Goal: Task Accomplishment & Management: Manage account settings

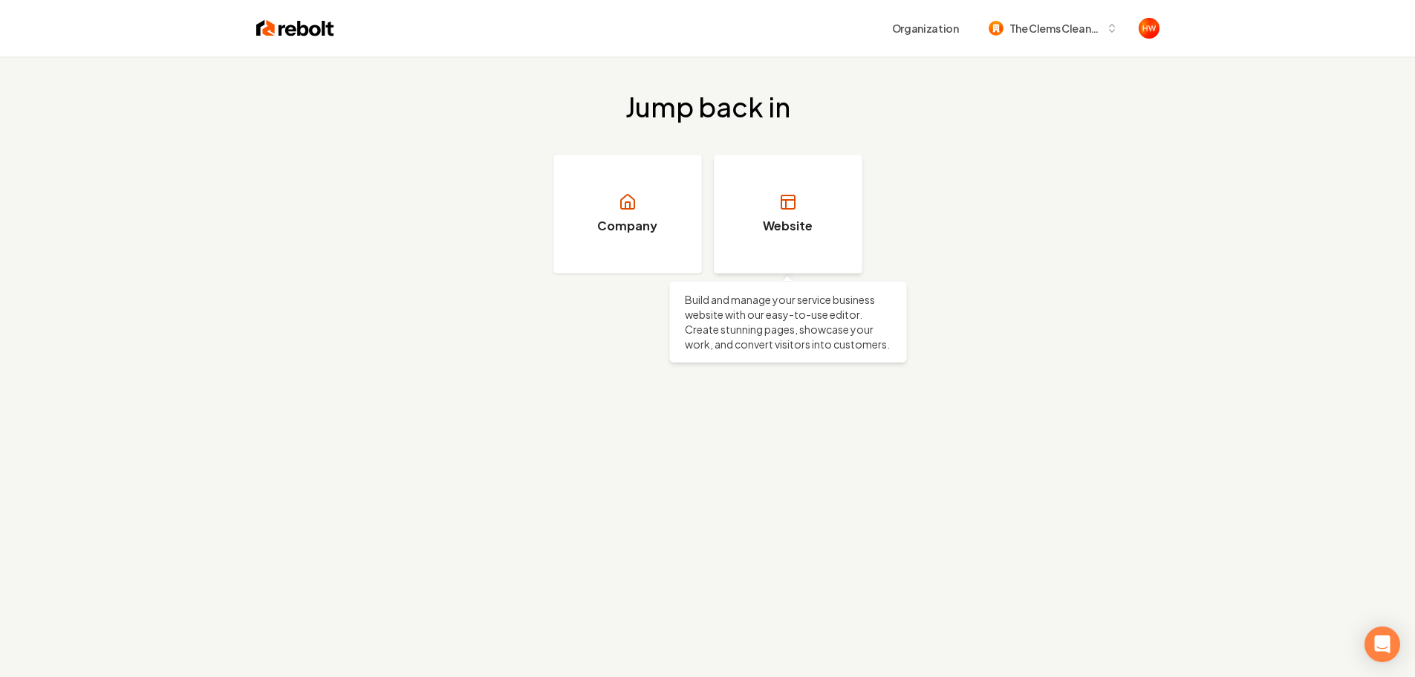
click at [782, 244] on link "Website" at bounding box center [788, 214] width 149 height 119
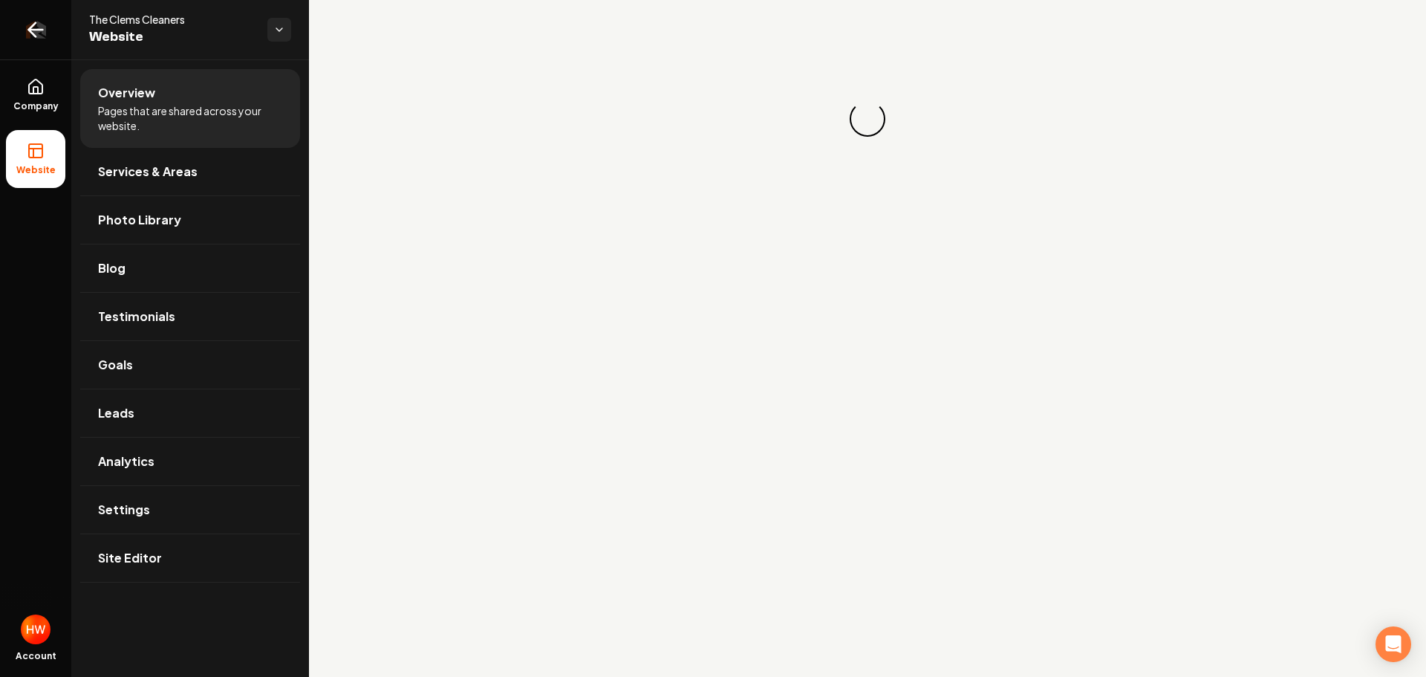
click at [42, 30] on icon "Return to dashboard" at bounding box center [36, 30] width 14 height 0
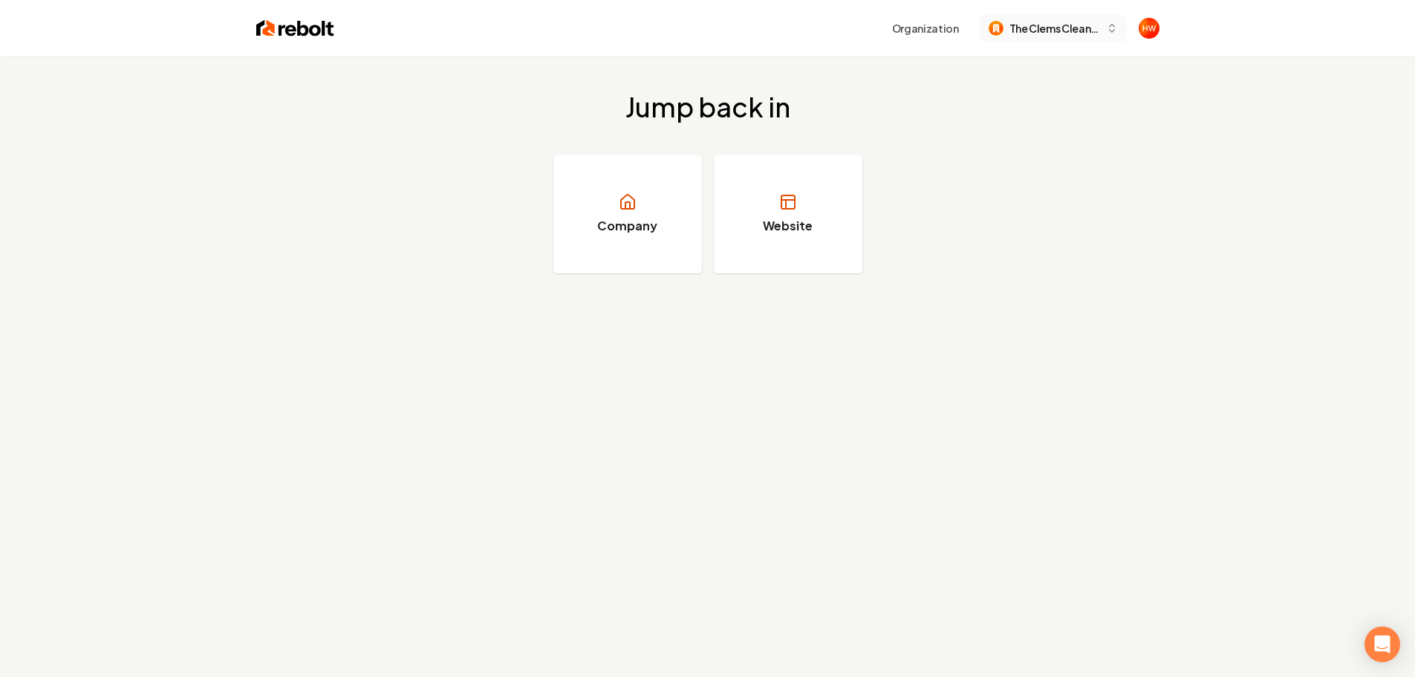
click at [1036, 25] on span "The Clems Cleaners" at bounding box center [1055, 29] width 91 height 16
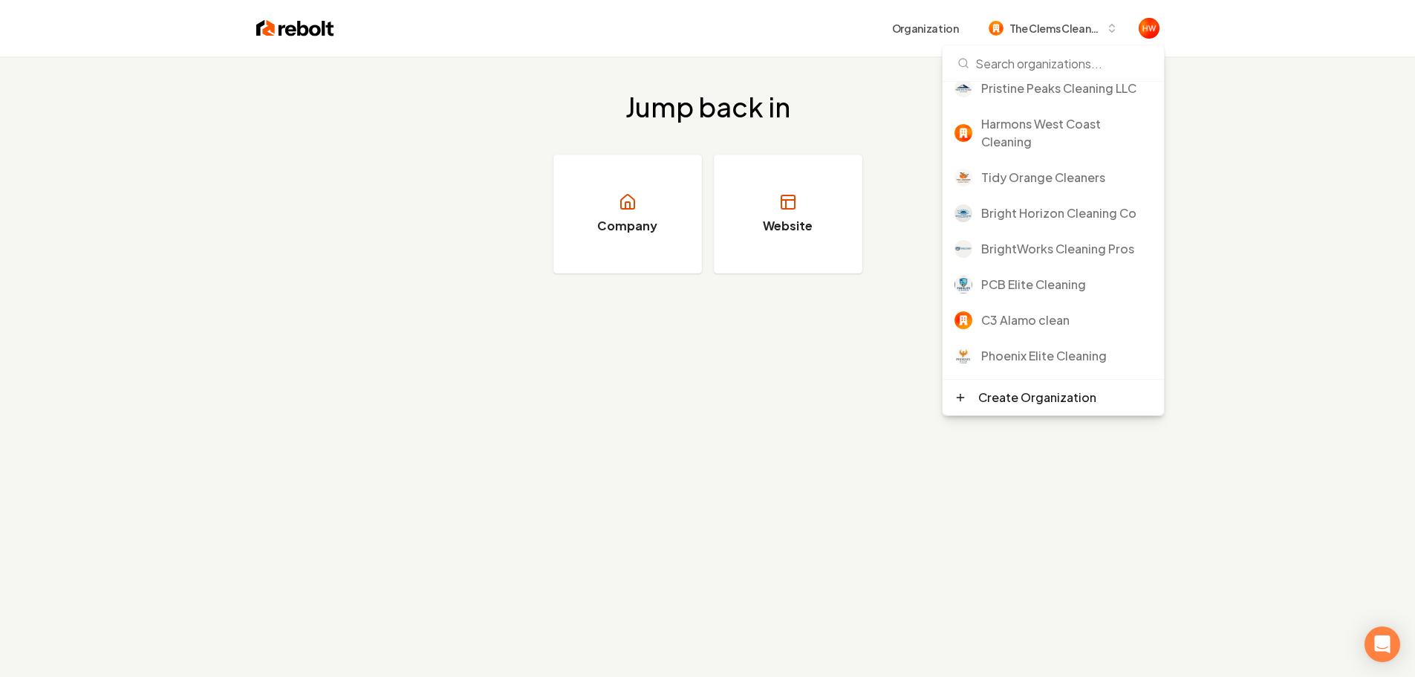
scroll to position [481, 0]
click at [1015, 250] on div "BrightWorks Cleaning Pros" at bounding box center [1066, 248] width 171 height 18
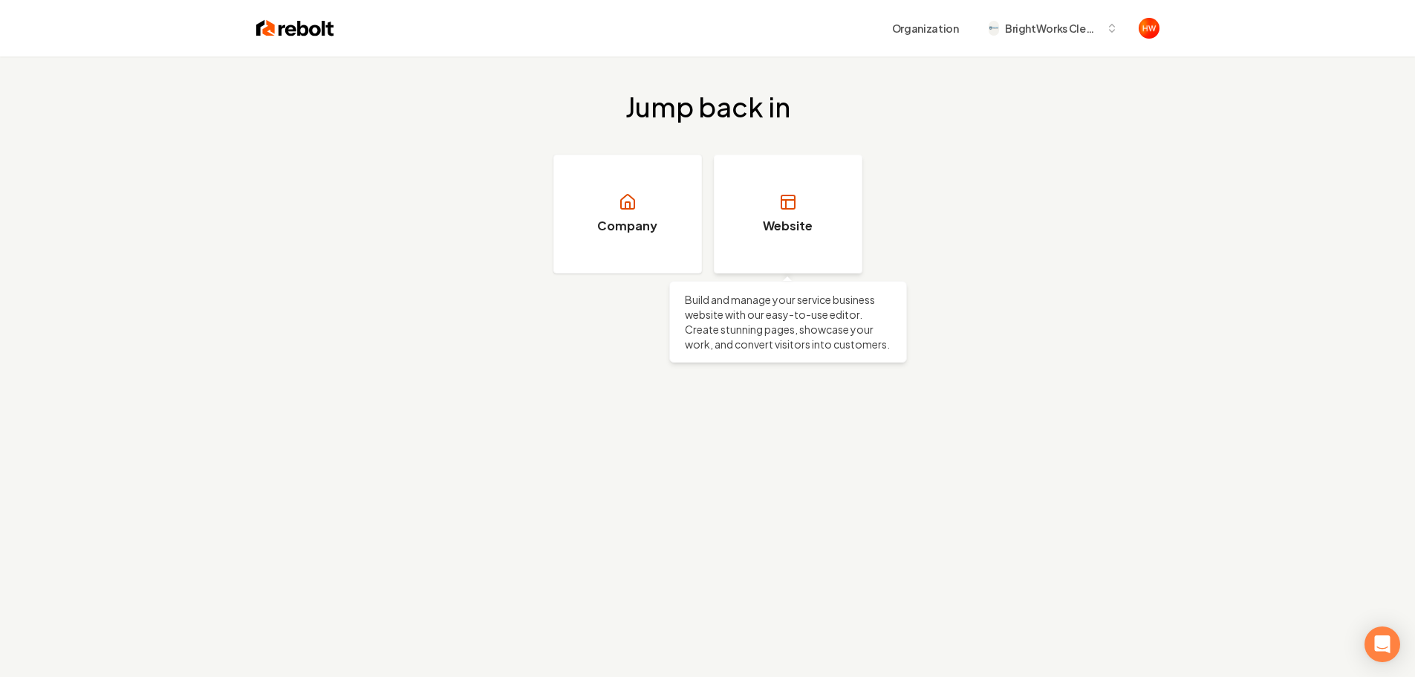
click at [778, 245] on link "Website" at bounding box center [788, 214] width 149 height 119
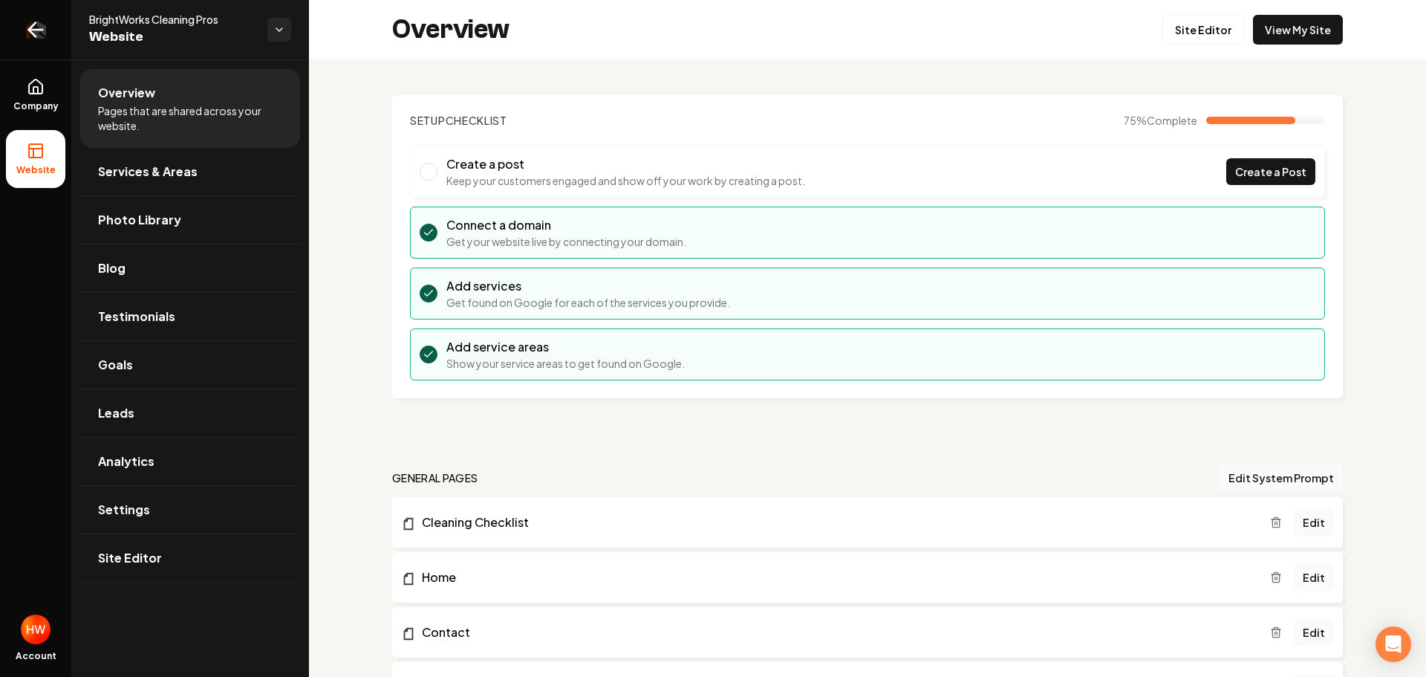
click at [19, 36] on link "Return to dashboard" at bounding box center [35, 29] width 71 height 59
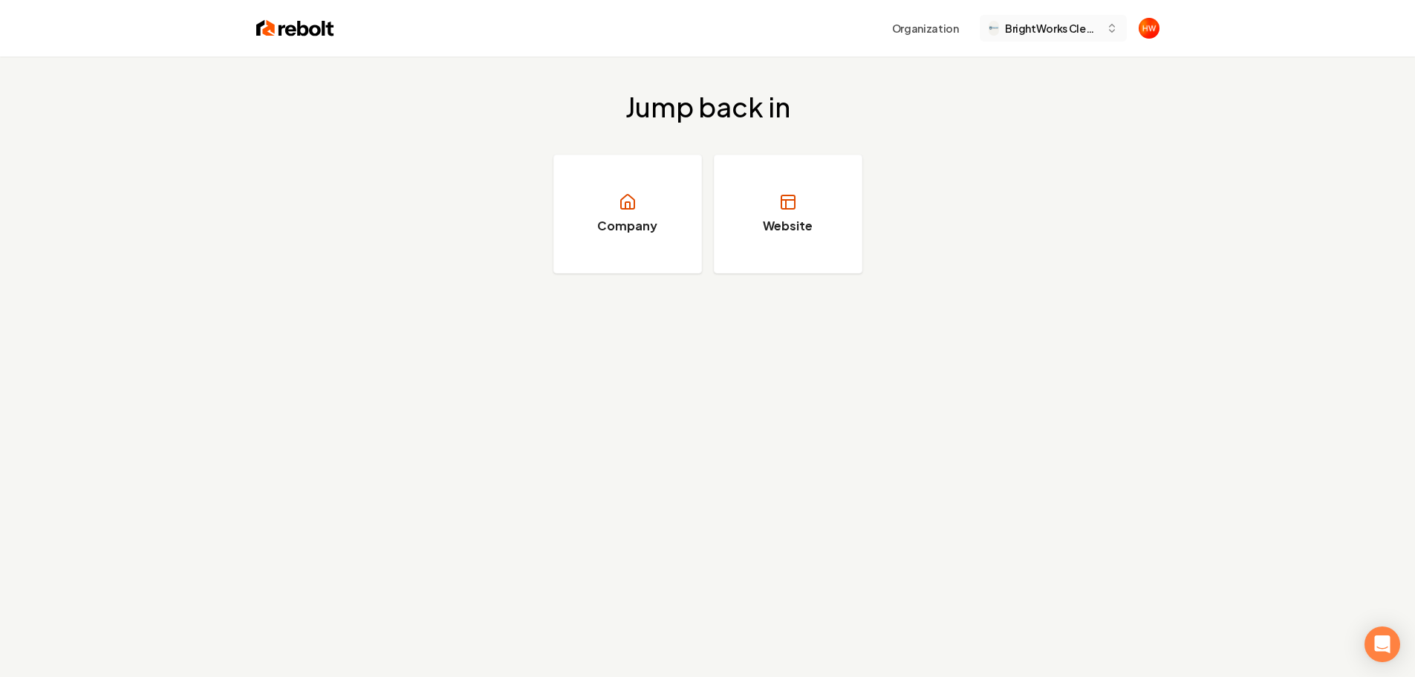
click at [1055, 18] on button "BrightWorks Cleaning Pros" at bounding box center [1053, 28] width 147 height 27
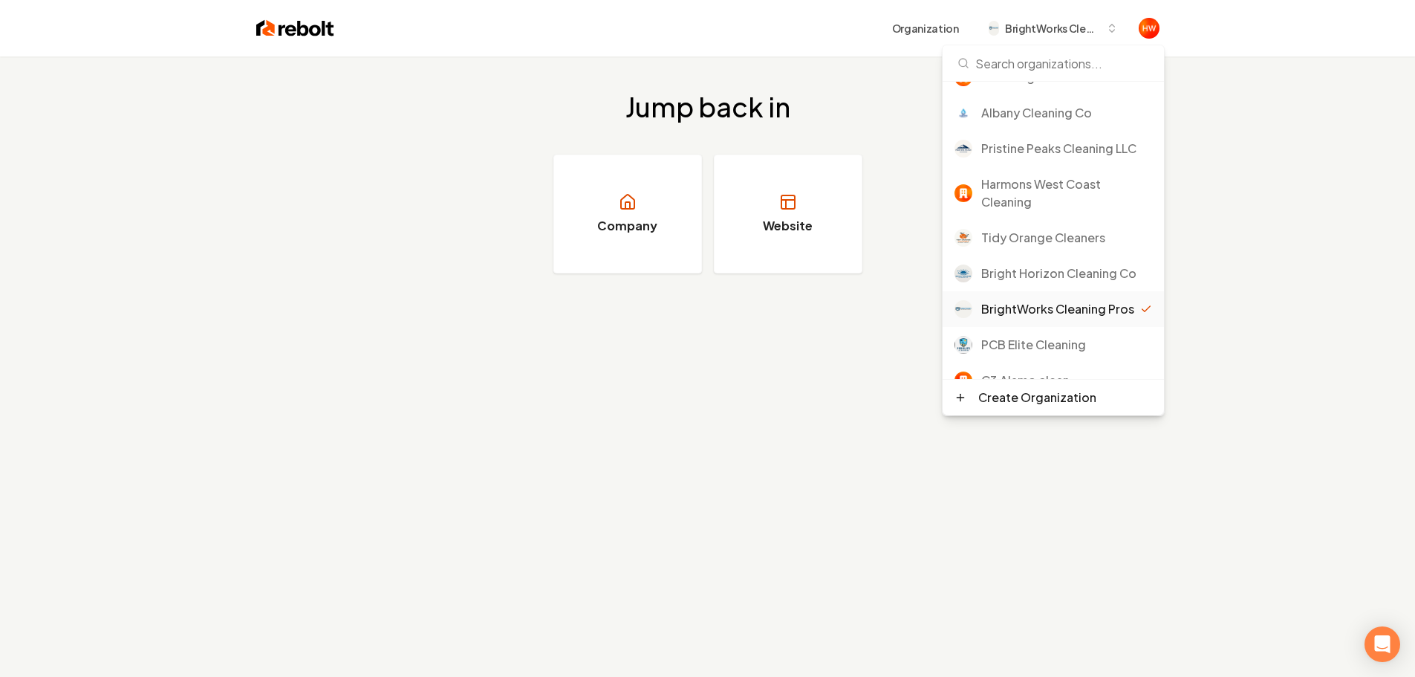
scroll to position [446, 0]
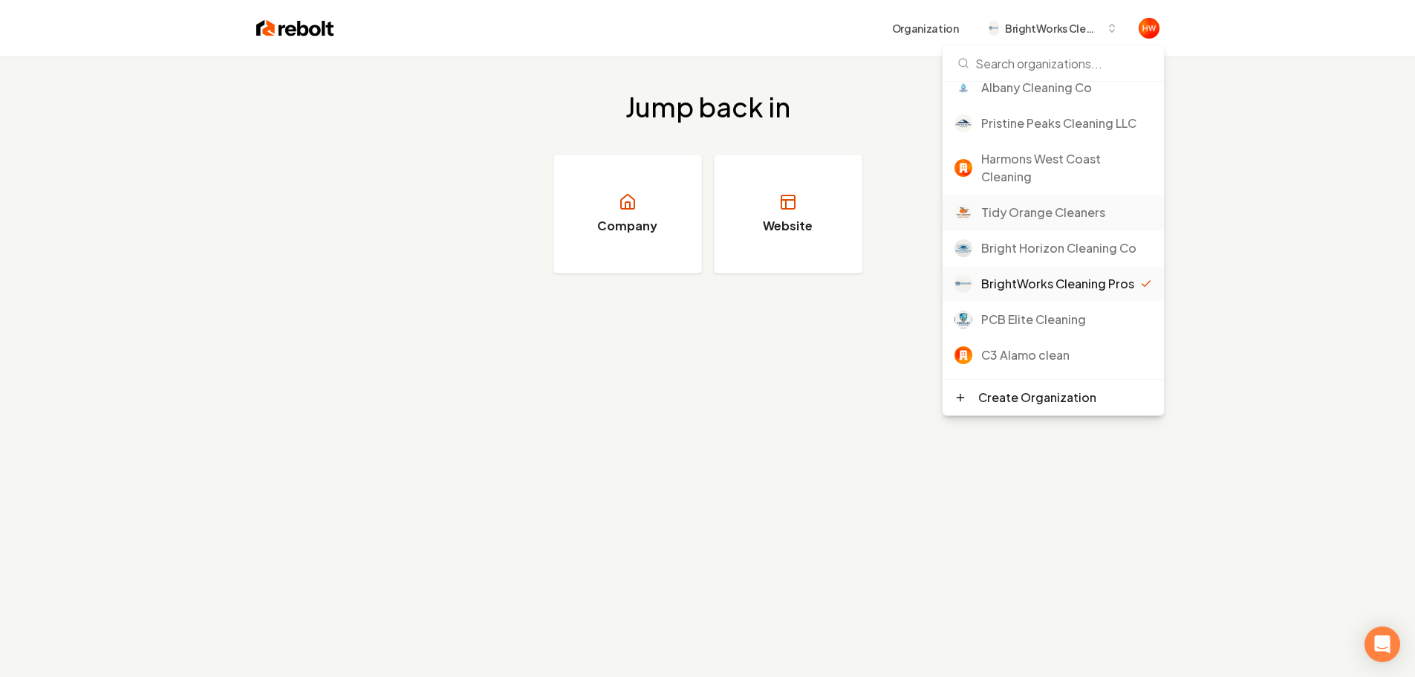
click at [1030, 212] on div "Tidy Orange Cleaners" at bounding box center [1066, 213] width 171 height 18
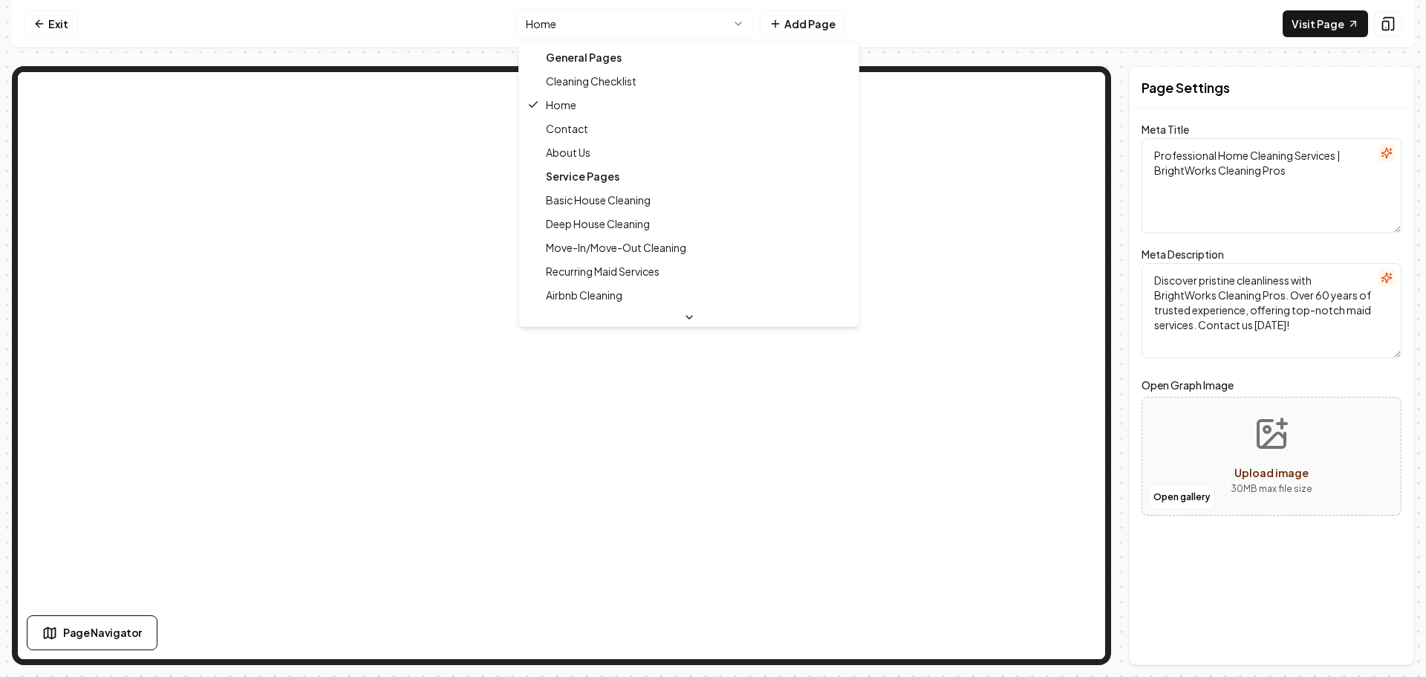
click at [627, 29] on html "Computer Required This feature is only available on a computer. Please switch t…" at bounding box center [713, 338] width 1426 height 677
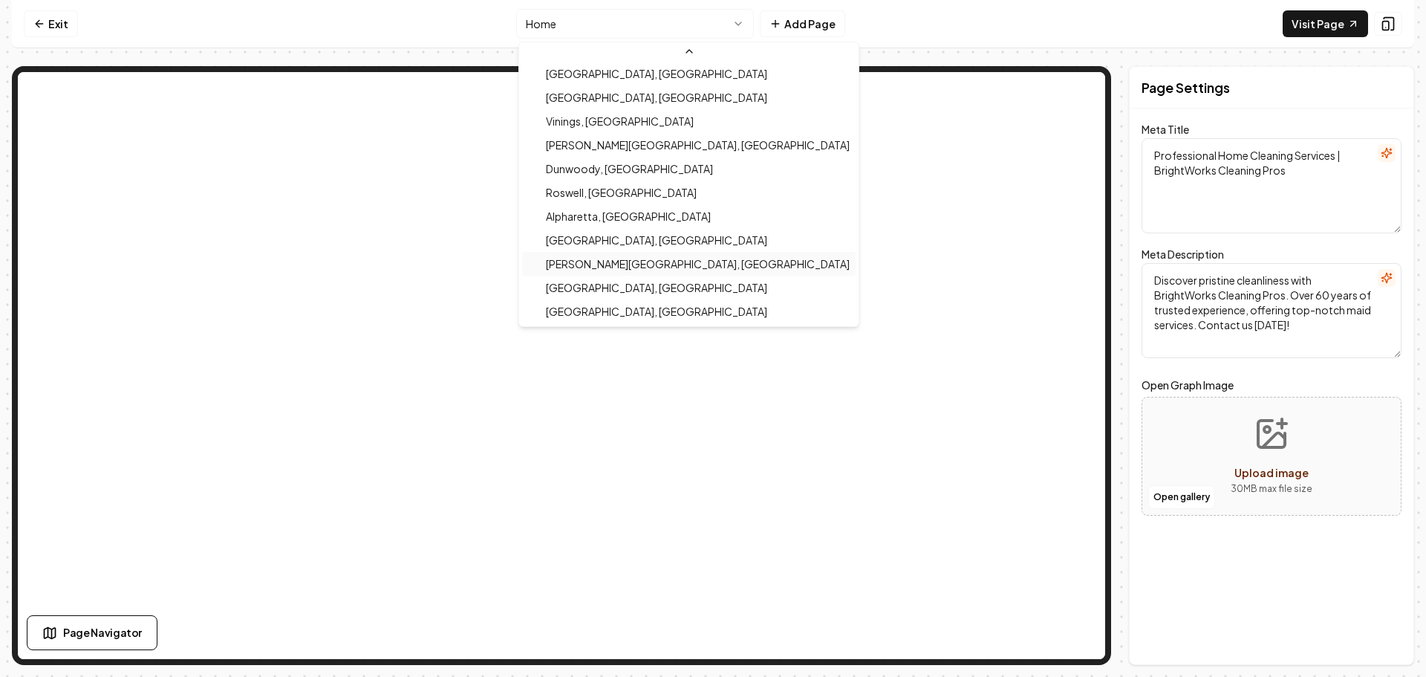
scroll to position [406, 0]
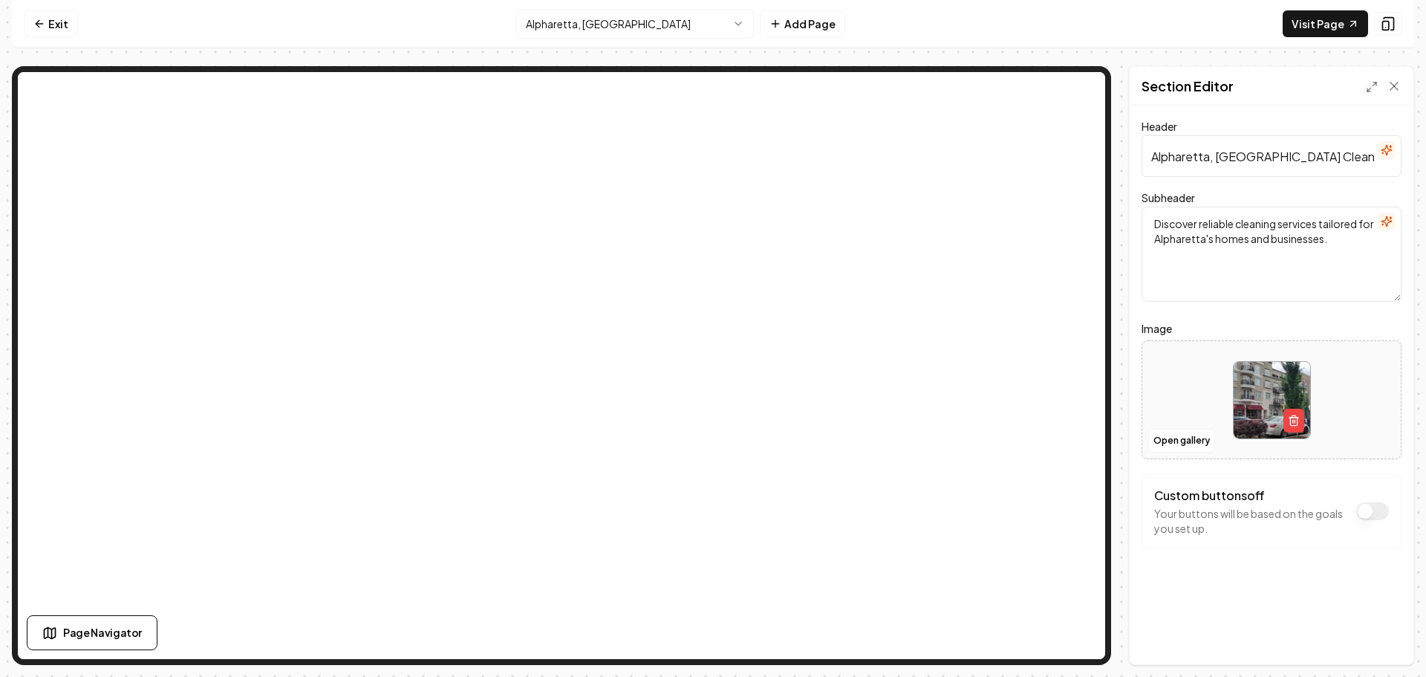
click at [1257, 390] on img at bounding box center [1272, 400] width 77 height 77
type input "**********"
click at [1202, 638] on button "Discard Changes" at bounding box center [1195, 639] width 107 height 27
click at [1253, 391] on img at bounding box center [1272, 400] width 77 height 77
type input "**********"
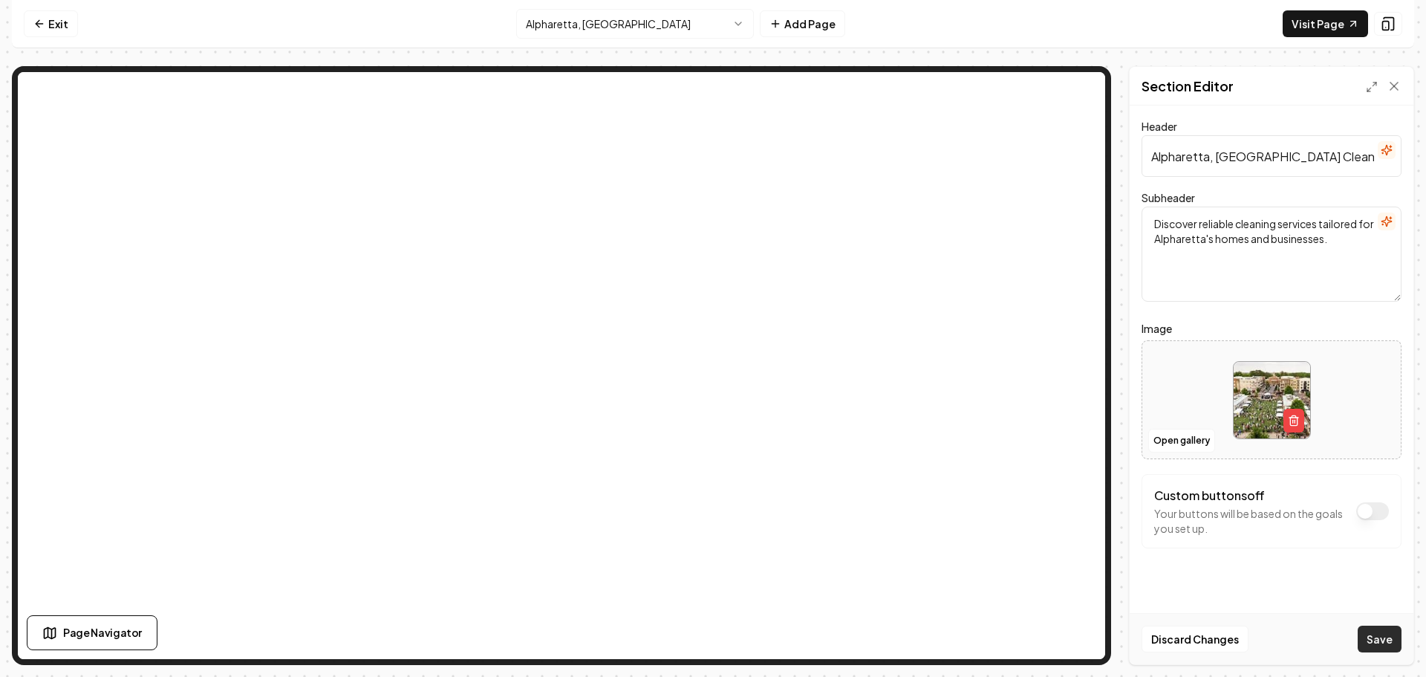
click at [1380, 641] on button "Save" at bounding box center [1380, 639] width 44 height 27
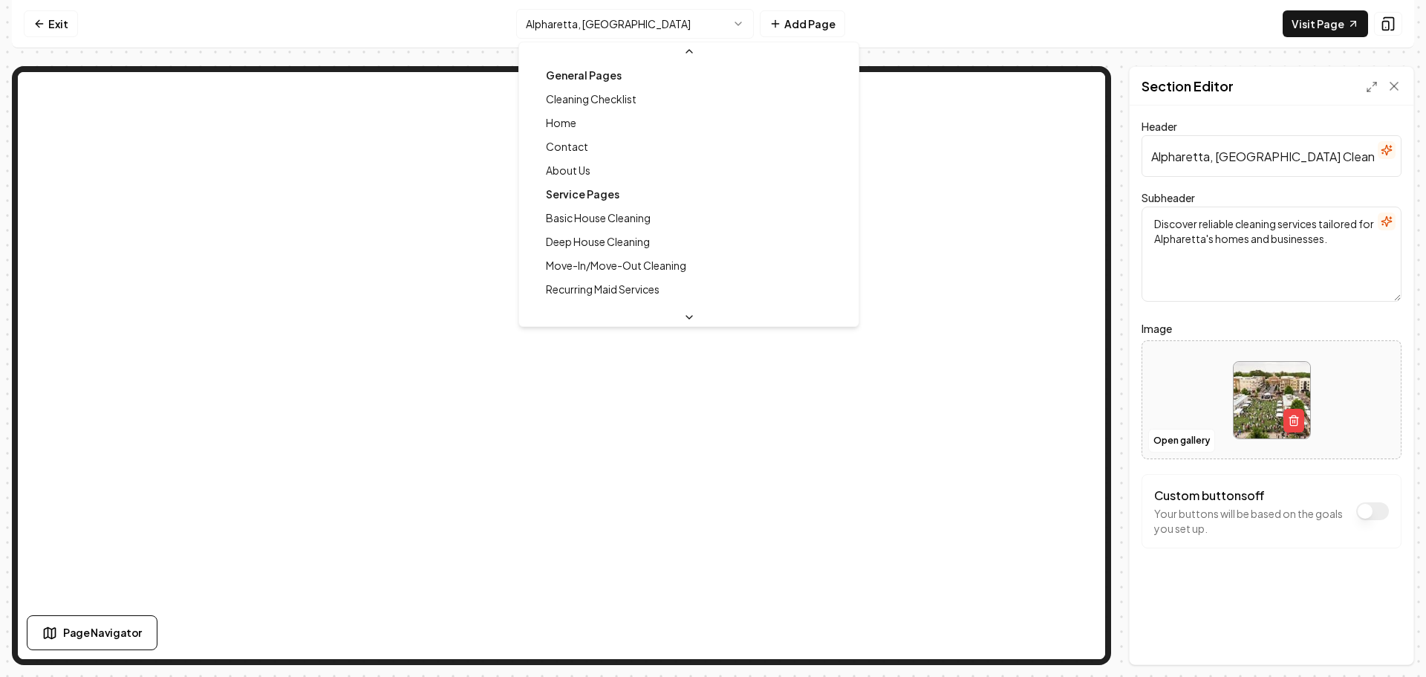
click at [621, 27] on html "Computer Required This feature is only available on a computer. Please switch t…" at bounding box center [713, 338] width 1426 height 677
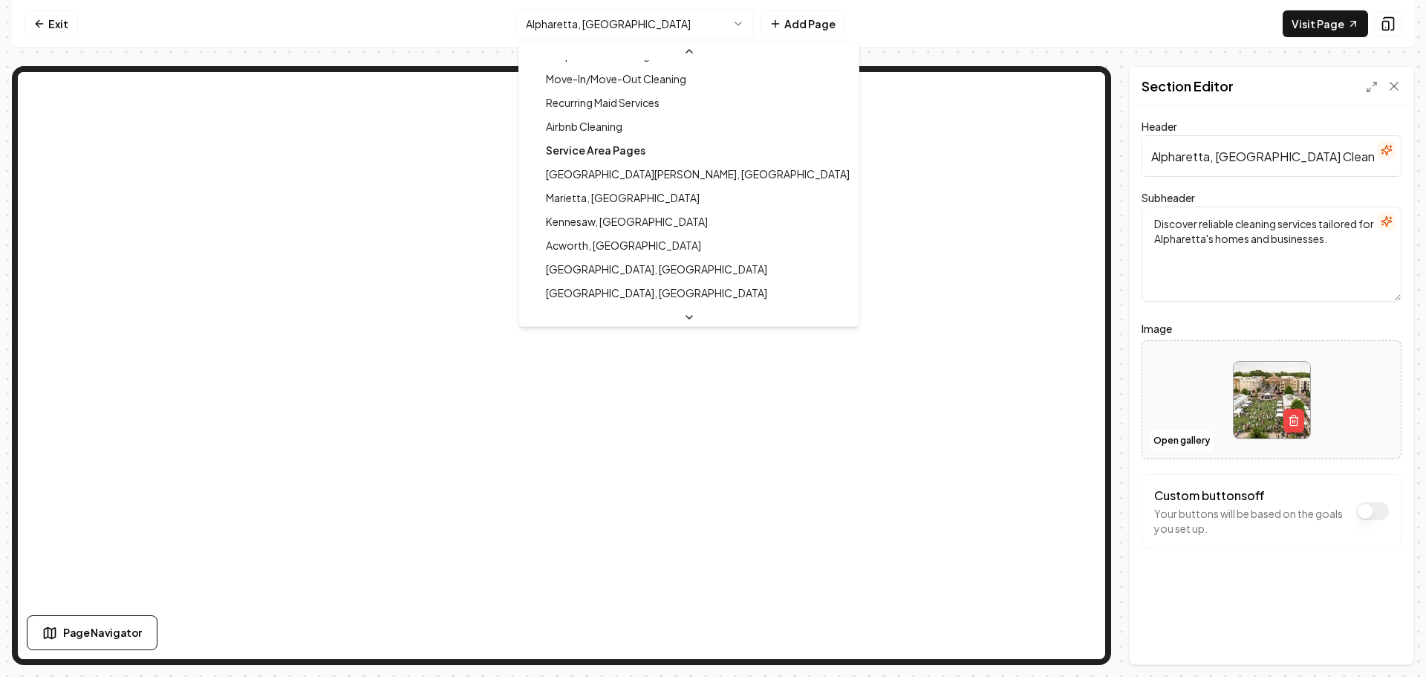
scroll to position [183, 0]
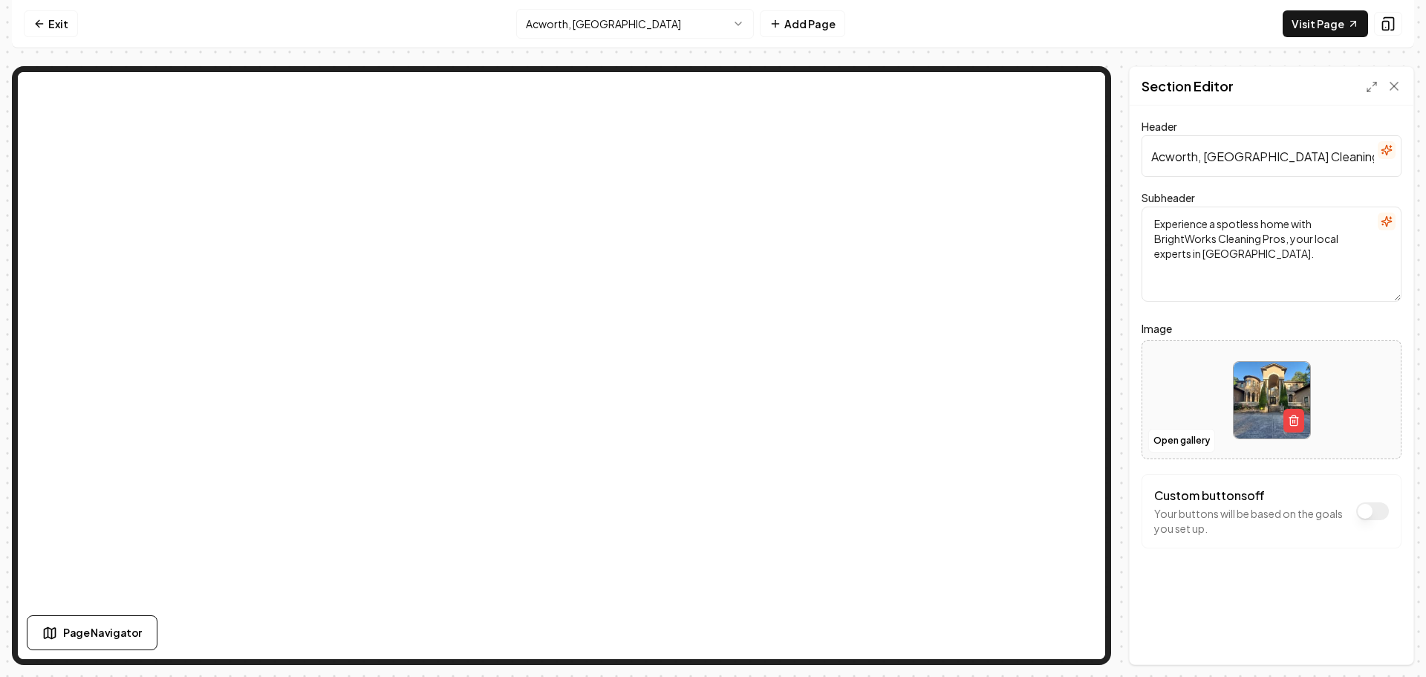
click at [1271, 390] on img at bounding box center [1272, 400] width 77 height 77
type input "**********"
click at [1373, 632] on button "Save" at bounding box center [1380, 639] width 44 height 27
click at [676, 33] on html "Computer Required This feature is only available on a computer. Please switch t…" at bounding box center [713, 338] width 1426 height 677
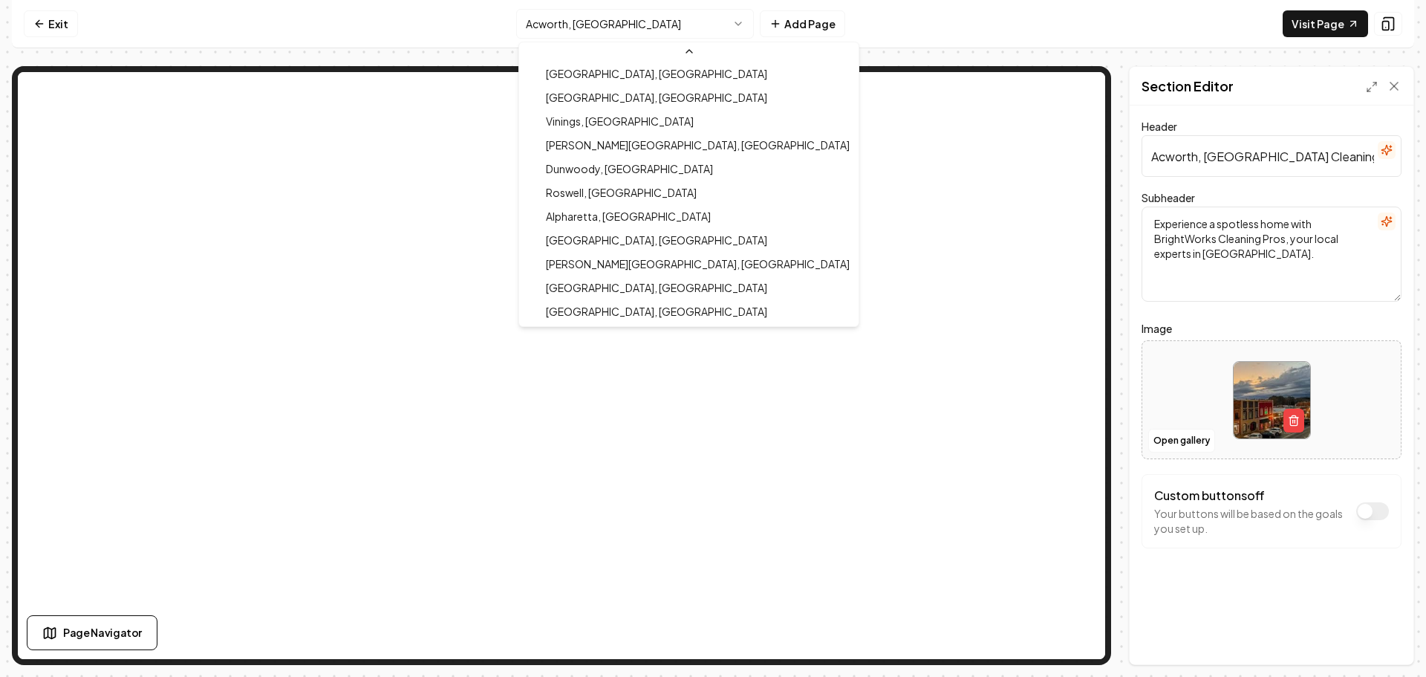
scroll to position [406, 0]
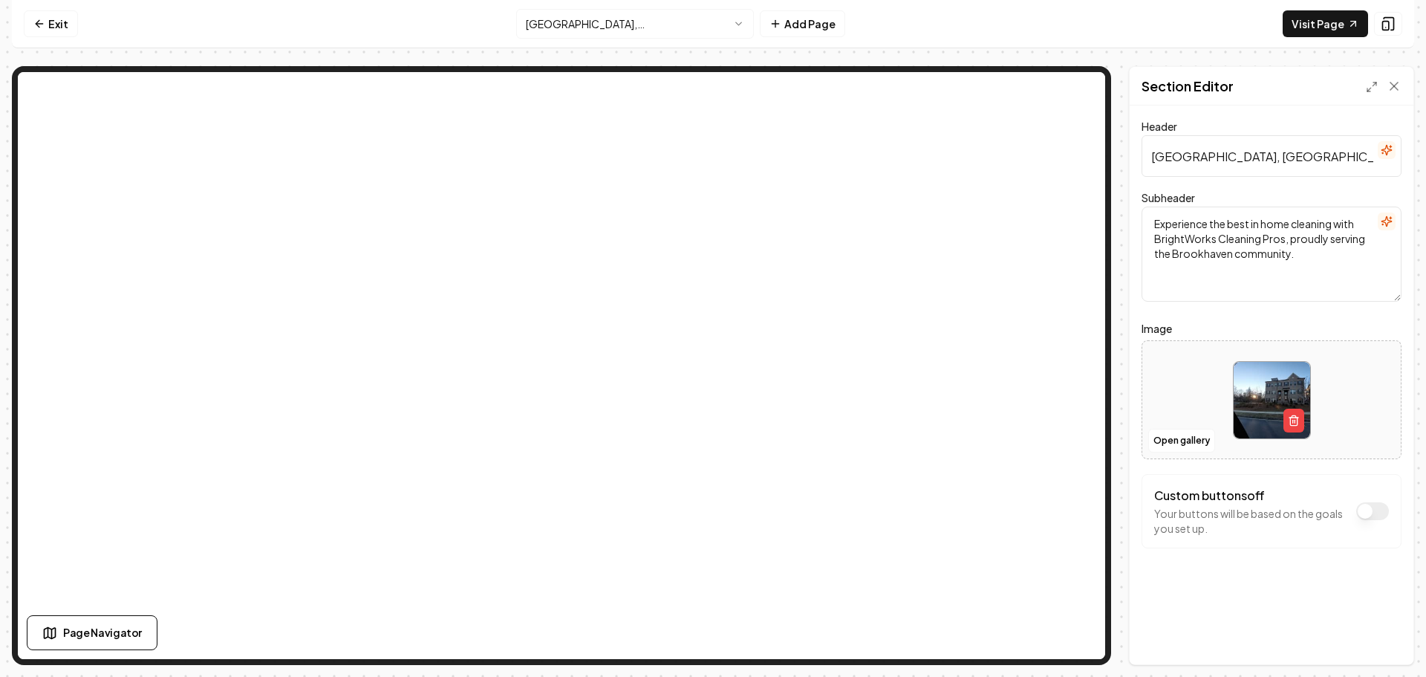
click at [1249, 400] on img at bounding box center [1272, 400] width 77 height 77
type input "**********"
click at [1374, 643] on button "Save" at bounding box center [1380, 639] width 44 height 27
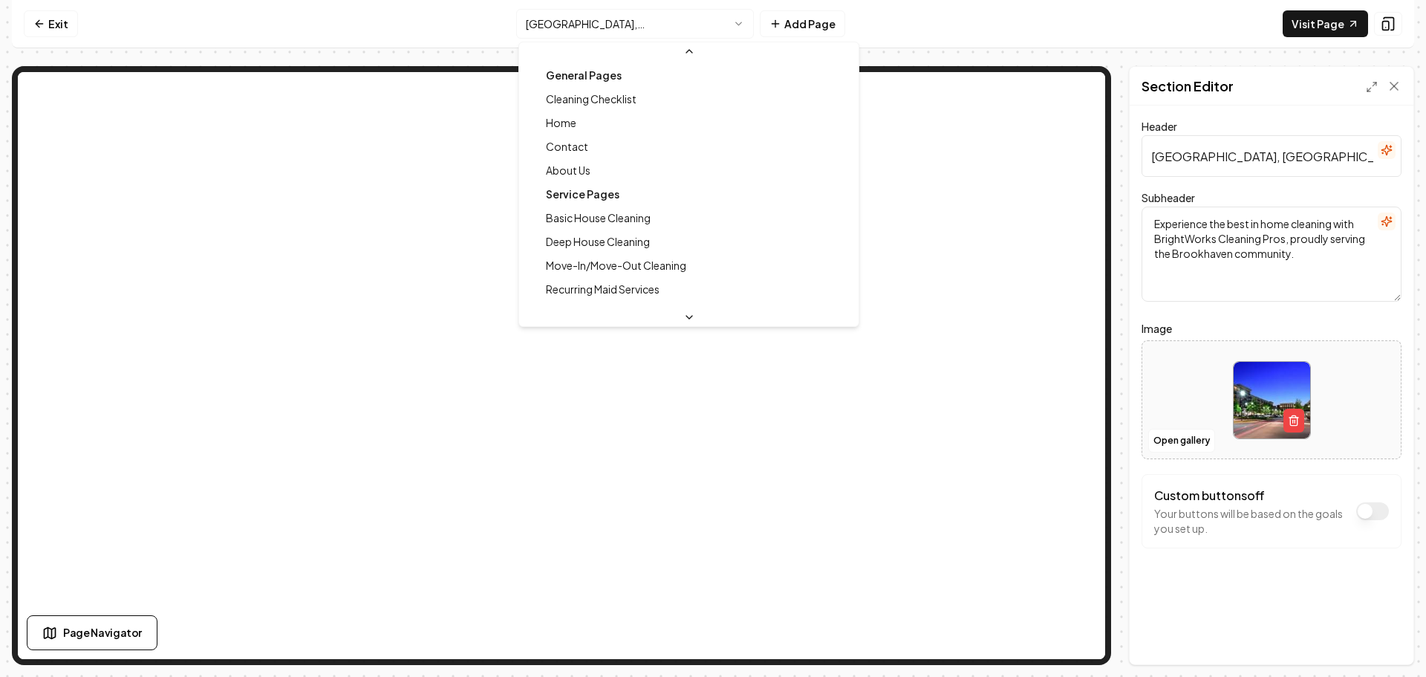
click at [656, 30] on html "Computer Required This feature is only available on a computer. Please switch t…" at bounding box center [713, 338] width 1426 height 677
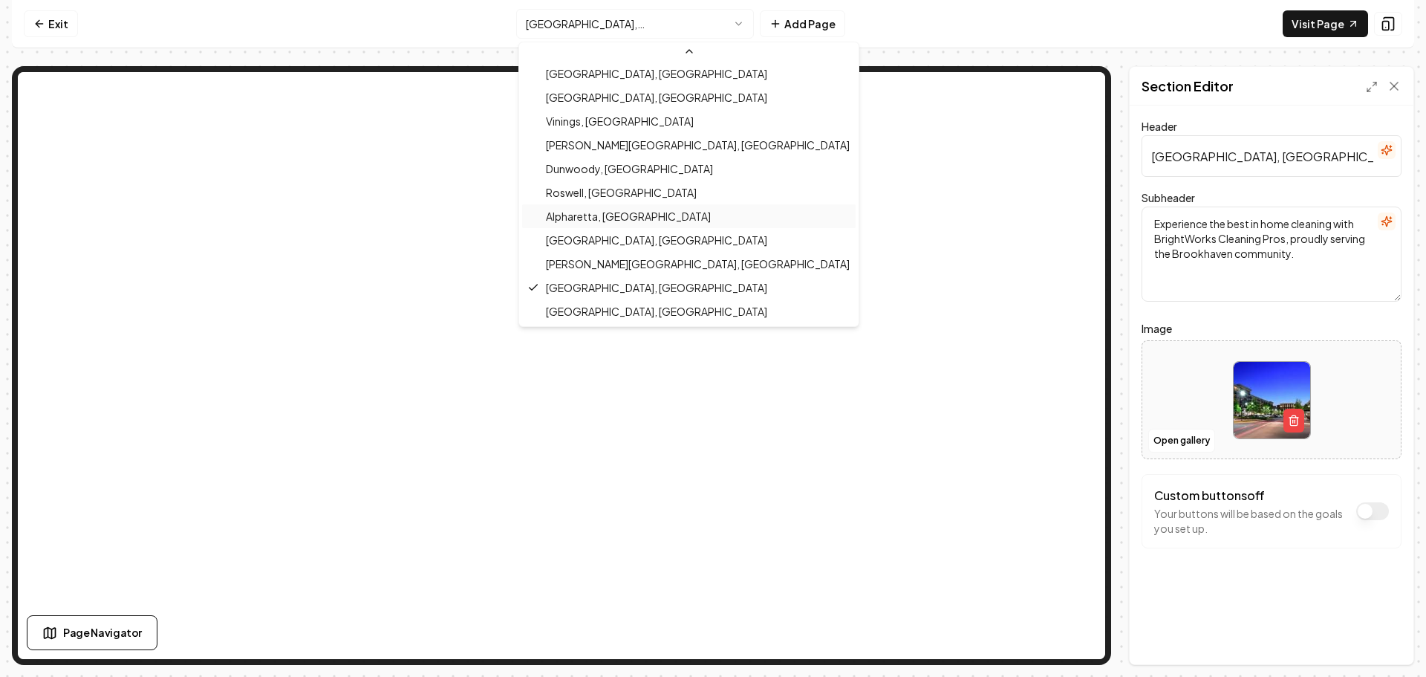
scroll to position [406, 0]
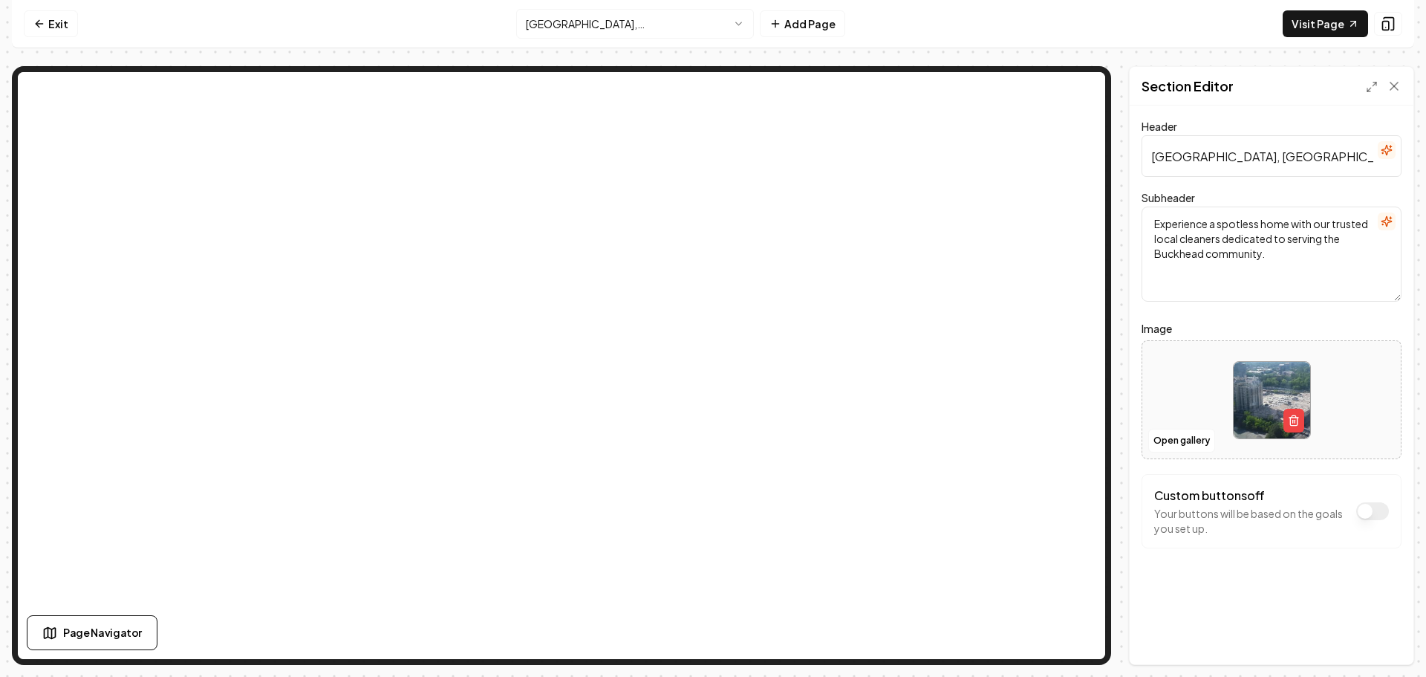
click at [1267, 388] on img at bounding box center [1272, 400] width 77 height 77
type input "**********"
click at [1373, 639] on button "Save" at bounding box center [1380, 639] width 44 height 27
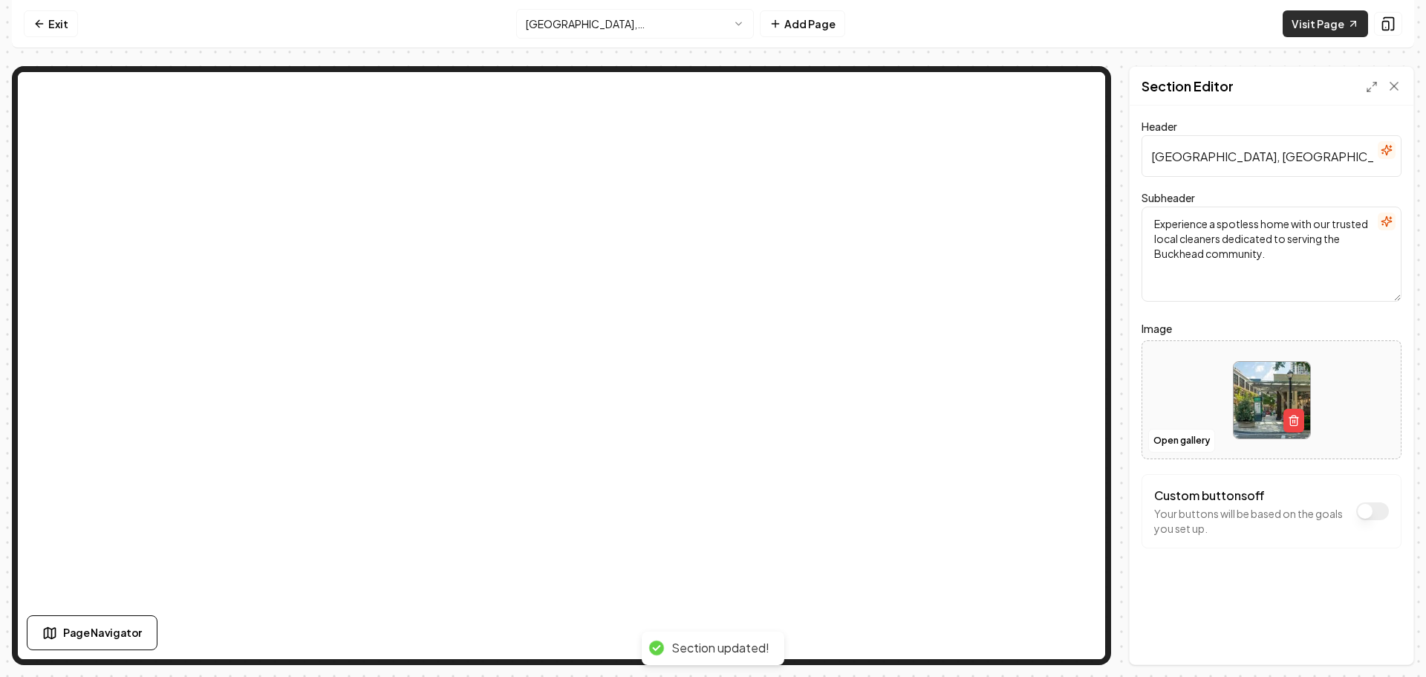
click at [1327, 29] on link "Visit Page" at bounding box center [1325, 23] width 85 height 27
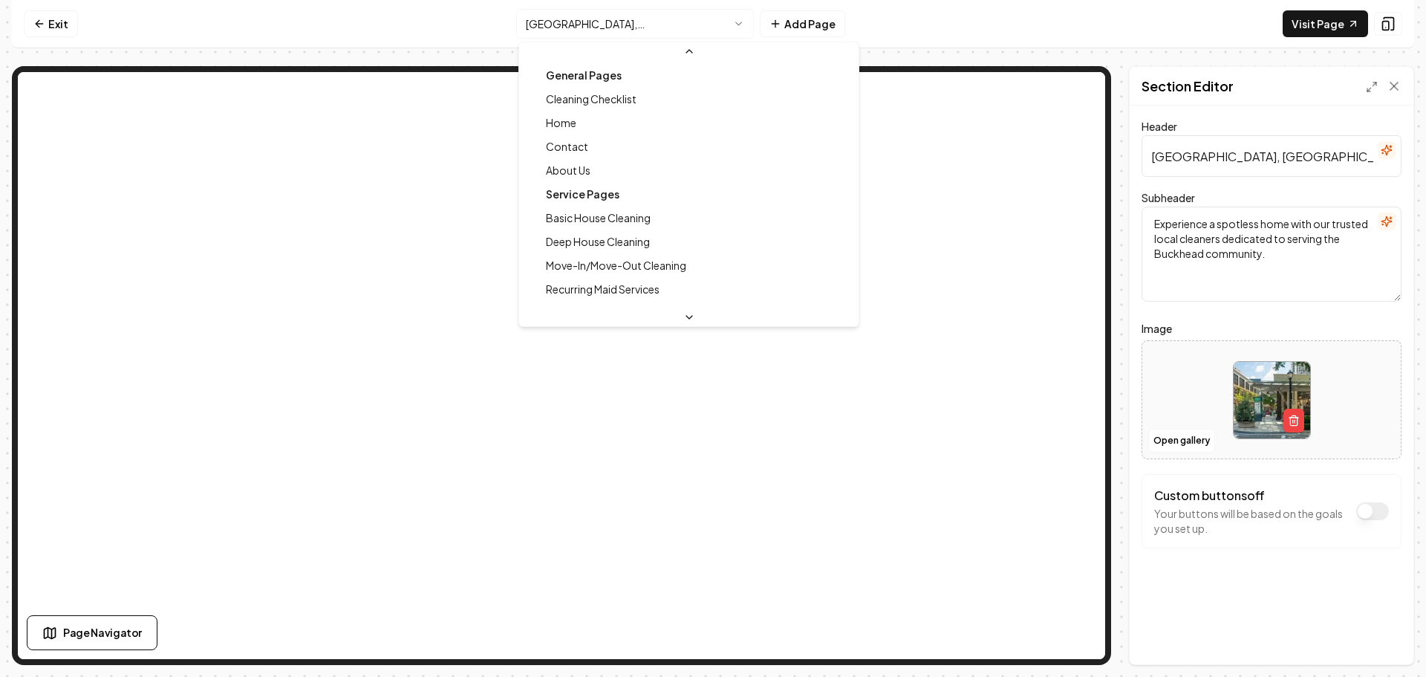
click at [593, 26] on html "Computer Required This feature is only available on a computer. Please switch t…" at bounding box center [713, 338] width 1426 height 677
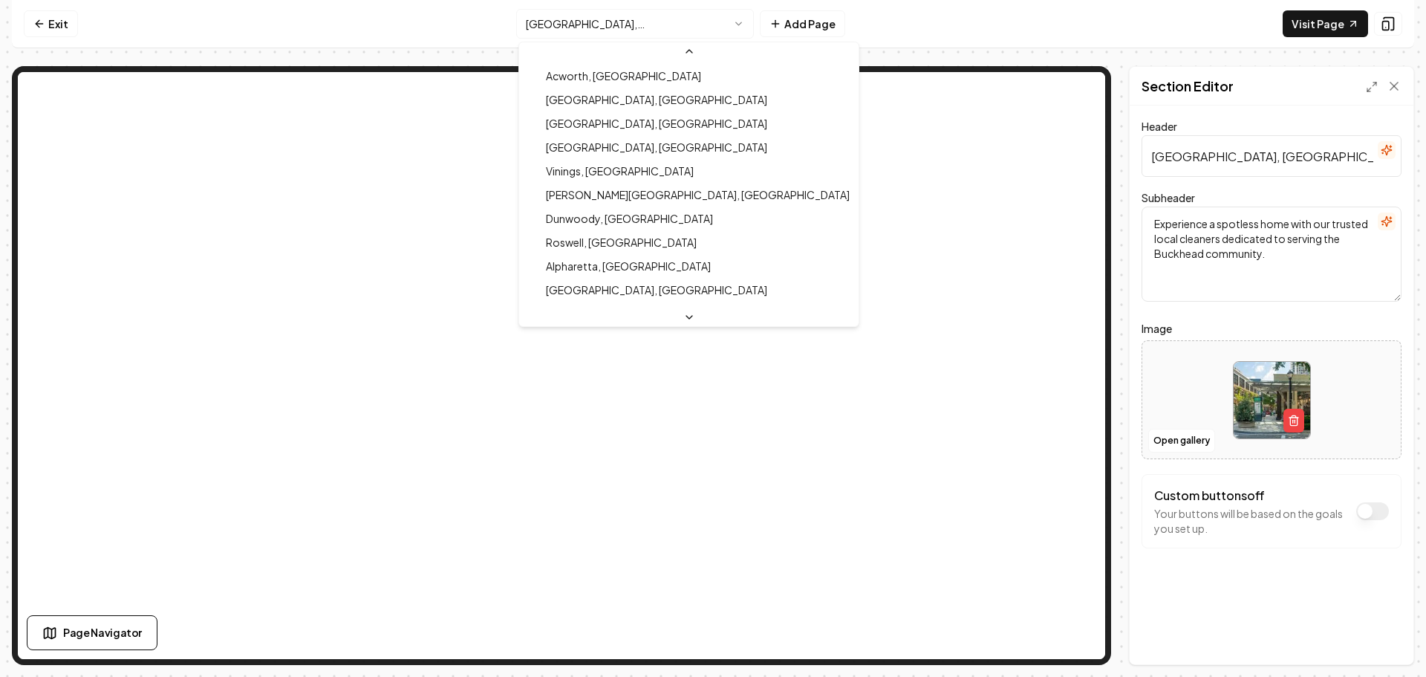
scroll to position [331, 0]
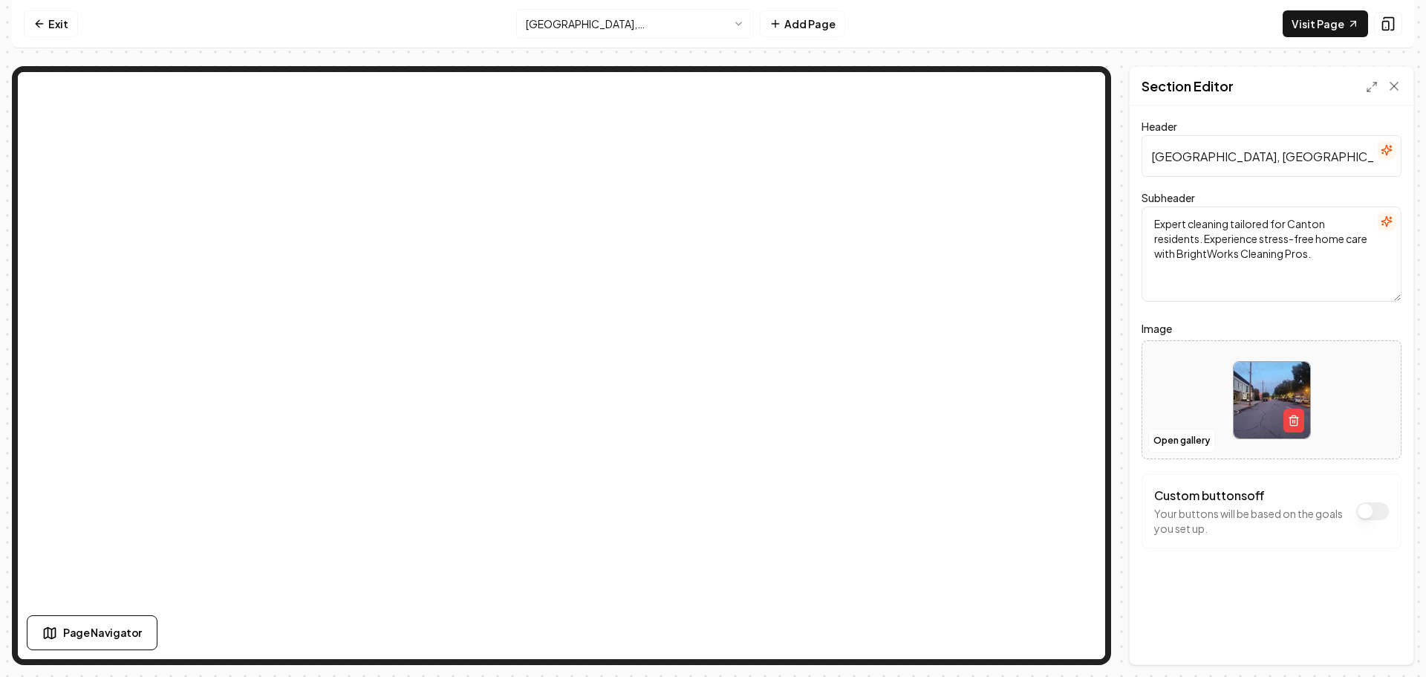
click at [1283, 392] on img at bounding box center [1272, 400] width 77 height 77
type input "**********"
click at [1369, 642] on button "Save" at bounding box center [1380, 639] width 44 height 27
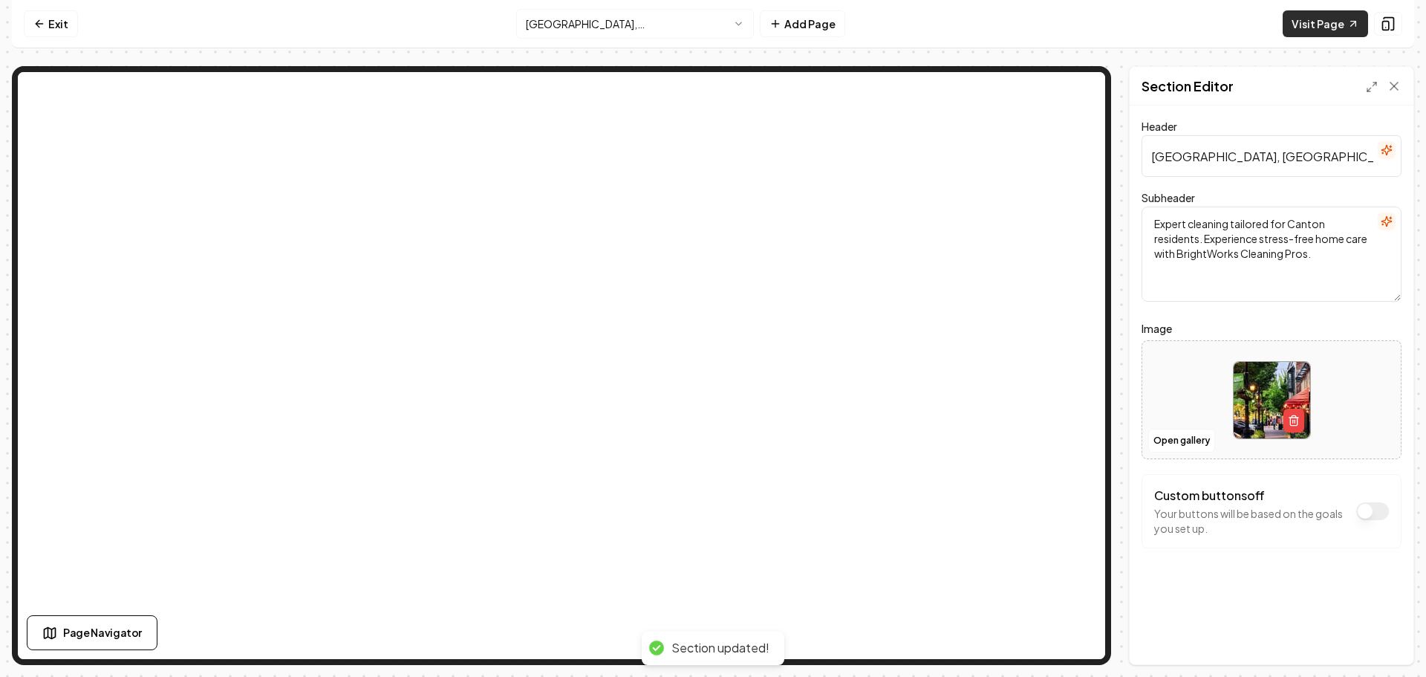
click at [1345, 21] on link "Visit Page" at bounding box center [1325, 23] width 85 height 27
click at [592, 31] on html "Computer Required This feature is only available on a computer. Please switch t…" at bounding box center [713, 338] width 1426 height 677
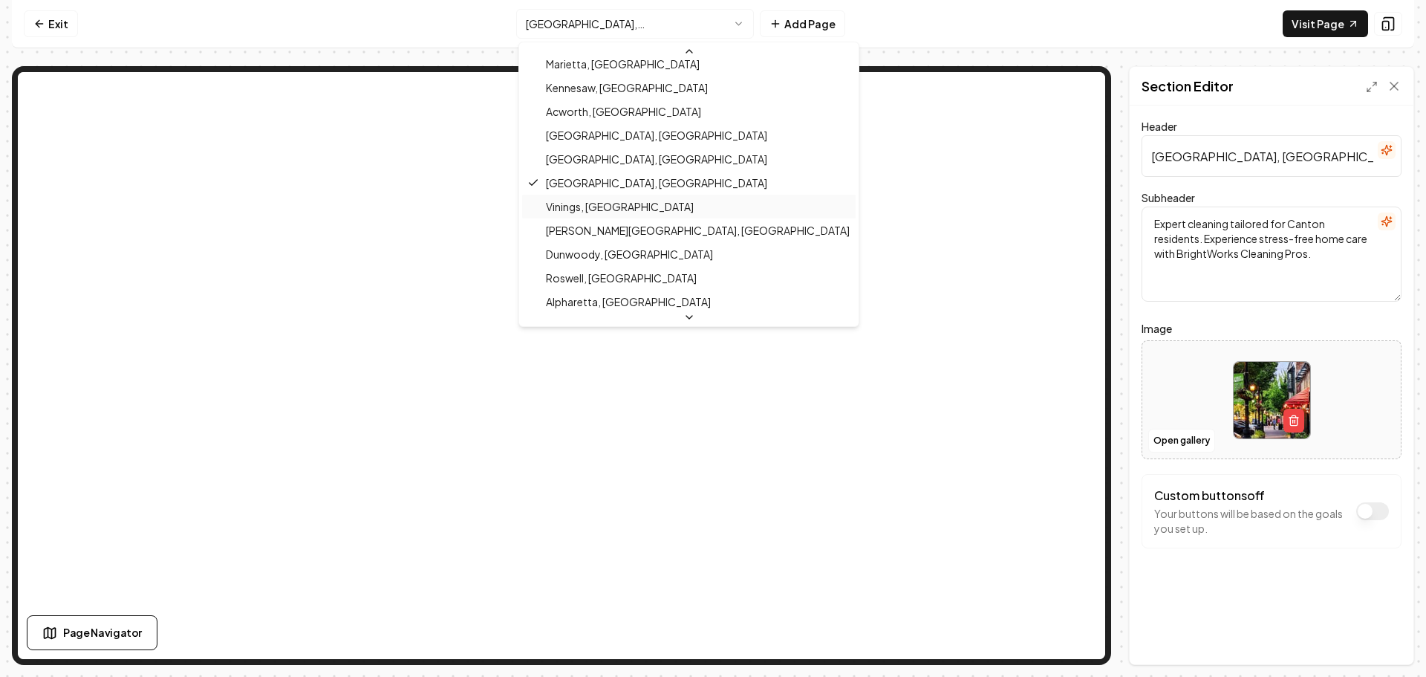
scroll to position [355, 0]
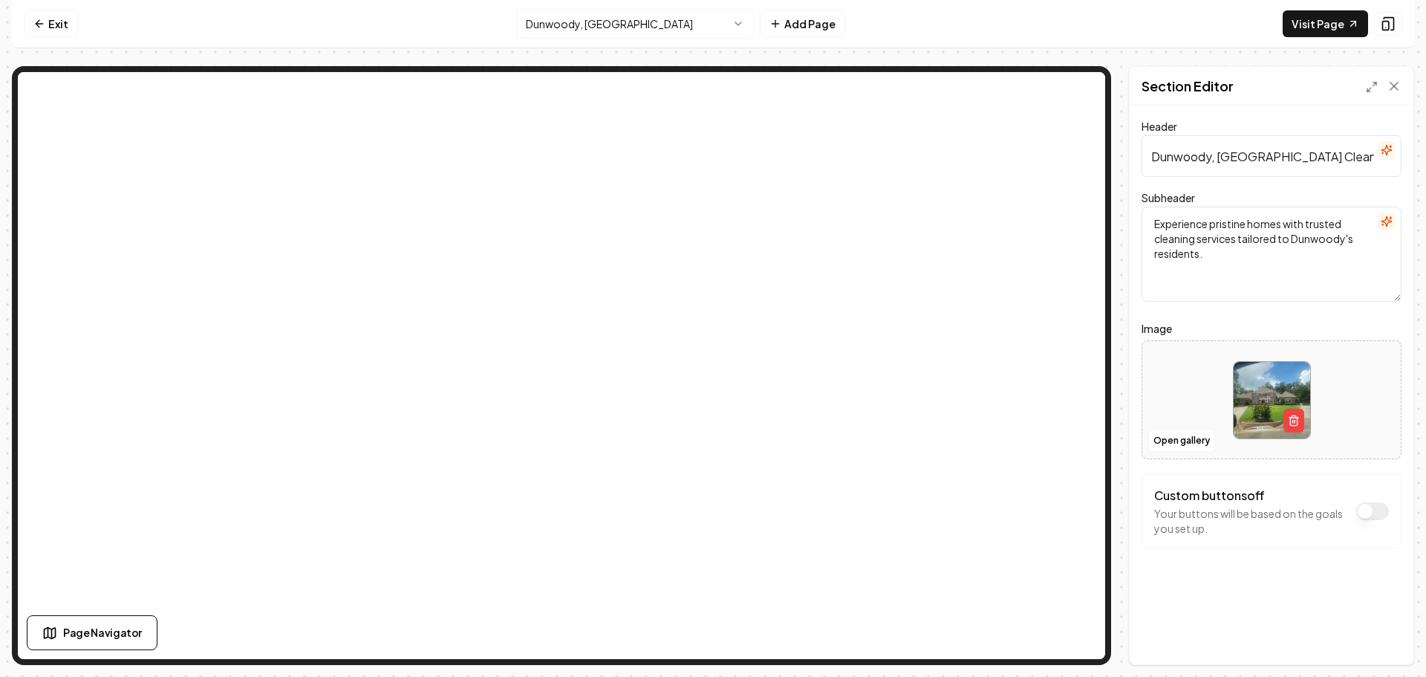
click at [1271, 393] on img at bounding box center [1272, 400] width 77 height 77
type input "**********"
click at [1377, 643] on button "Save" at bounding box center [1380, 639] width 44 height 27
click at [1339, 23] on link "Visit Page" at bounding box center [1325, 23] width 85 height 27
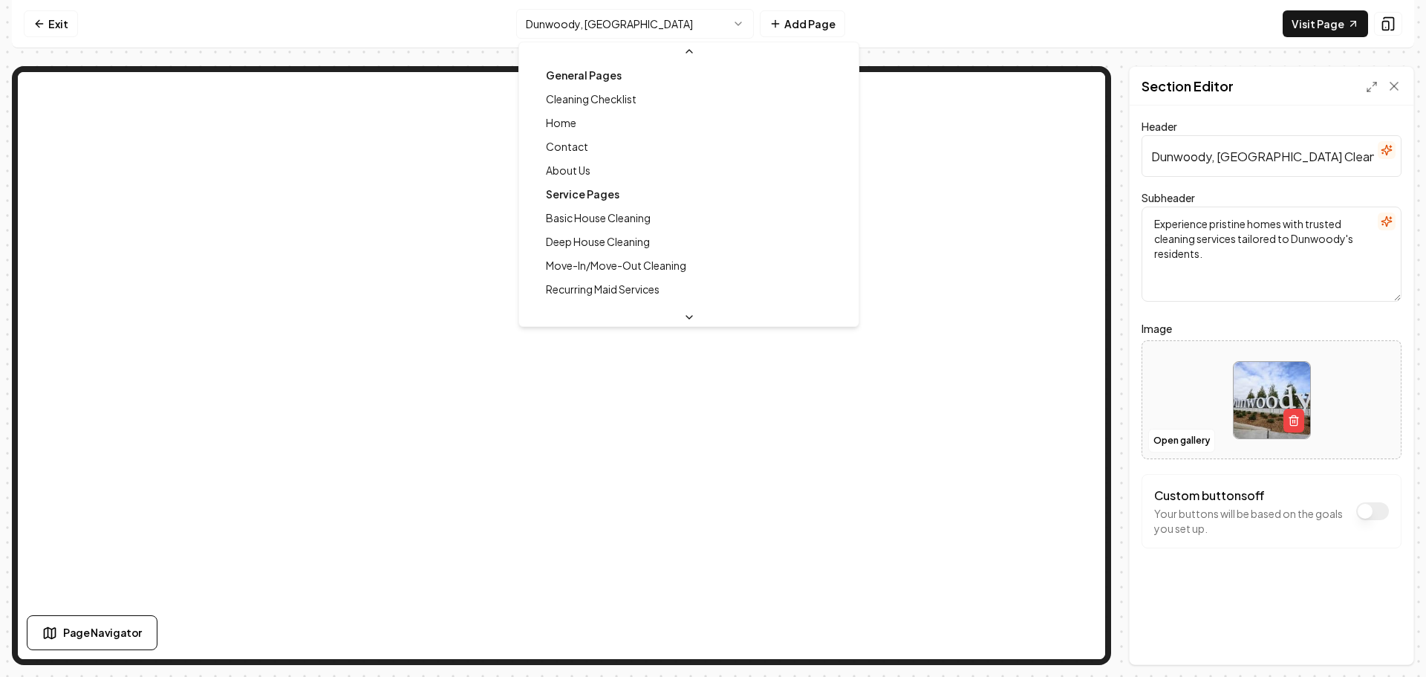
click at [637, 31] on html "Computer Required This feature is only available on a computer. Please switch t…" at bounding box center [713, 338] width 1426 height 677
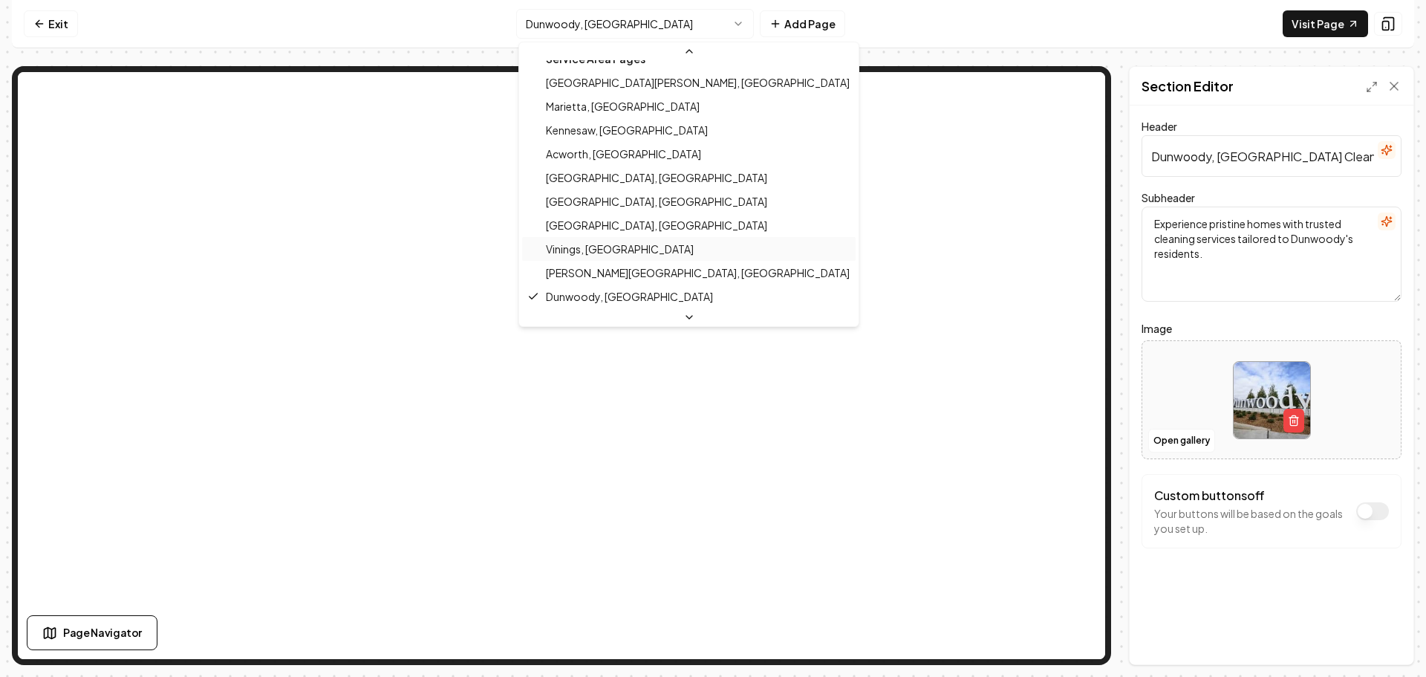
scroll to position [204, 0]
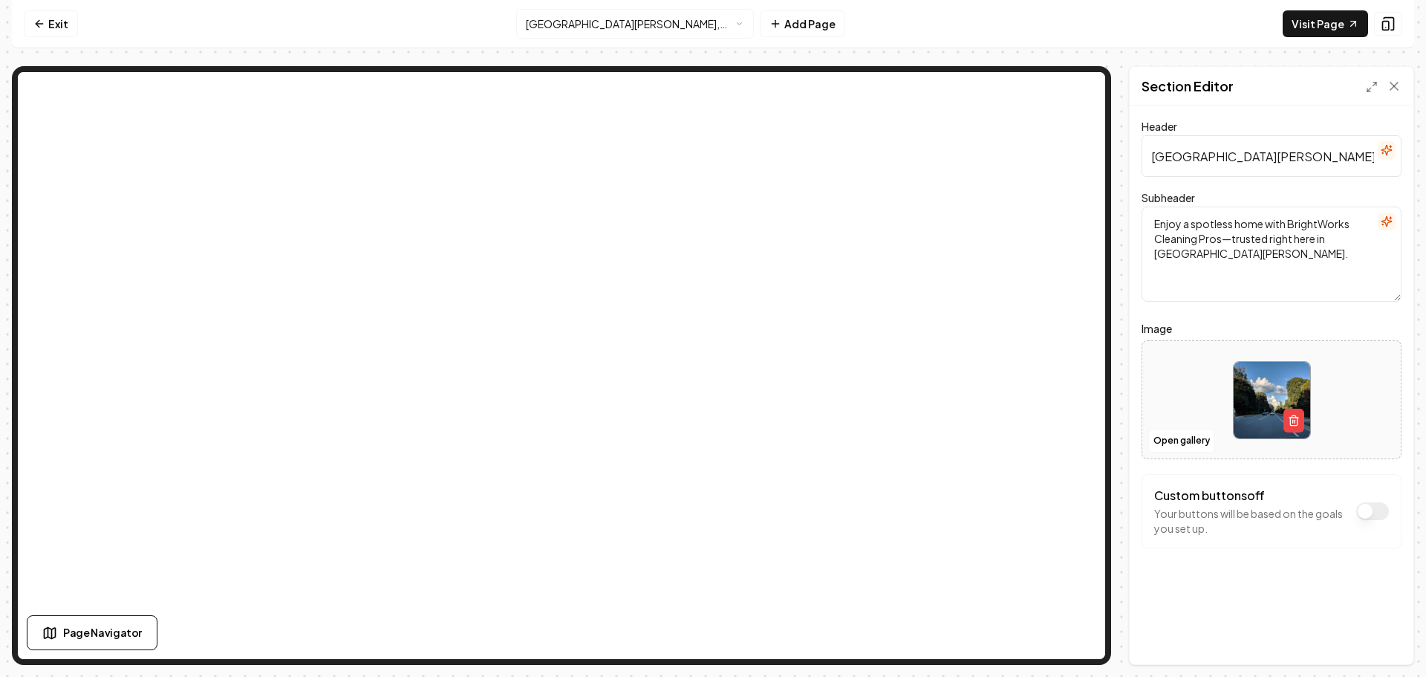
click at [1250, 374] on img at bounding box center [1272, 400] width 77 height 77
type input "**********"
click at [1377, 643] on button "Save" at bounding box center [1380, 639] width 44 height 27
click at [618, 23] on html "Computer Required This feature is only available on a computer. Please switch t…" at bounding box center [713, 338] width 1426 height 677
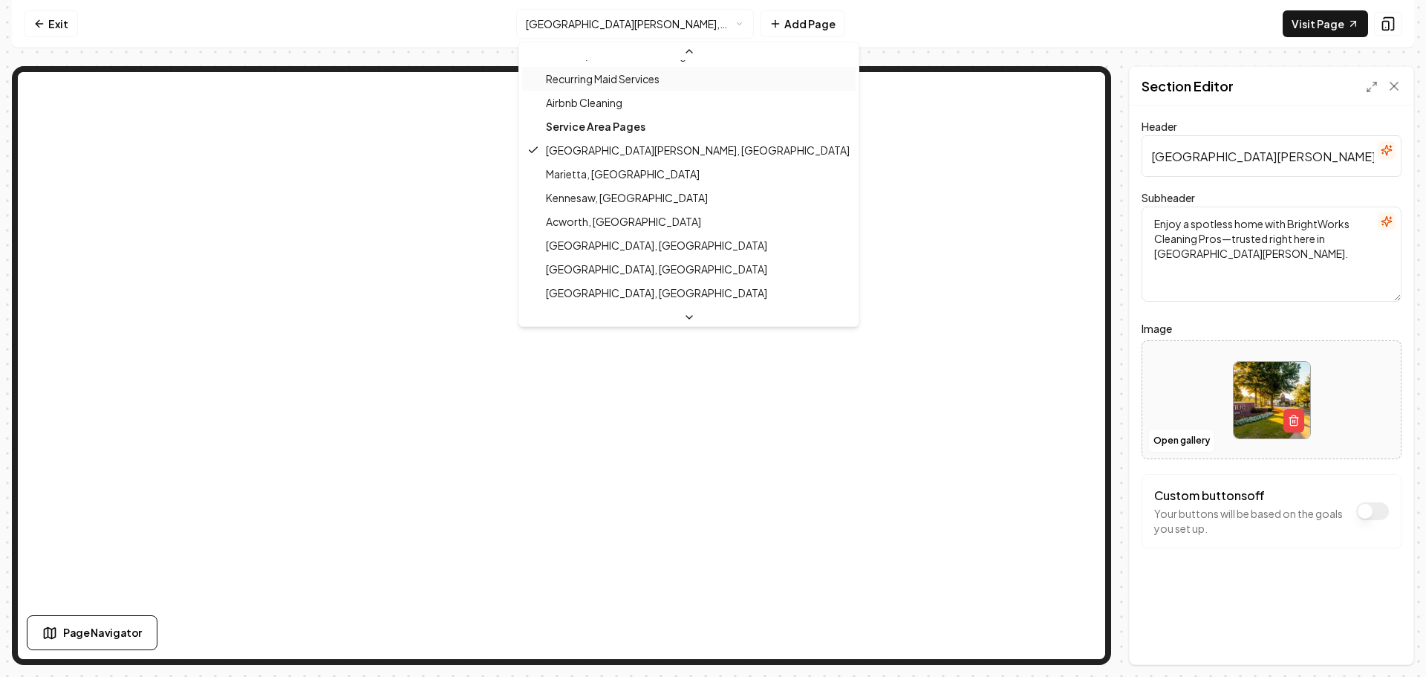
scroll to position [212, 0]
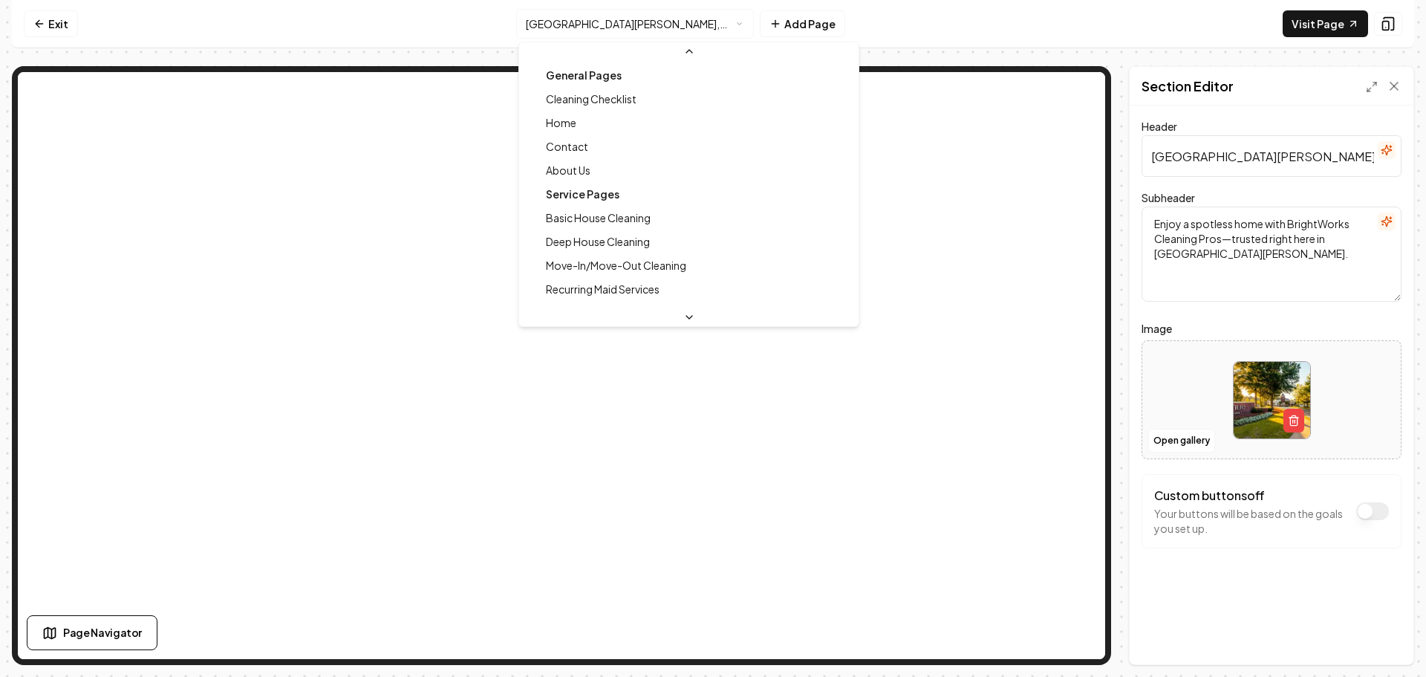
click at [603, 27] on html "Computer Required This feature is only available on a computer. Please switch t…" at bounding box center [713, 338] width 1426 height 677
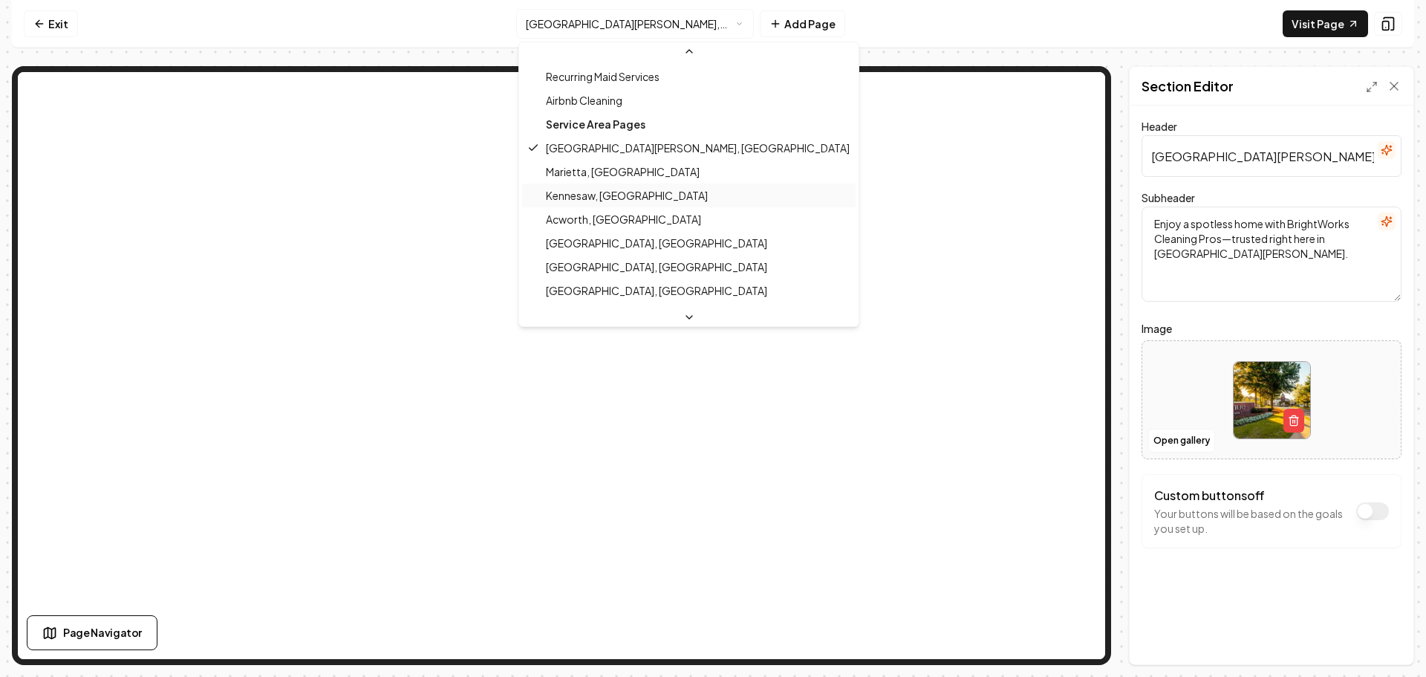
scroll to position [287, 0]
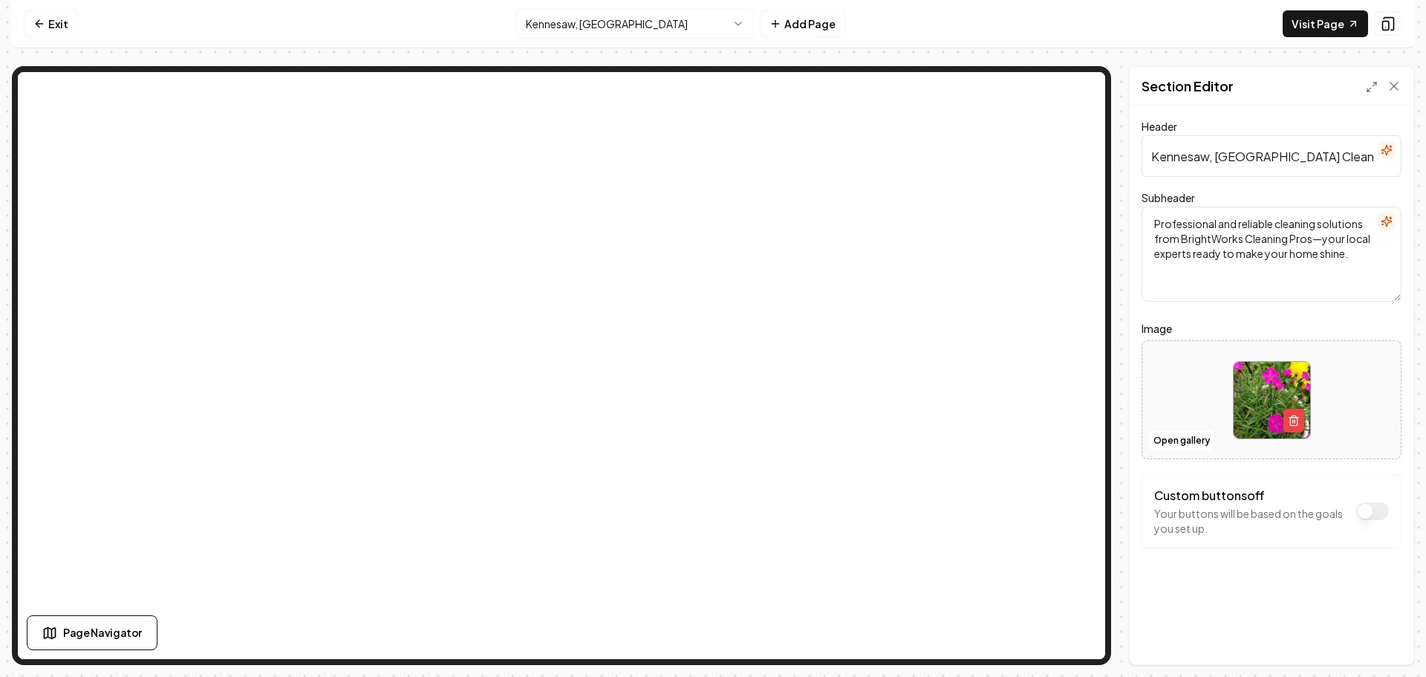
click at [1261, 395] on img at bounding box center [1272, 400] width 77 height 77
type input "**********"
click at [1375, 637] on button "Save" at bounding box center [1380, 639] width 44 height 27
click at [657, 31] on html "Computer Required This feature is only available on a computer. Please switch t…" at bounding box center [713, 338] width 1426 height 677
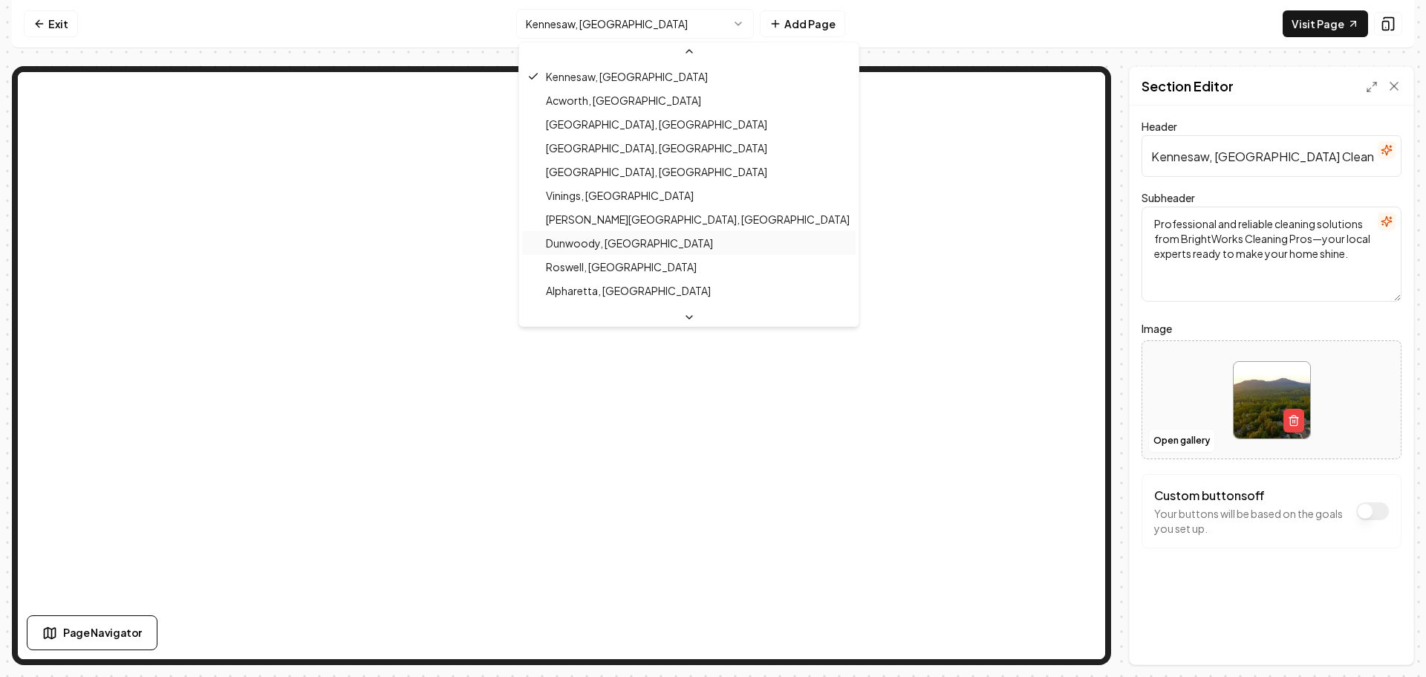
scroll to position [257, 0]
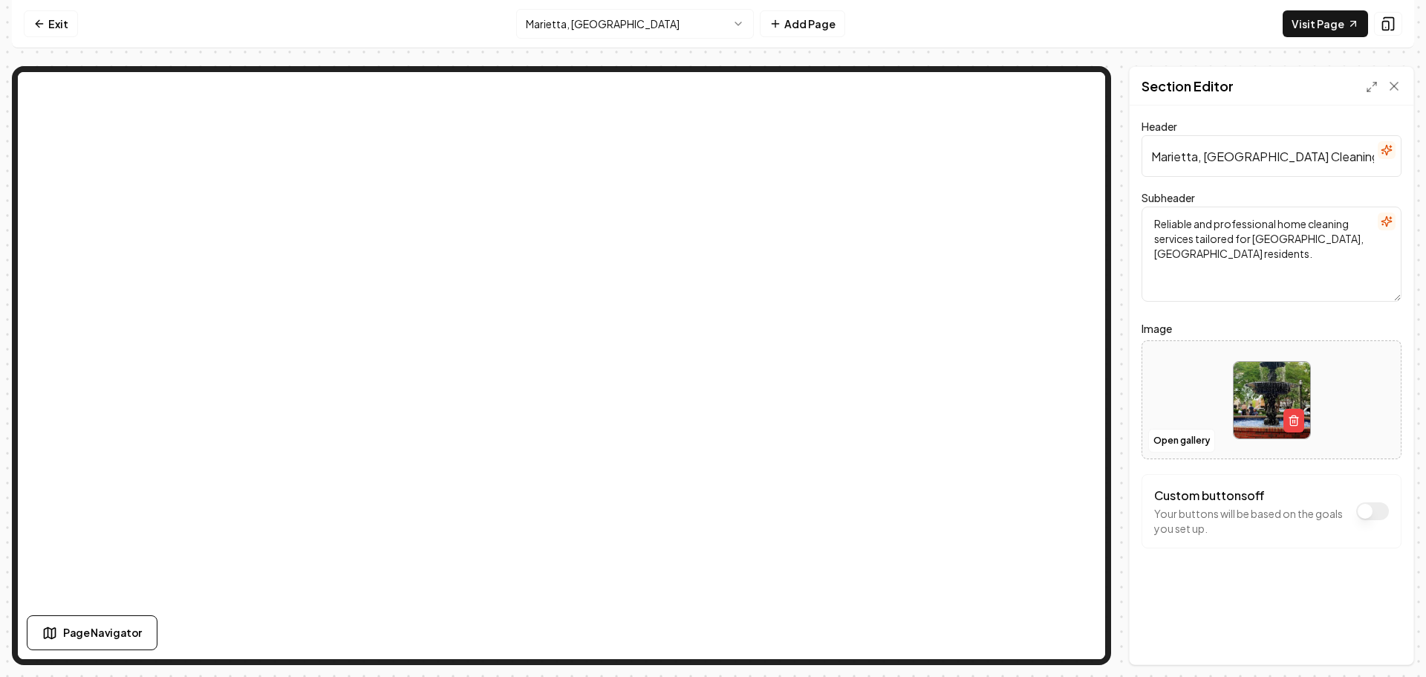
click at [1253, 392] on img at bounding box center [1272, 400] width 77 height 77
type input "**********"
click at [1378, 638] on button "Save" at bounding box center [1380, 639] width 44 height 27
click at [1322, 22] on link "Visit Page" at bounding box center [1325, 23] width 85 height 27
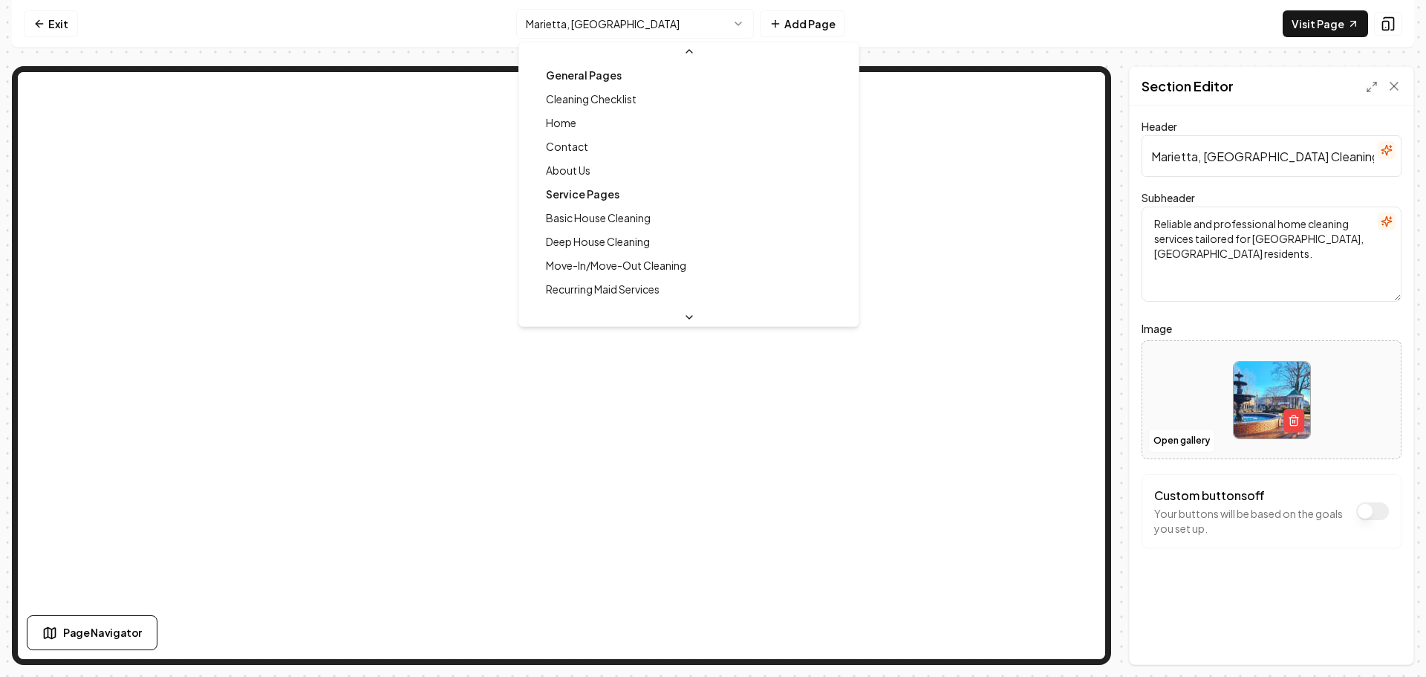
click at [600, 30] on html "Computer Required This feature is only available on a computer. Please switch t…" at bounding box center [713, 338] width 1426 height 677
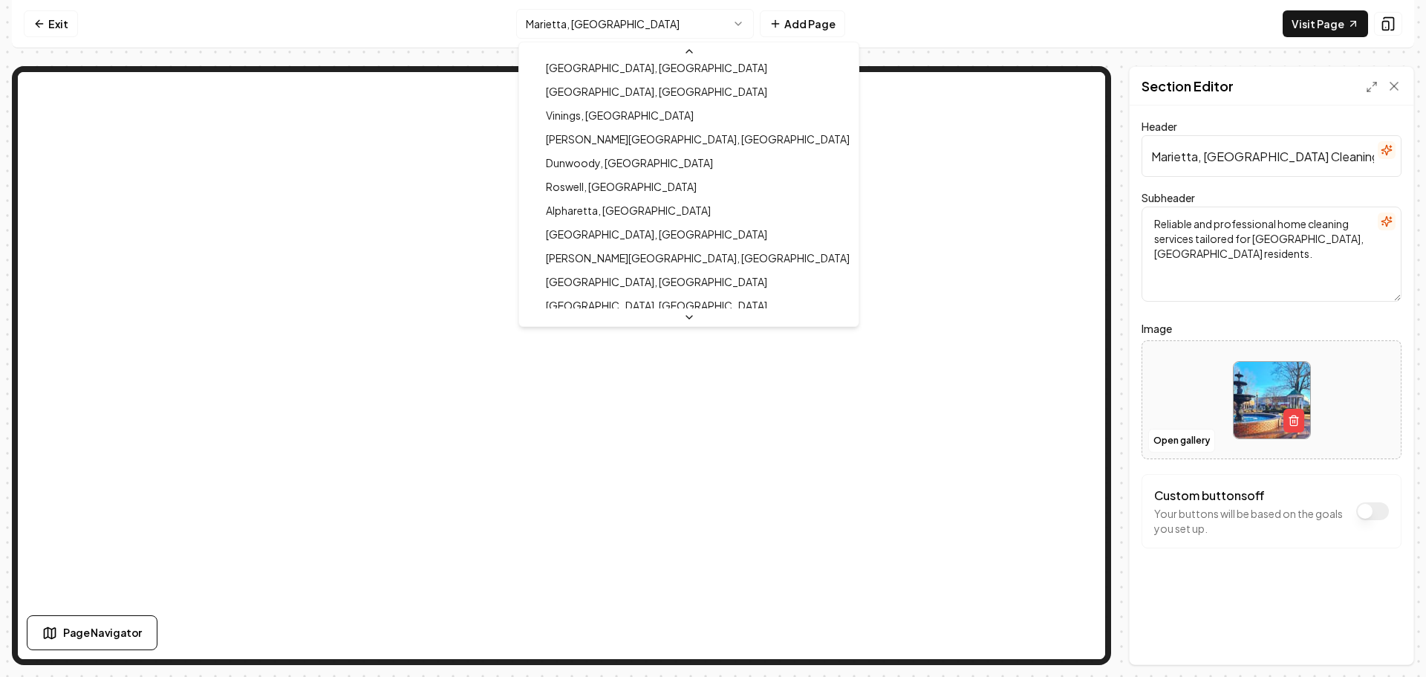
scroll to position [406, 0]
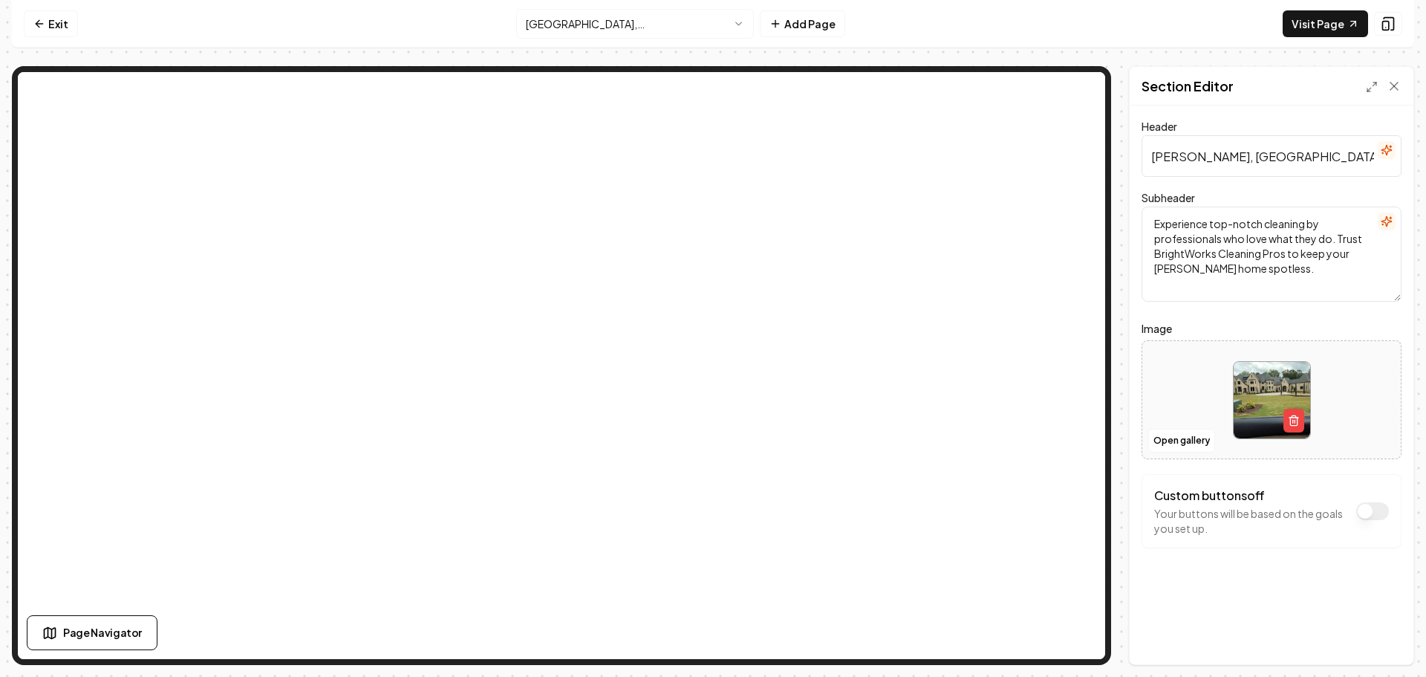
click at [1234, 406] on div at bounding box center [1272, 400] width 78 height 78
type input "**********"
click at [1368, 628] on button "Save" at bounding box center [1380, 639] width 44 height 27
click at [581, 24] on html "Computer Required This feature is only available on a computer. Please switch t…" at bounding box center [713, 338] width 1426 height 677
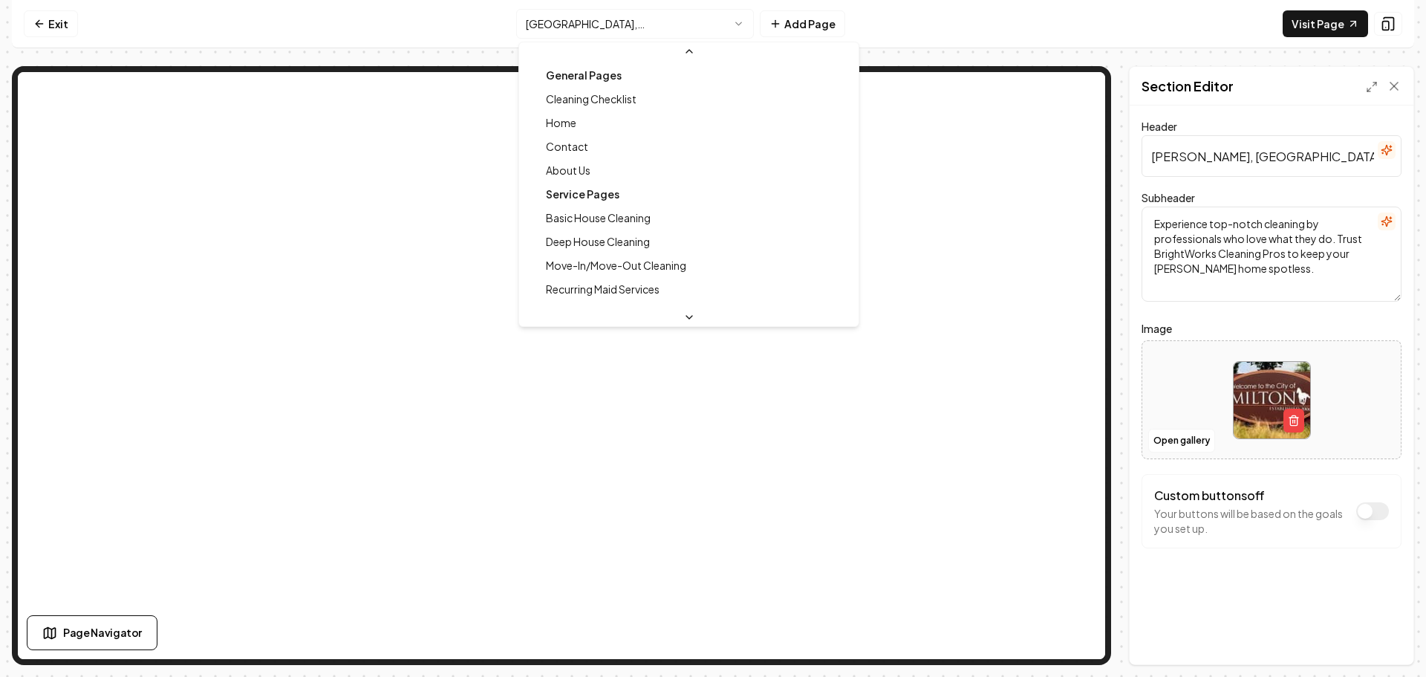
scroll to position [349, 0]
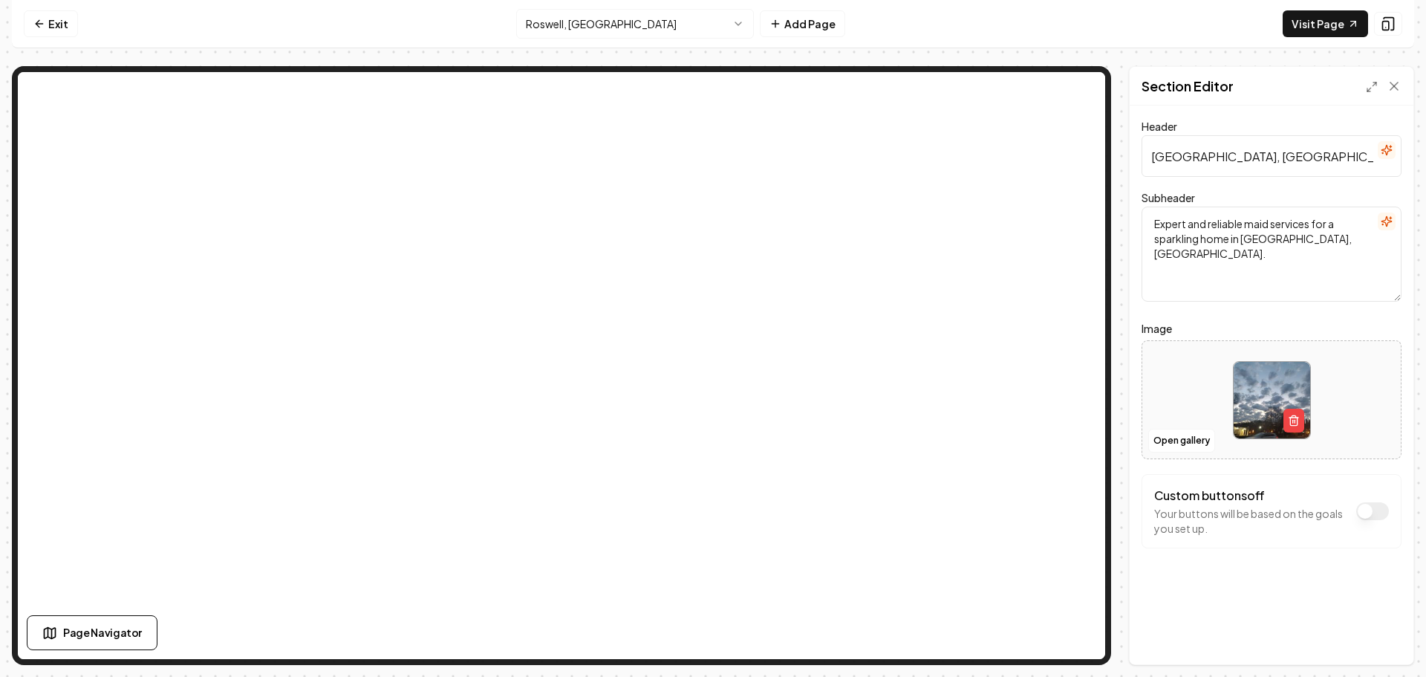
click at [1267, 400] on img at bounding box center [1272, 400] width 77 height 77
type input "**********"
click at [1371, 637] on button "Save" at bounding box center [1380, 639] width 44 height 27
click at [611, 31] on html "Computer Required This feature is only available on a computer. Please switch t…" at bounding box center [713, 338] width 1426 height 677
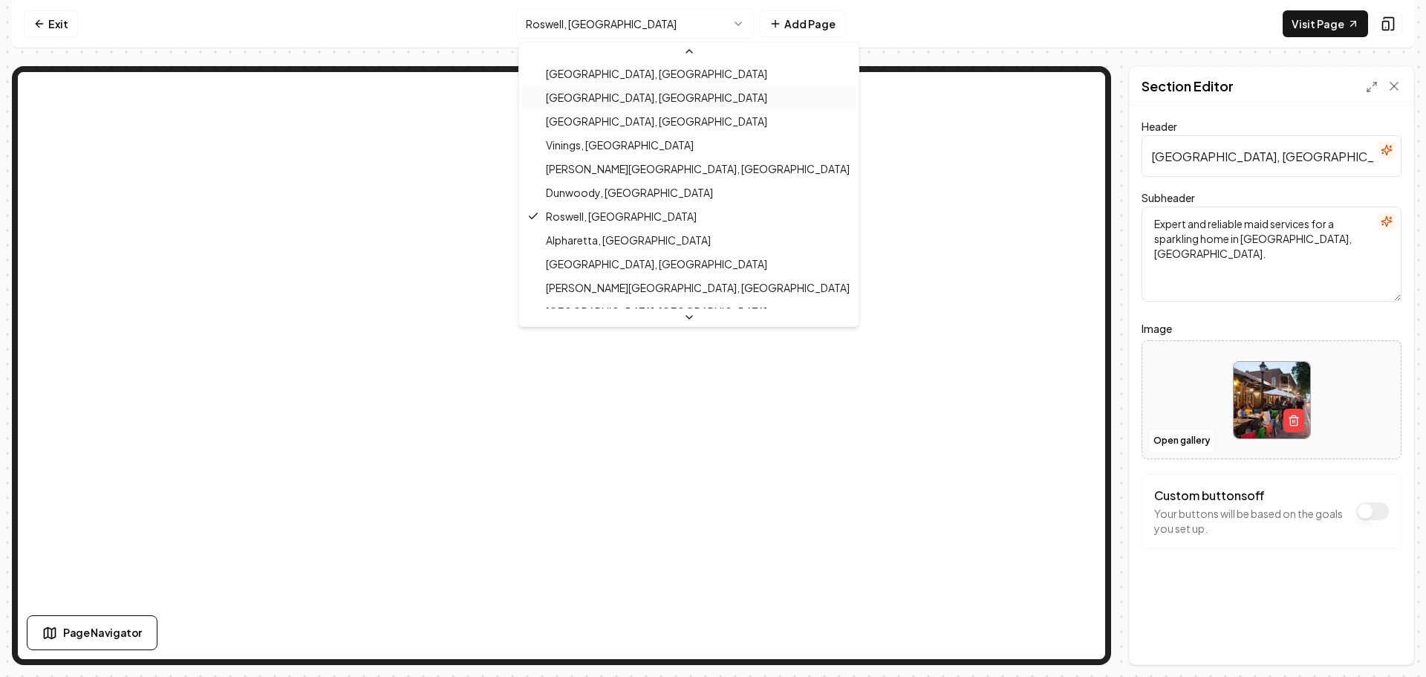
scroll to position [406, 0]
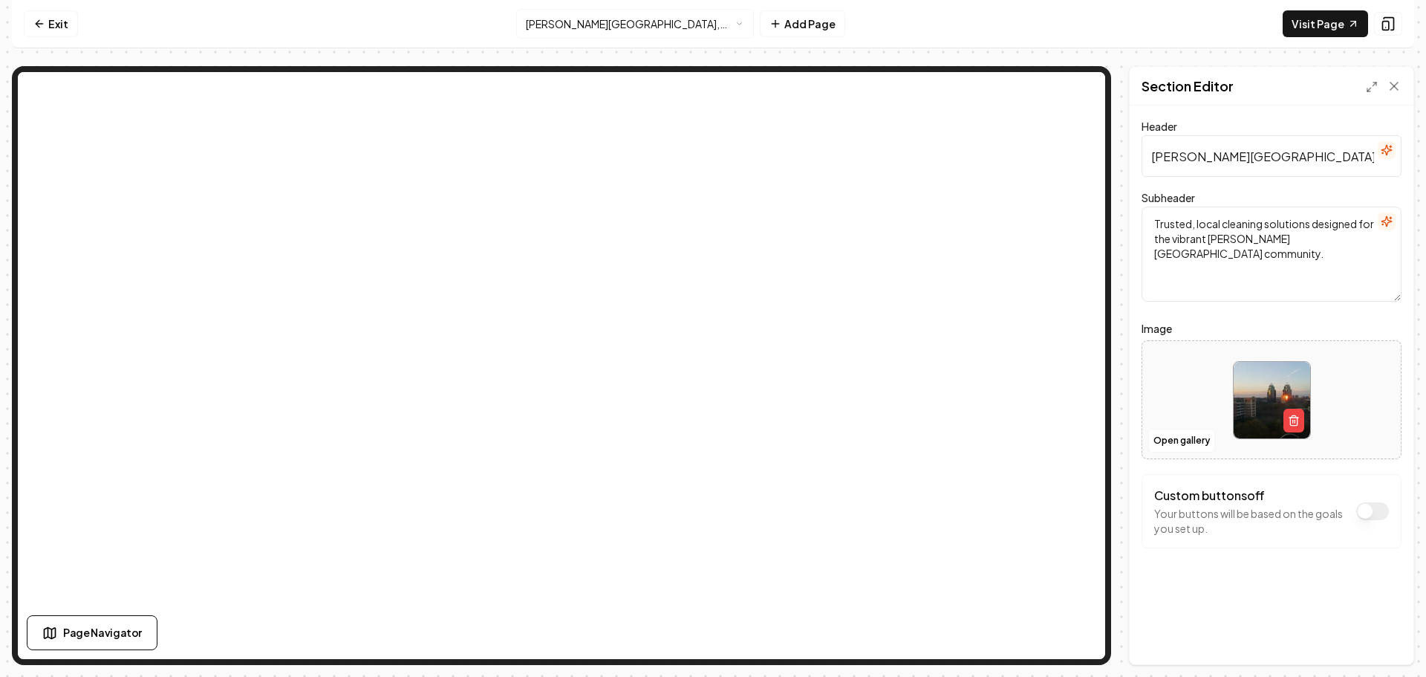
click at [1266, 373] on img at bounding box center [1272, 400] width 77 height 77
type input "**********"
click at [1380, 645] on button "Save" at bounding box center [1380, 639] width 44 height 27
click at [608, 33] on html "Computer Required This feature is only available on a computer. Please switch t…" at bounding box center [713, 338] width 1426 height 677
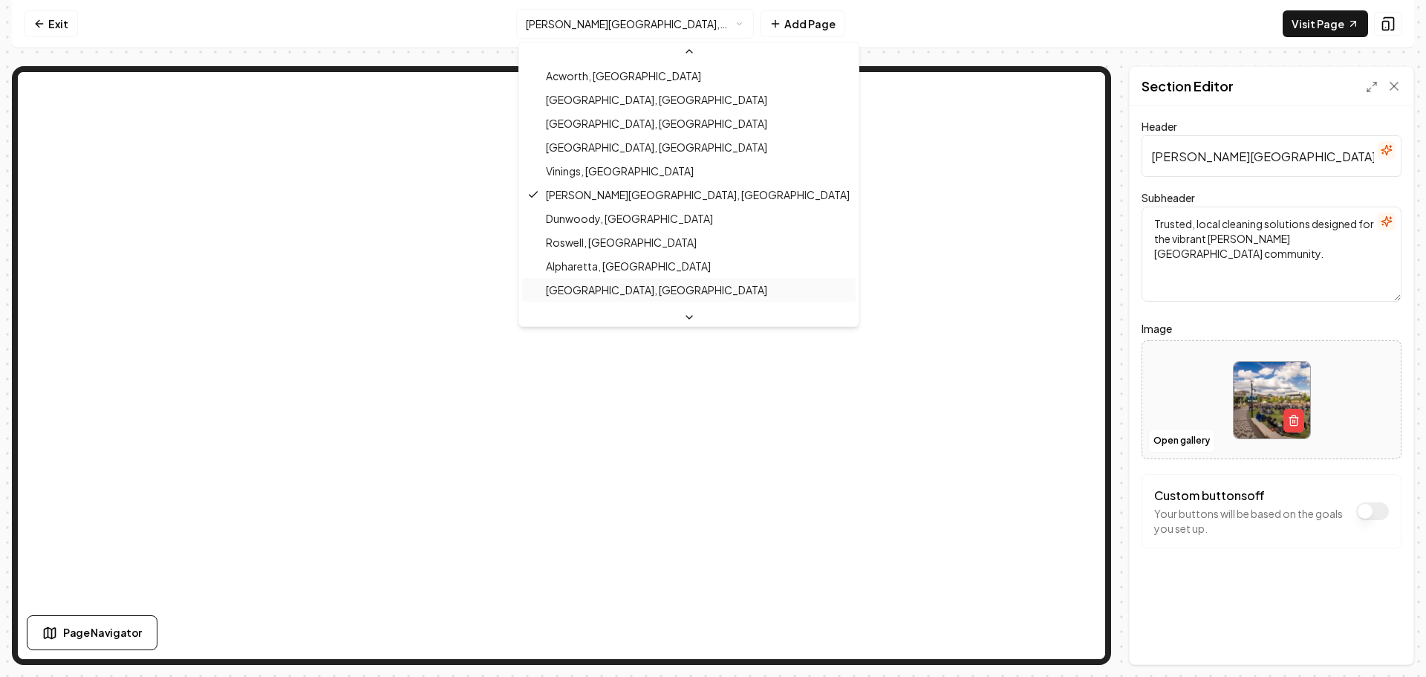
scroll to position [331, 0]
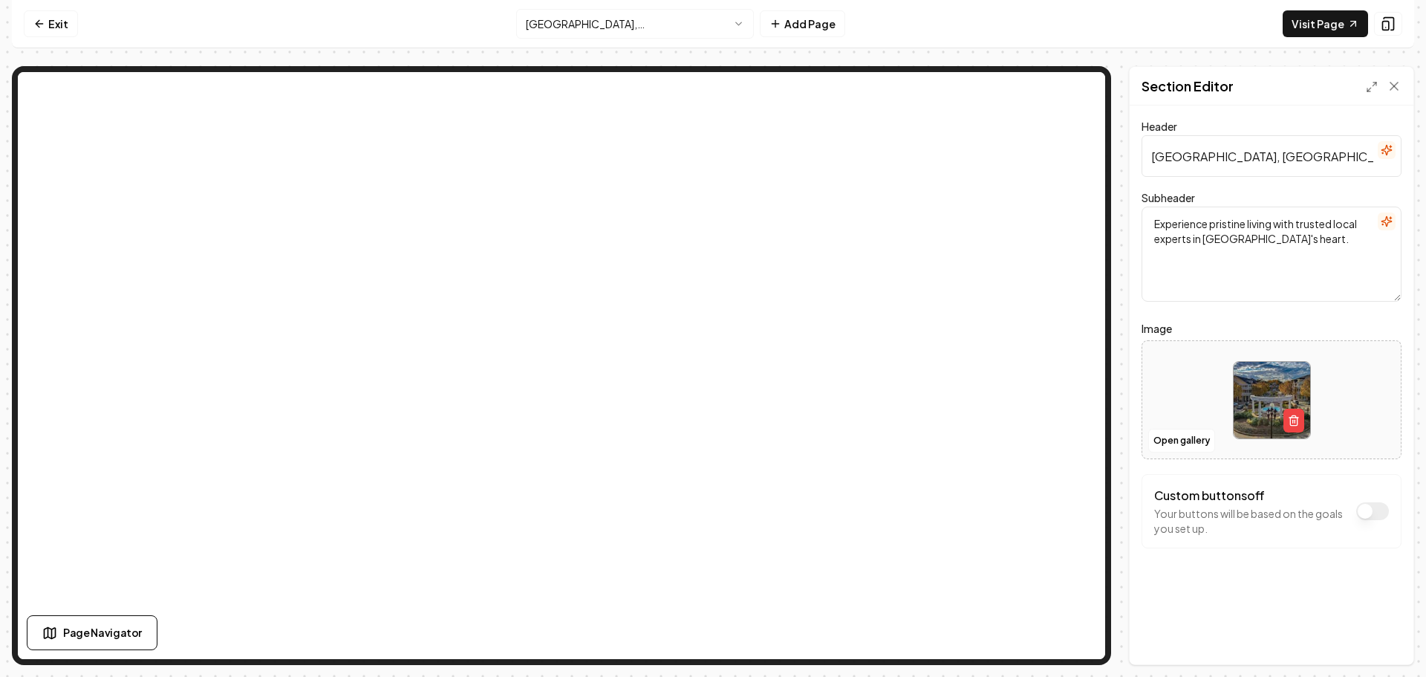
click at [1247, 396] on img at bounding box center [1272, 400] width 77 height 77
type input "**********"
click at [1375, 630] on button "Save" at bounding box center [1380, 639] width 44 height 27
click at [571, 29] on html "Computer Required This feature is only available on a computer. Please switch t…" at bounding box center [713, 338] width 1426 height 677
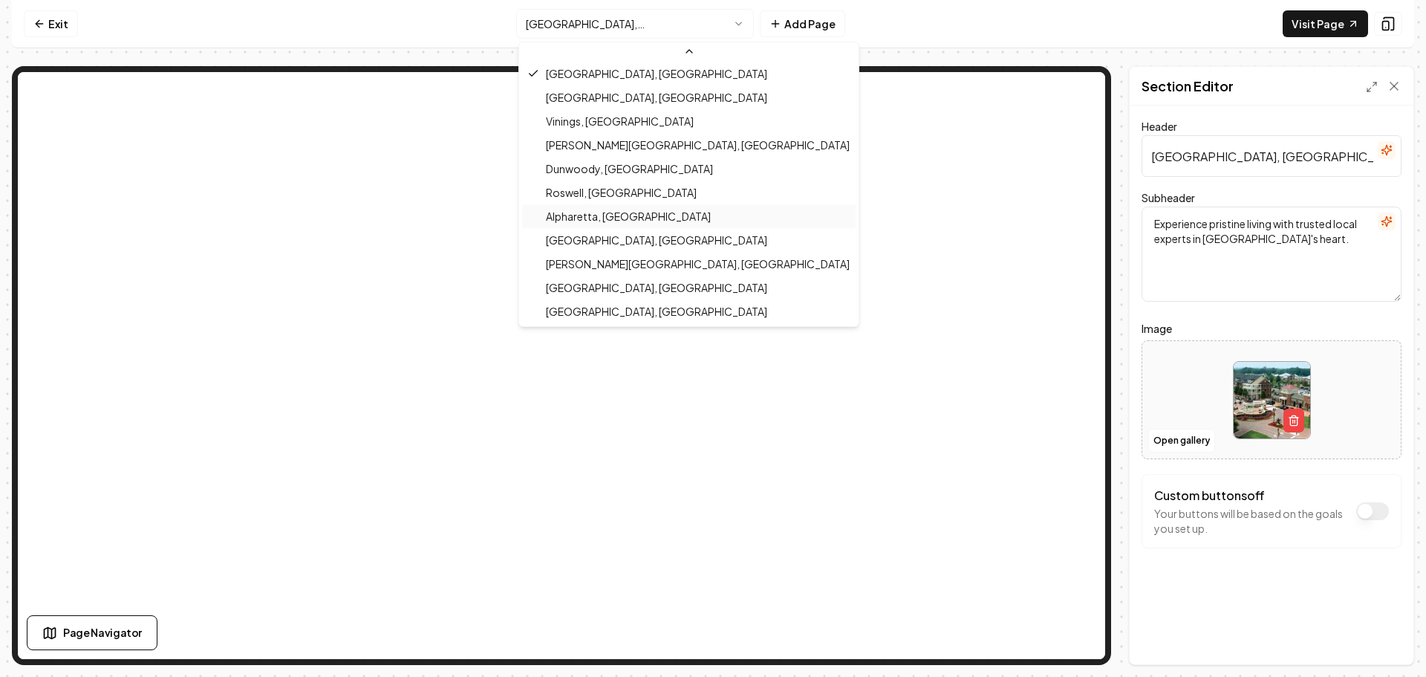
scroll to position [406, 0]
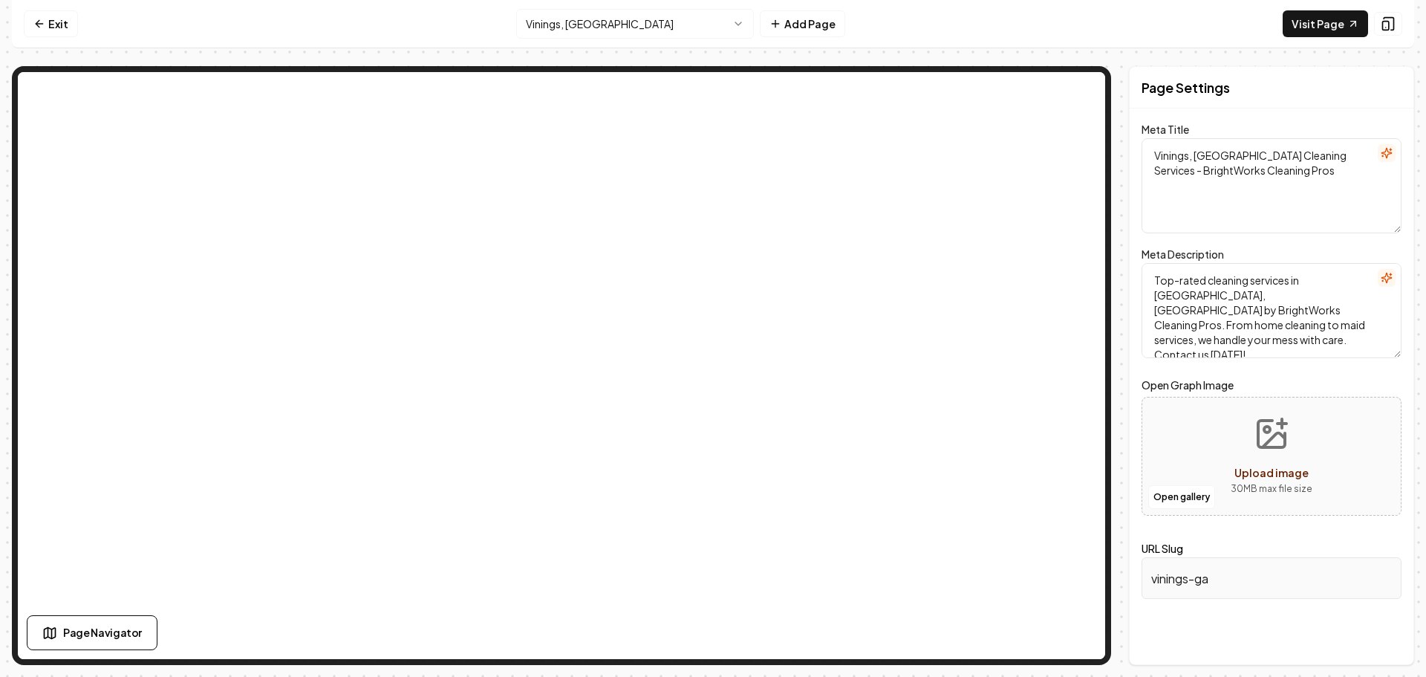
click at [1266, 426] on icon "Upload image" at bounding box center [1272, 434] width 36 height 36
type input "**********"
click at [1371, 634] on button "Save" at bounding box center [1380, 639] width 44 height 27
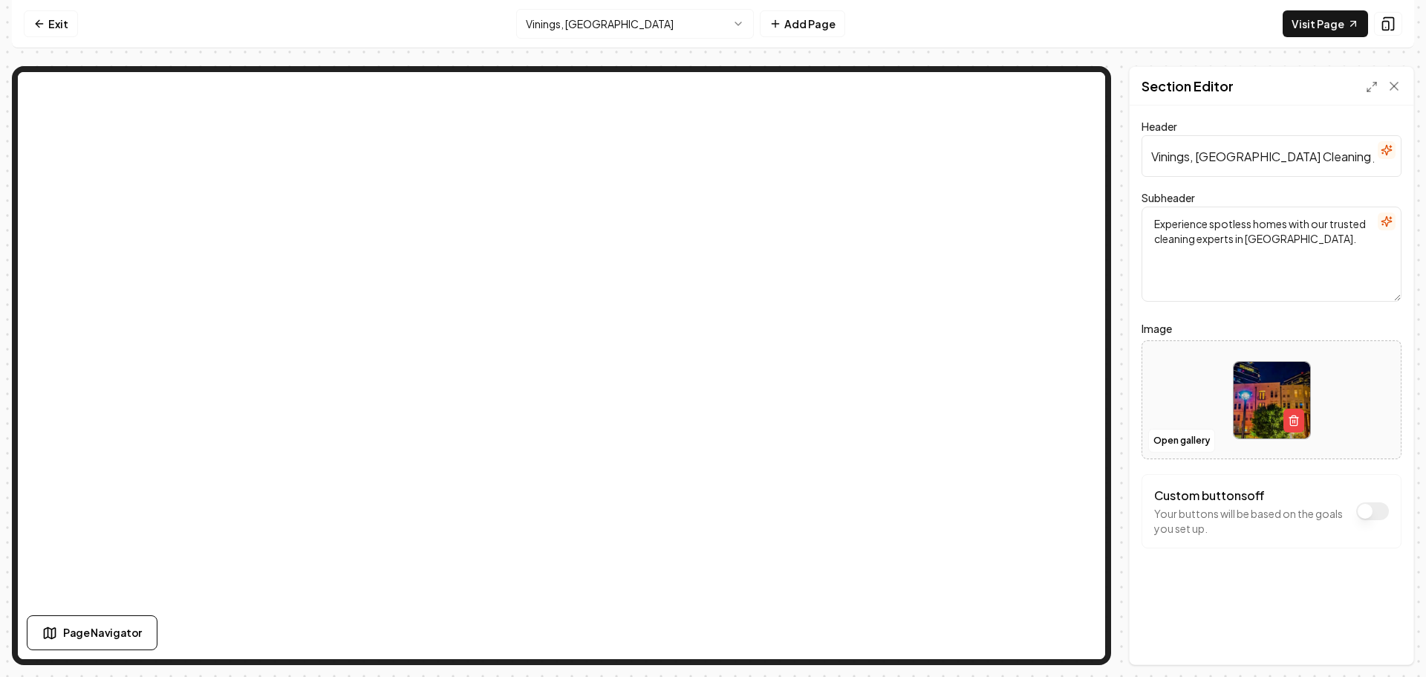
click at [1270, 386] on img at bounding box center [1272, 400] width 77 height 77
type input "**********"
click at [1373, 642] on button "Save" at bounding box center [1380, 639] width 44 height 27
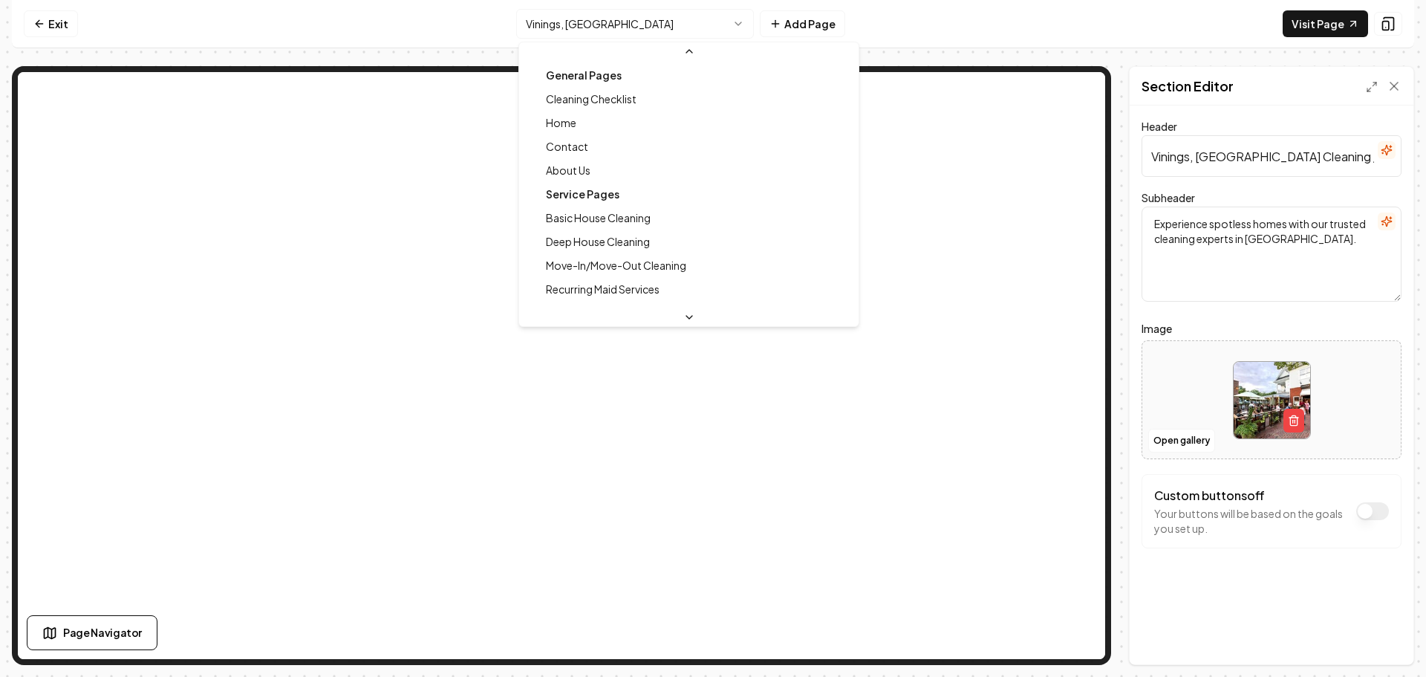
click at [620, 22] on html "Computer Required This feature is only available on a computer. Please switch t…" at bounding box center [713, 338] width 1426 height 677
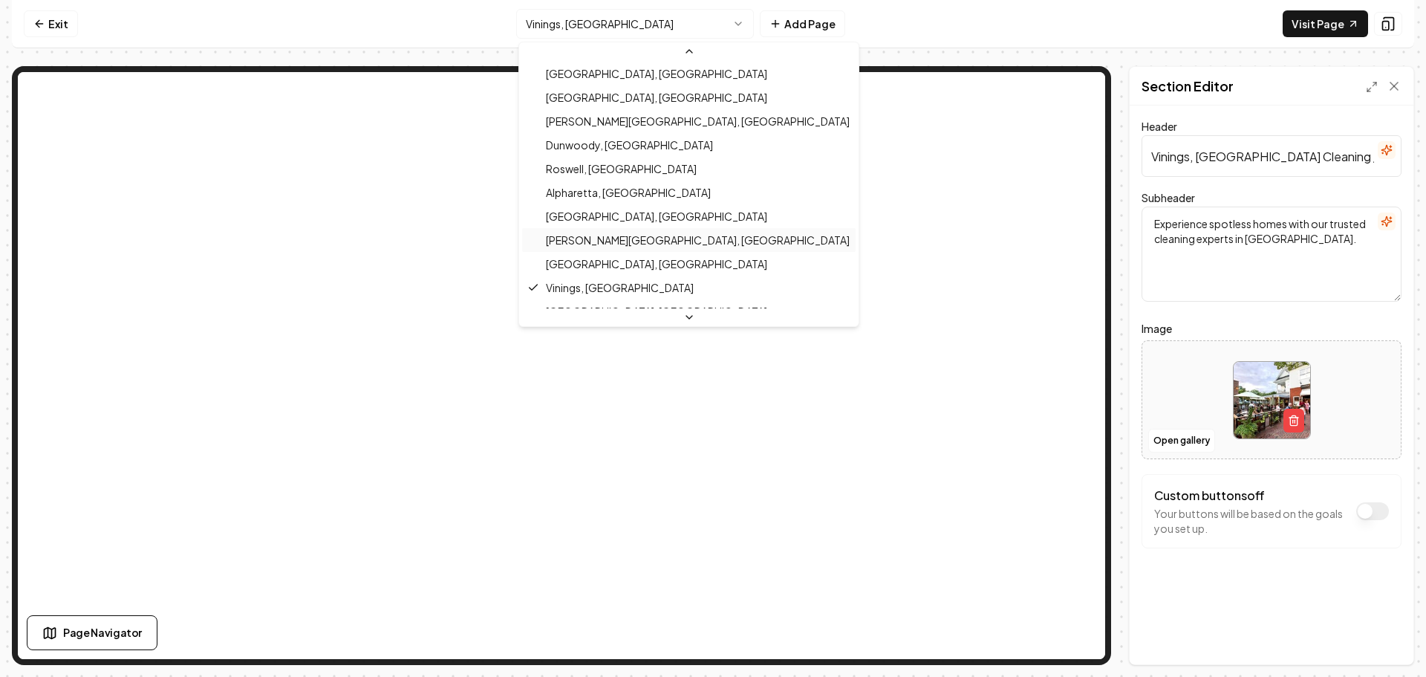
scroll to position [331, 0]
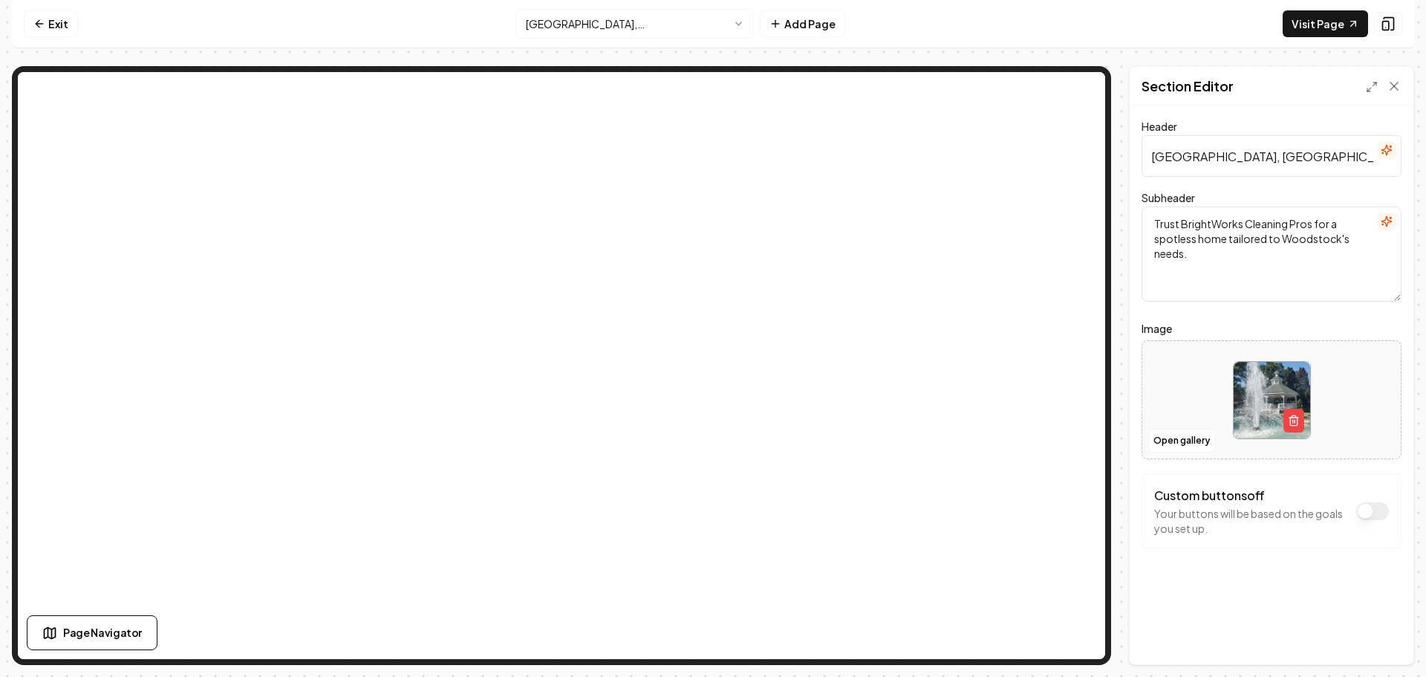
click at [1265, 391] on img at bounding box center [1272, 400] width 77 height 77
type input "**********"
click at [1377, 635] on button "Save" at bounding box center [1380, 639] width 44 height 27
click at [613, 30] on html "Computer Required This feature is only available on a computer. Please switch t…" at bounding box center [713, 338] width 1426 height 677
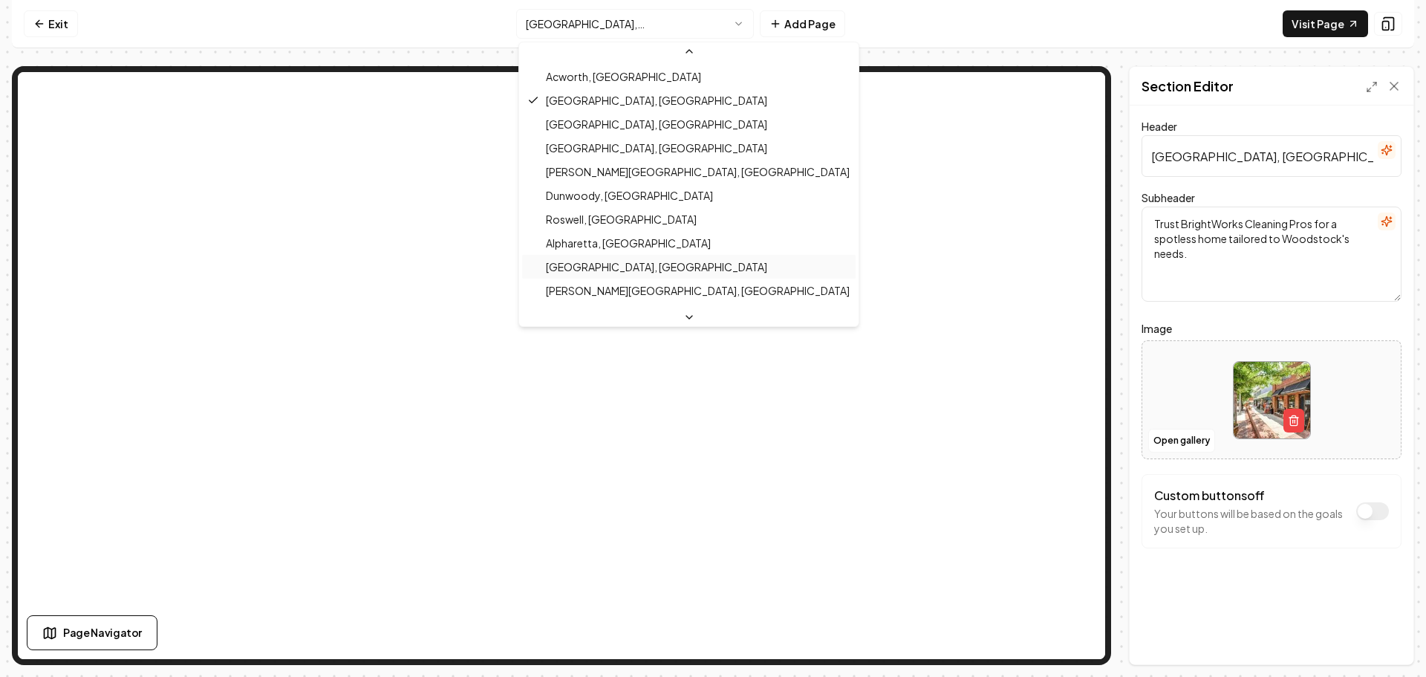
scroll to position [331, 0]
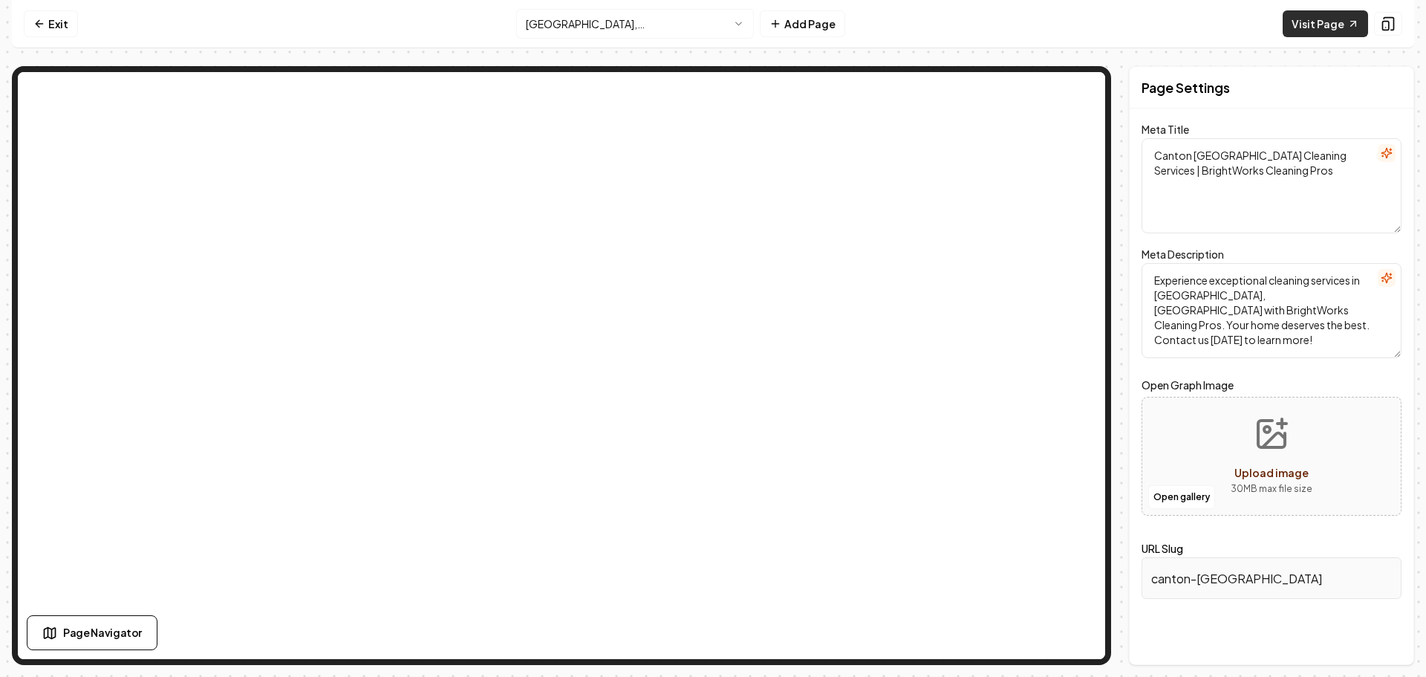
click at [1330, 34] on link "Visit Page" at bounding box center [1325, 23] width 85 height 27
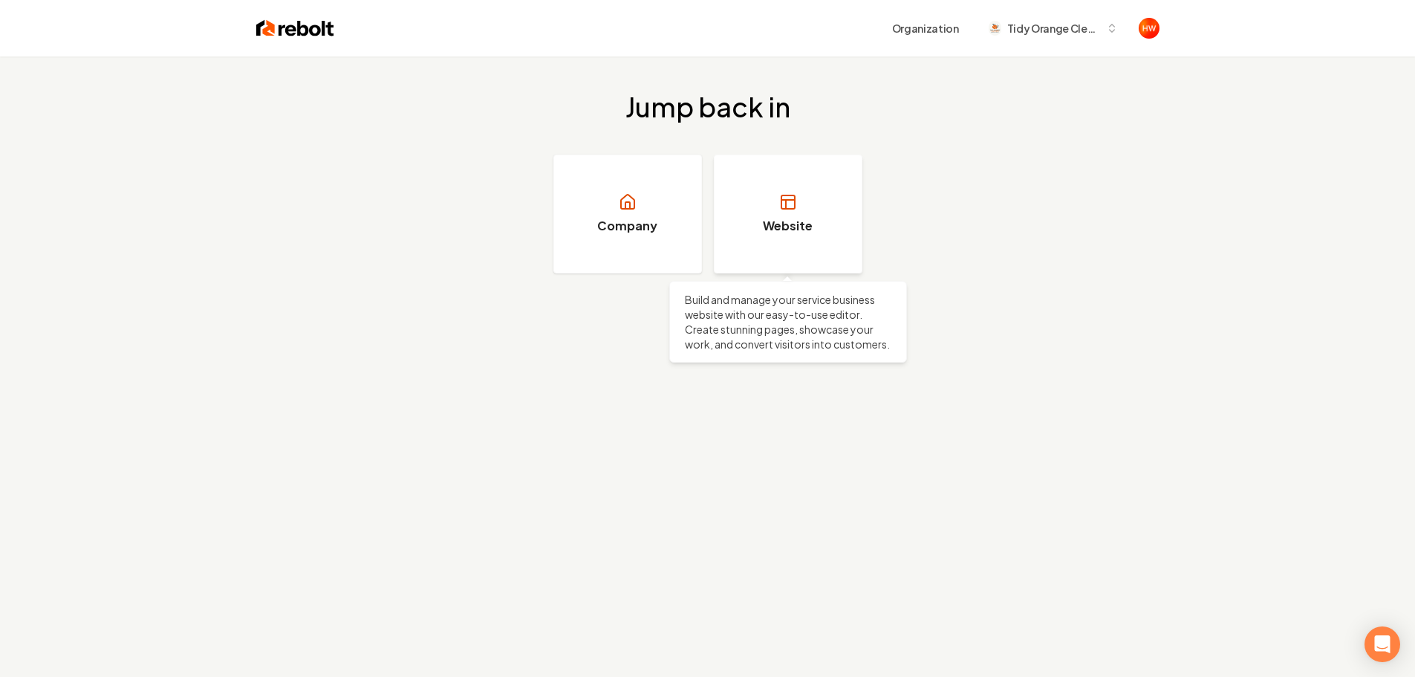
click at [790, 215] on link "Website" at bounding box center [788, 214] width 149 height 119
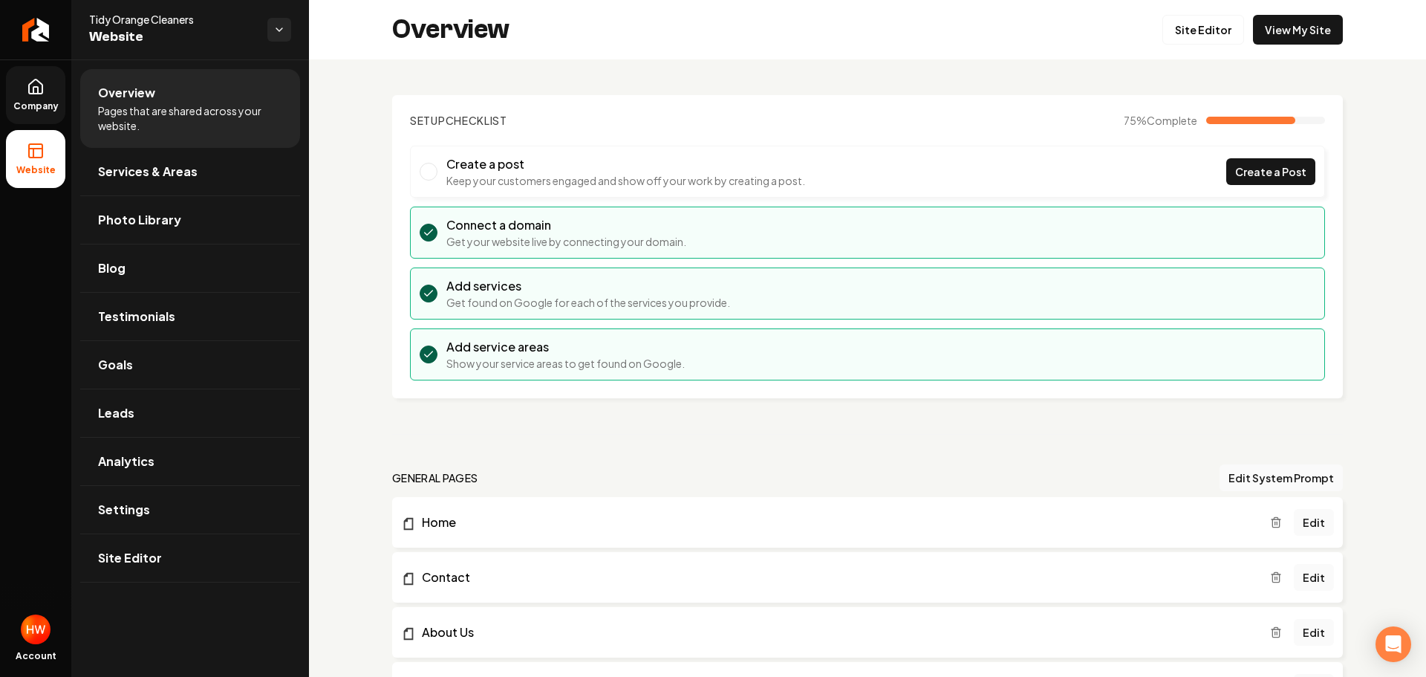
click at [44, 94] on icon at bounding box center [36, 87] width 18 height 18
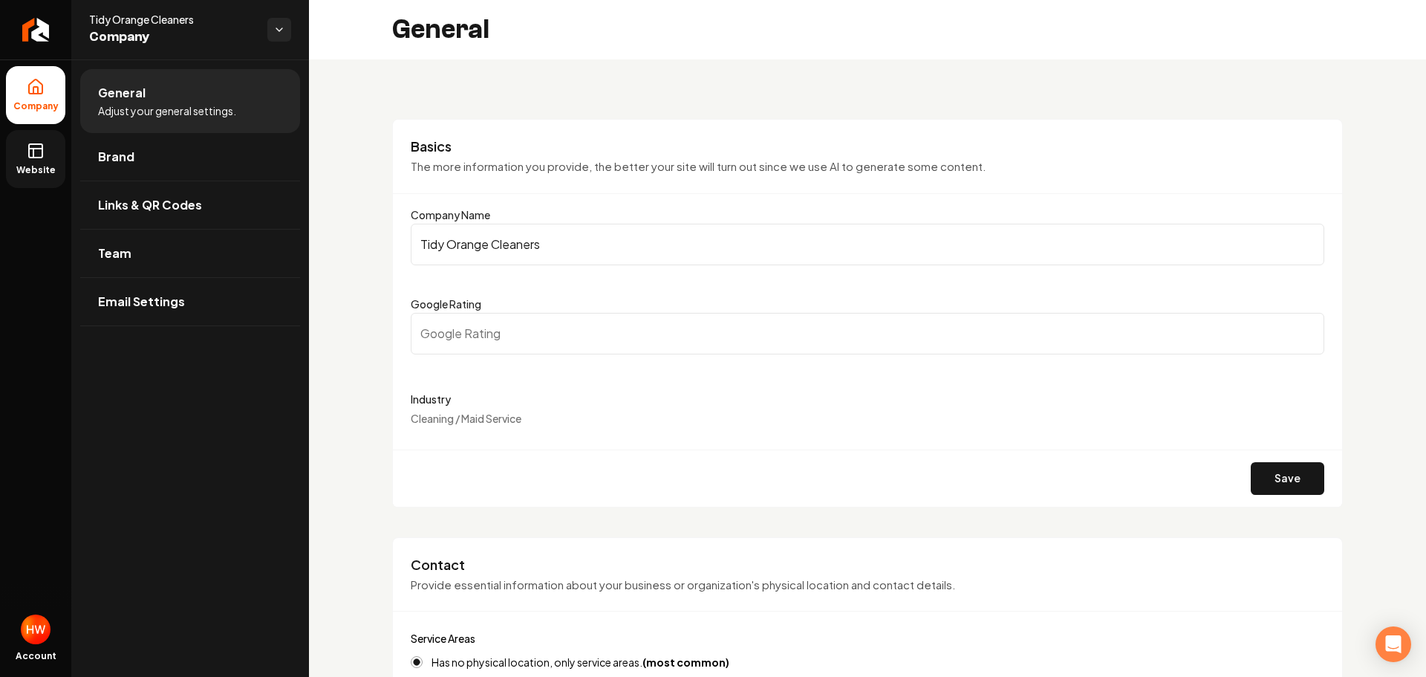
click at [31, 149] on icon at bounding box center [35, 149] width 13 height 0
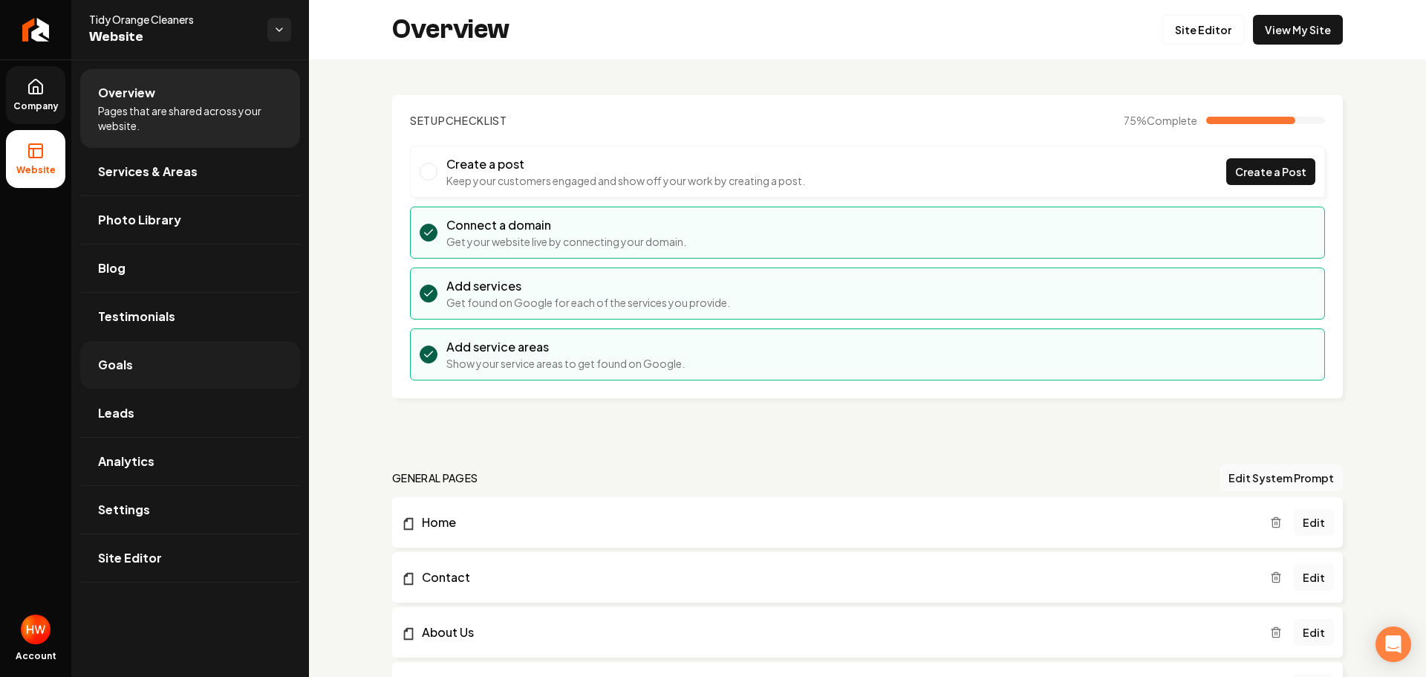
click at [134, 360] on link "Goals" at bounding box center [190, 365] width 220 height 48
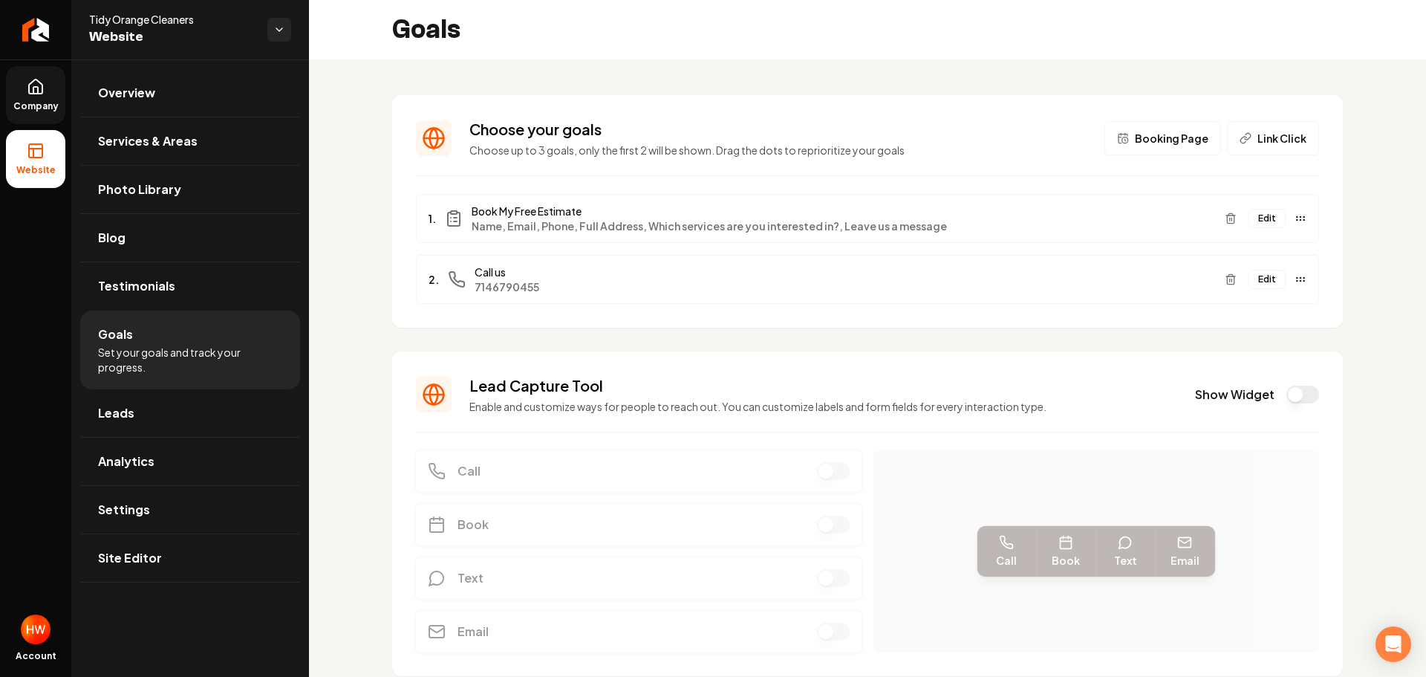
click at [1263, 279] on button "Edit" at bounding box center [1267, 279] width 37 height 19
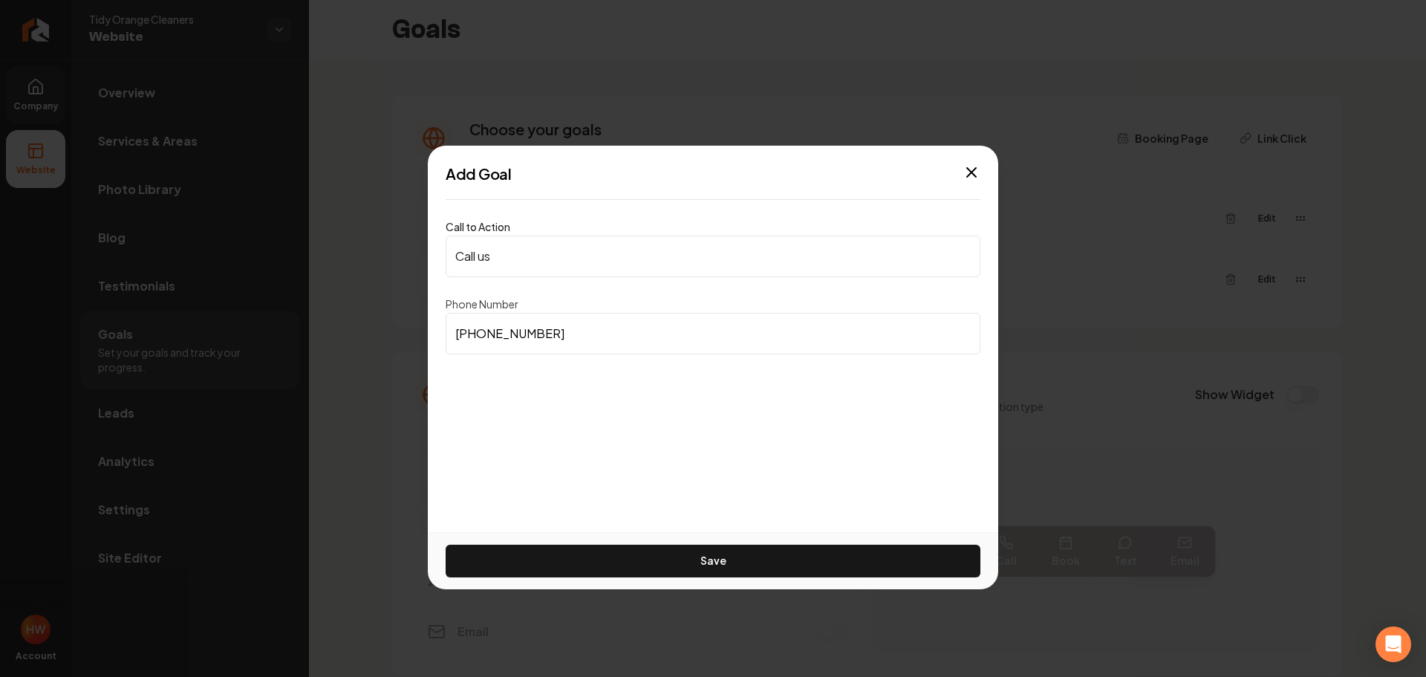
click at [545, 338] on input "(714) 679-0455" at bounding box center [713, 334] width 535 height 42
paste input "949) 979-7852"
type input "(949) 979-7852"
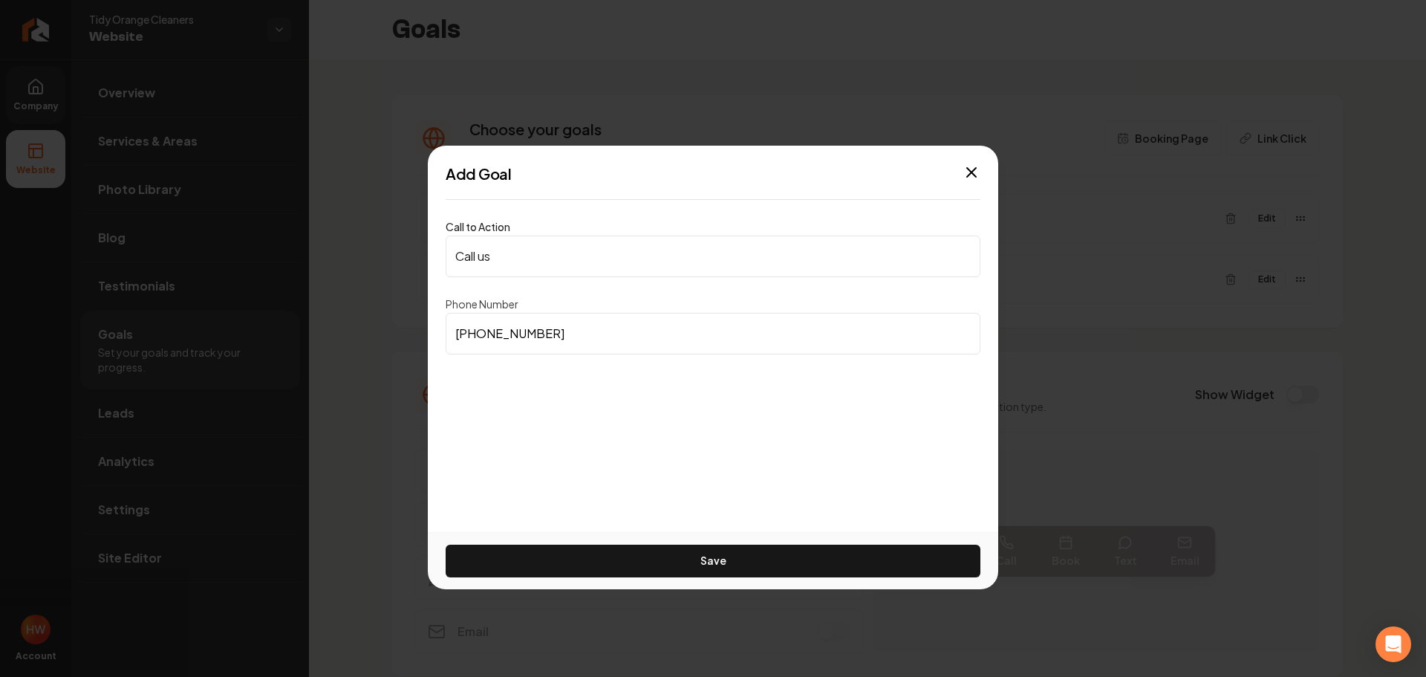
click at [542, 264] on input "Call us" at bounding box center [713, 256] width 535 height 42
paste input "949-979-7852"
type input "949-979-7852"
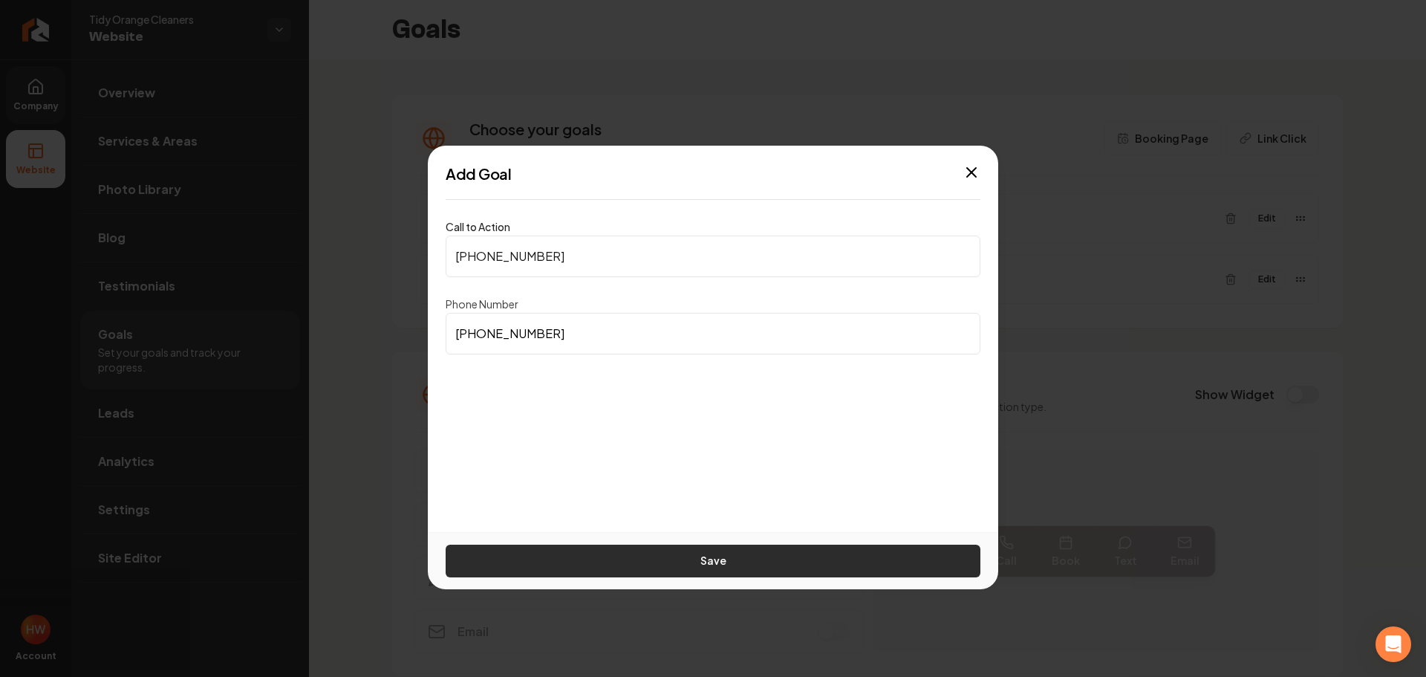
click at [718, 550] on button "Save" at bounding box center [713, 561] width 535 height 33
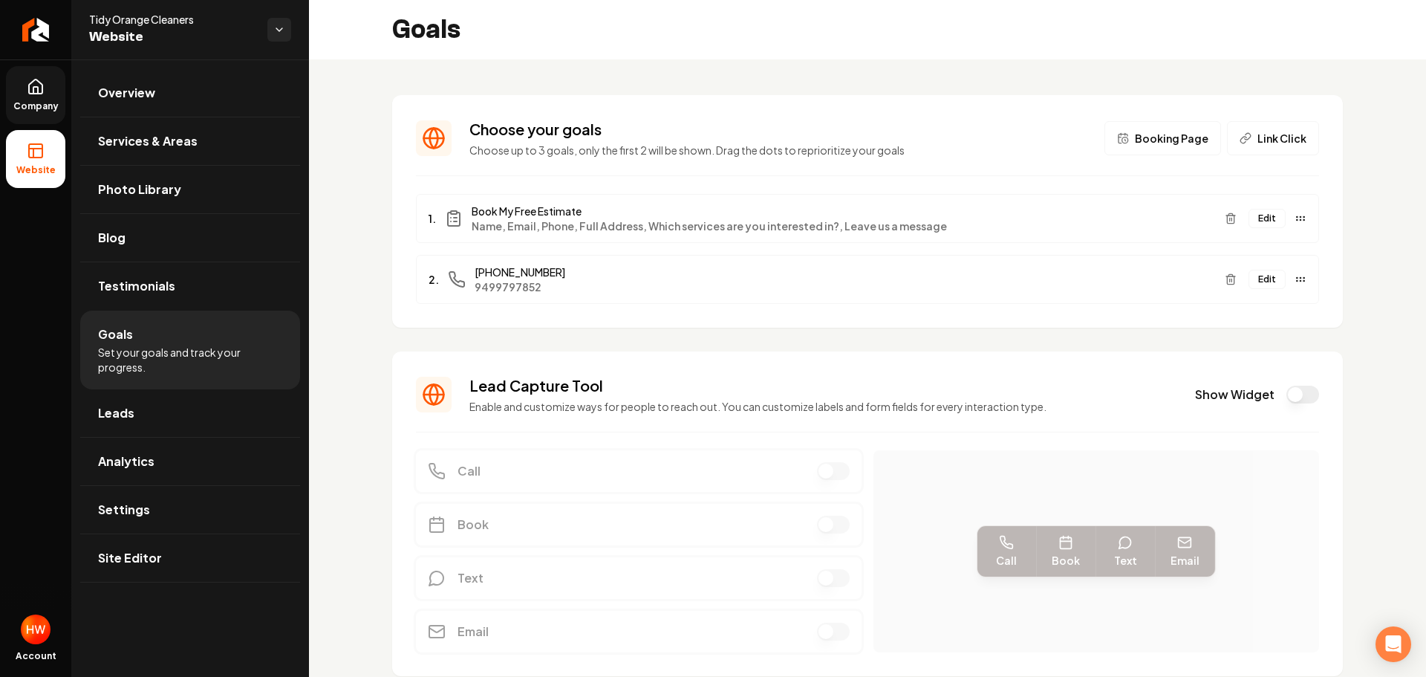
click at [42, 82] on icon at bounding box center [36, 87] width 18 height 18
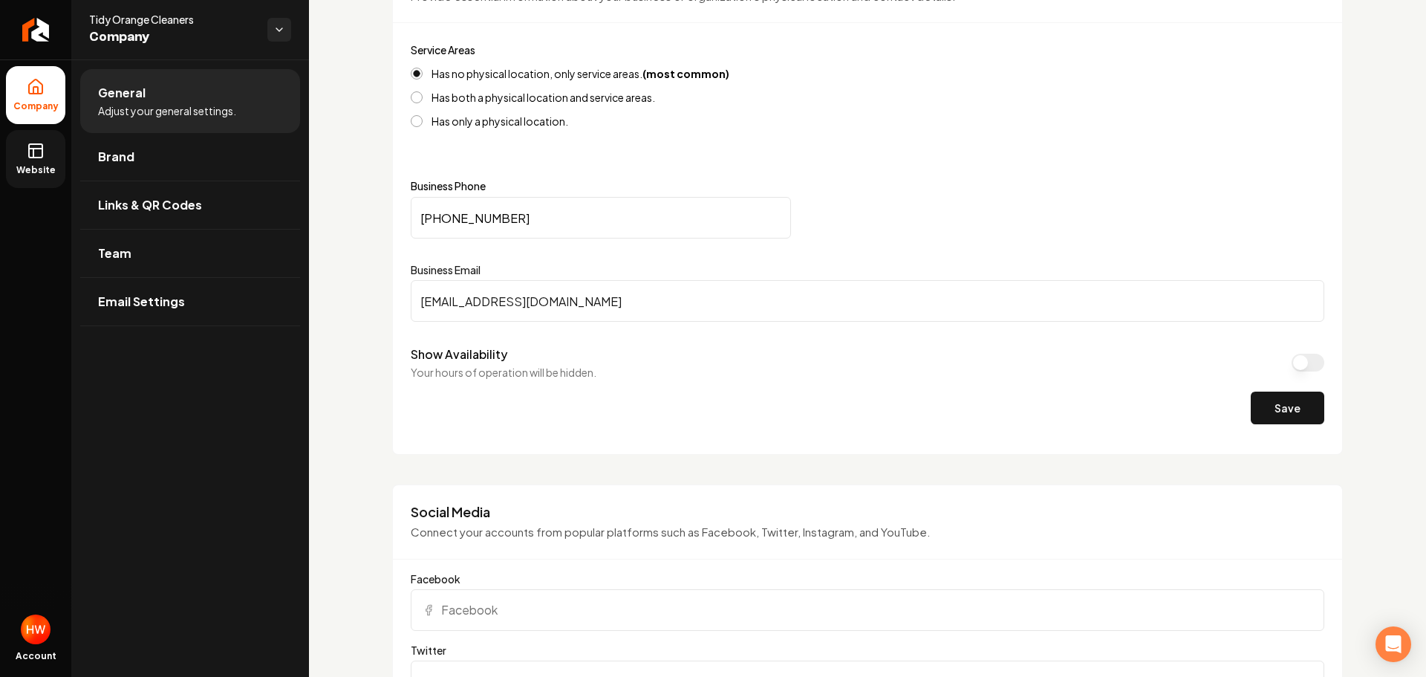
scroll to position [594, 0]
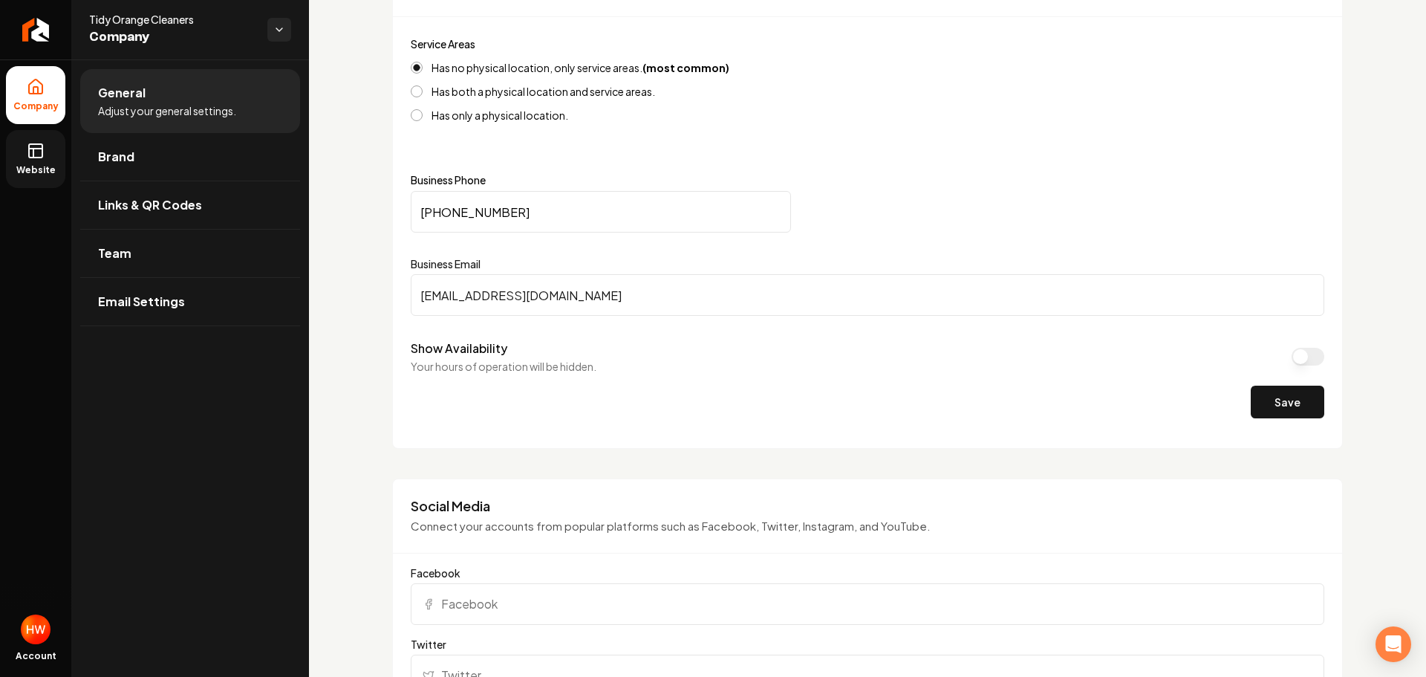
click at [539, 212] on input "(714) 679-0455" at bounding box center [601, 212] width 380 height 42
click at [539, 211] on input "(714) 679-0455" at bounding box center [601, 212] width 380 height 42
paste input "949) 979-7852"
type input "(949) 979-7852"
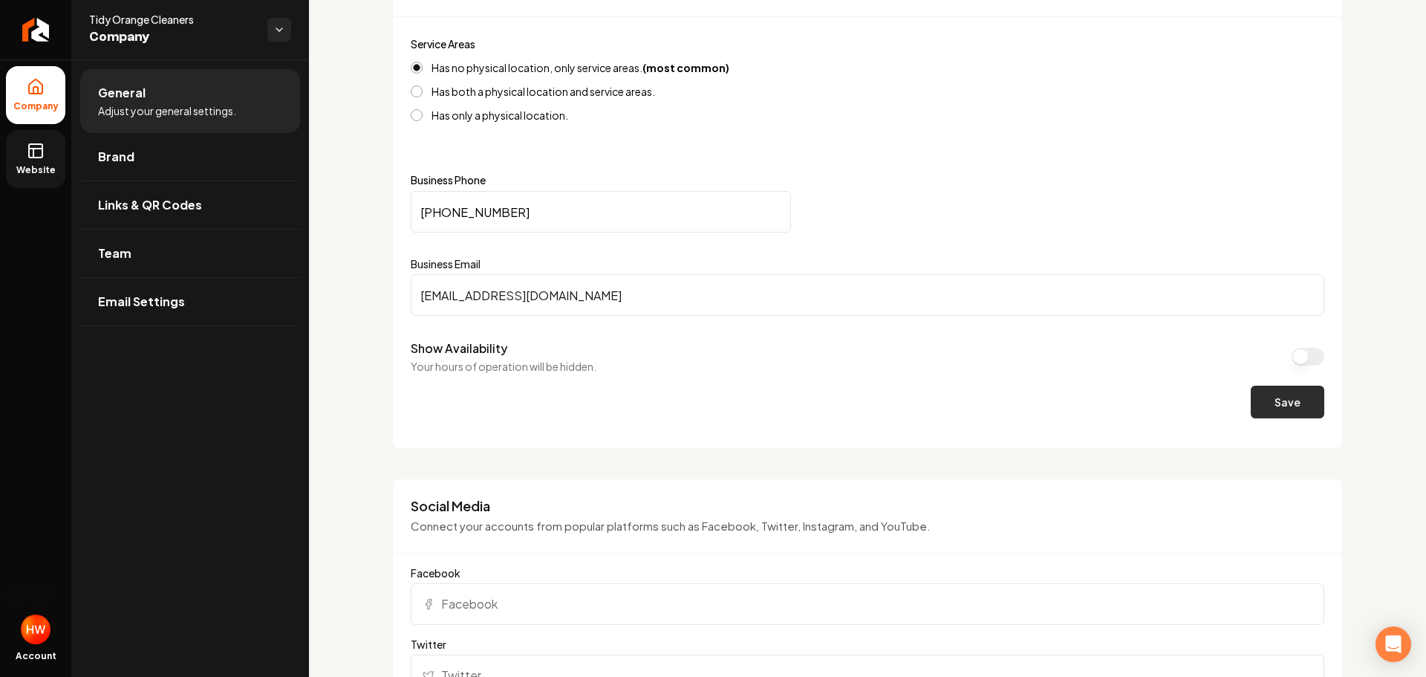
click at [1268, 405] on button "Save" at bounding box center [1288, 402] width 74 height 33
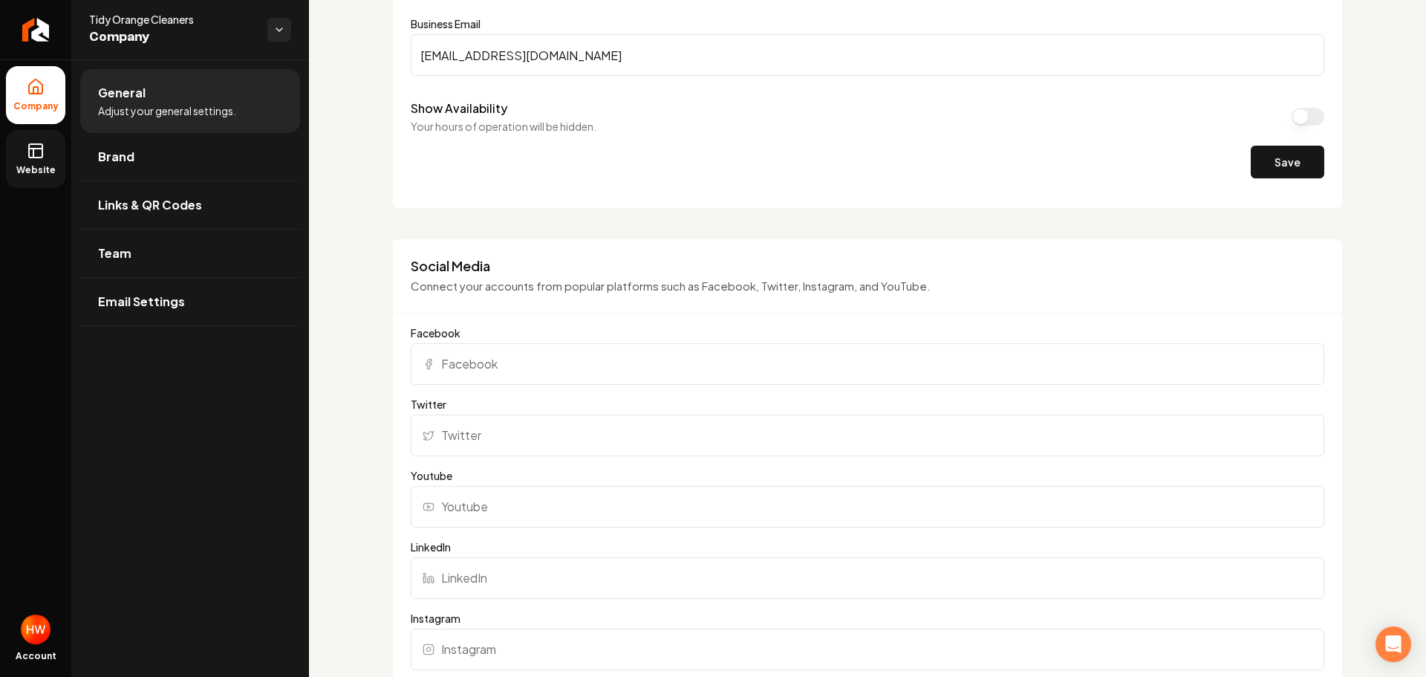
scroll to position [966, 0]
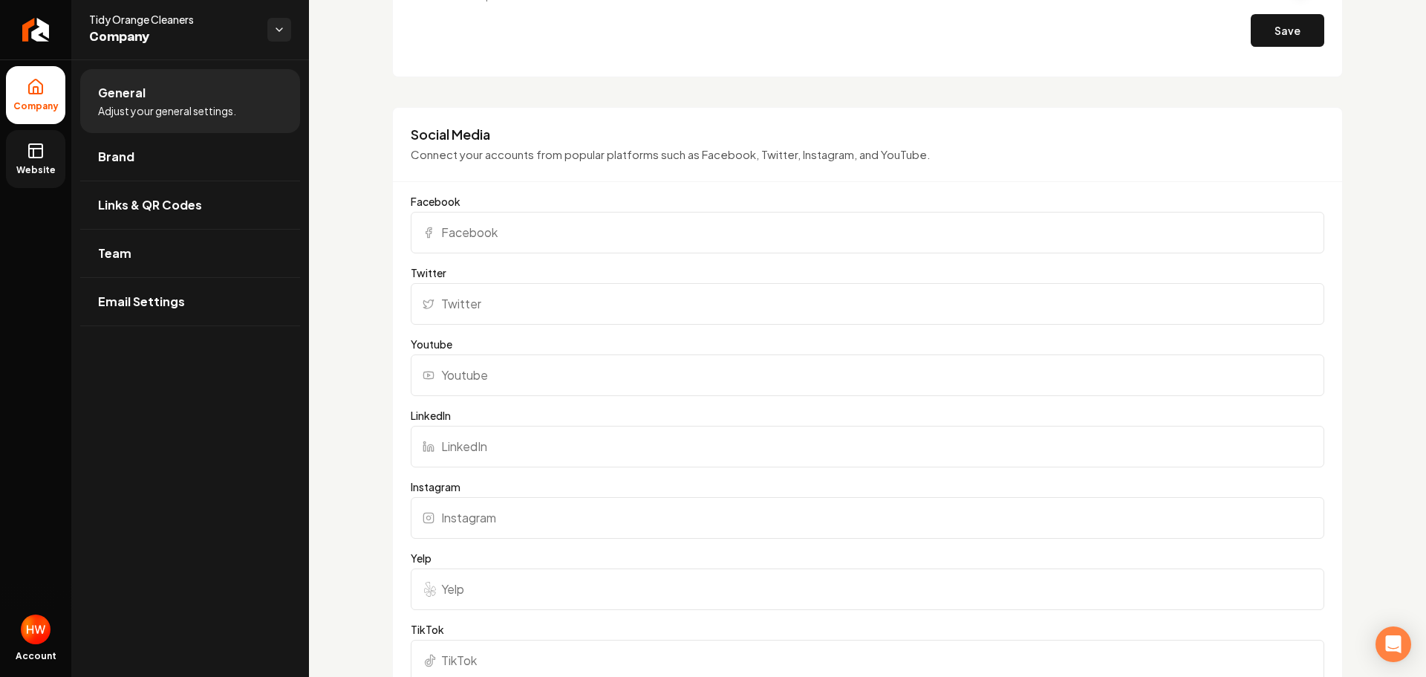
click at [37, 153] on icon at bounding box center [36, 151] width 18 height 18
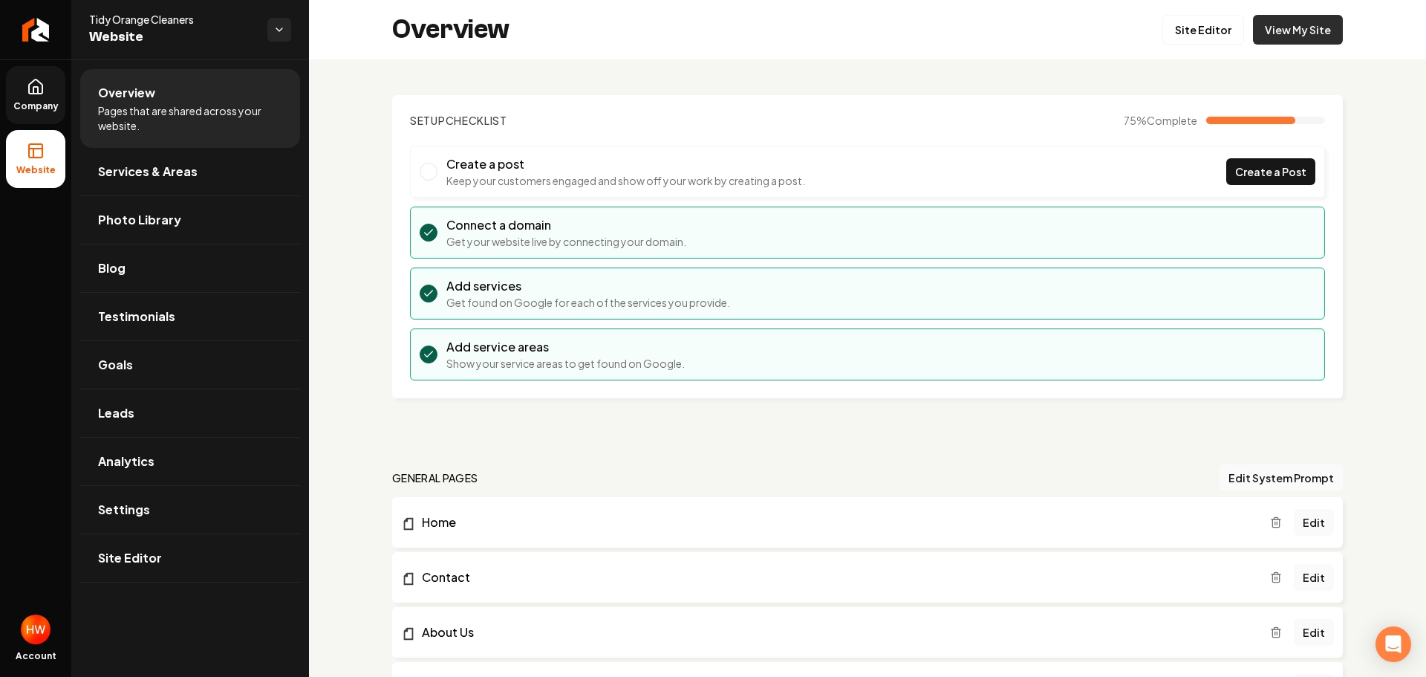
click at [1287, 32] on link "View My Site" at bounding box center [1298, 30] width 90 height 30
click at [30, 31] on icon "Return to dashboard" at bounding box center [32, 30] width 7 height 14
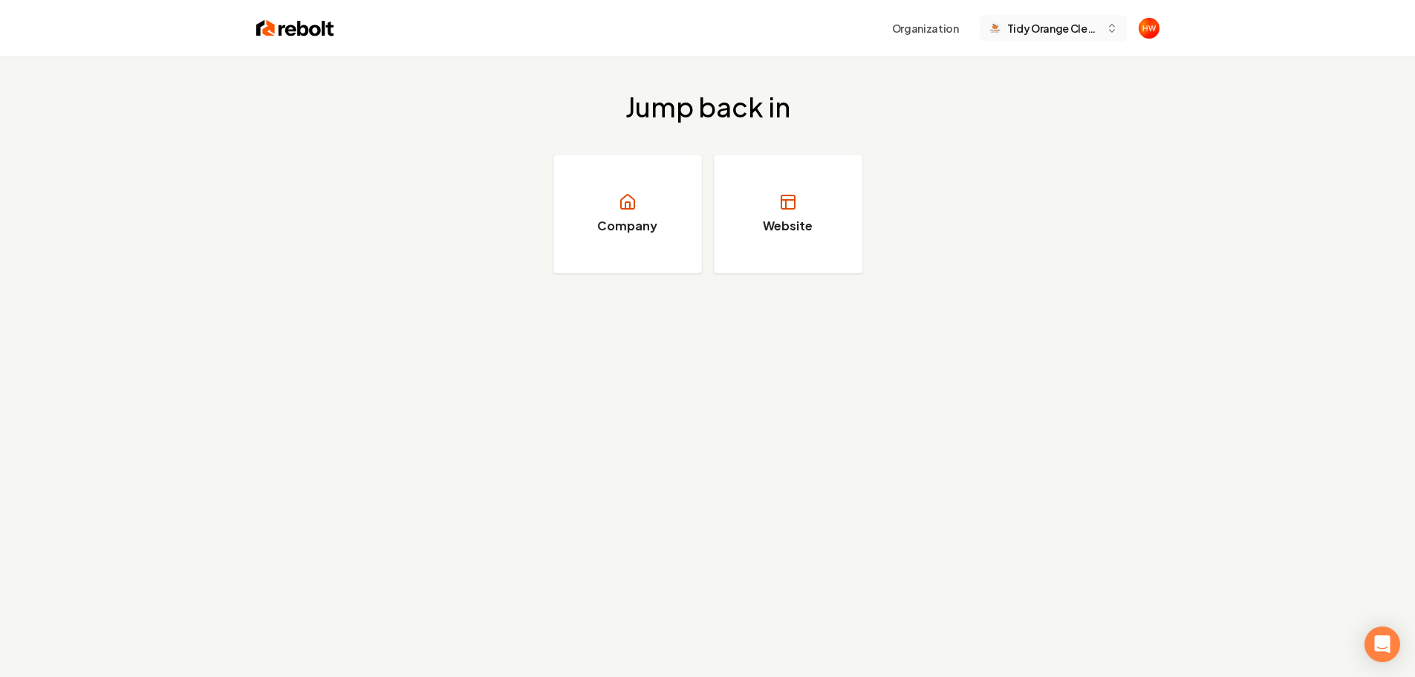
click at [1052, 27] on span "Tidy Orange Cleaners" at bounding box center [1053, 29] width 93 height 16
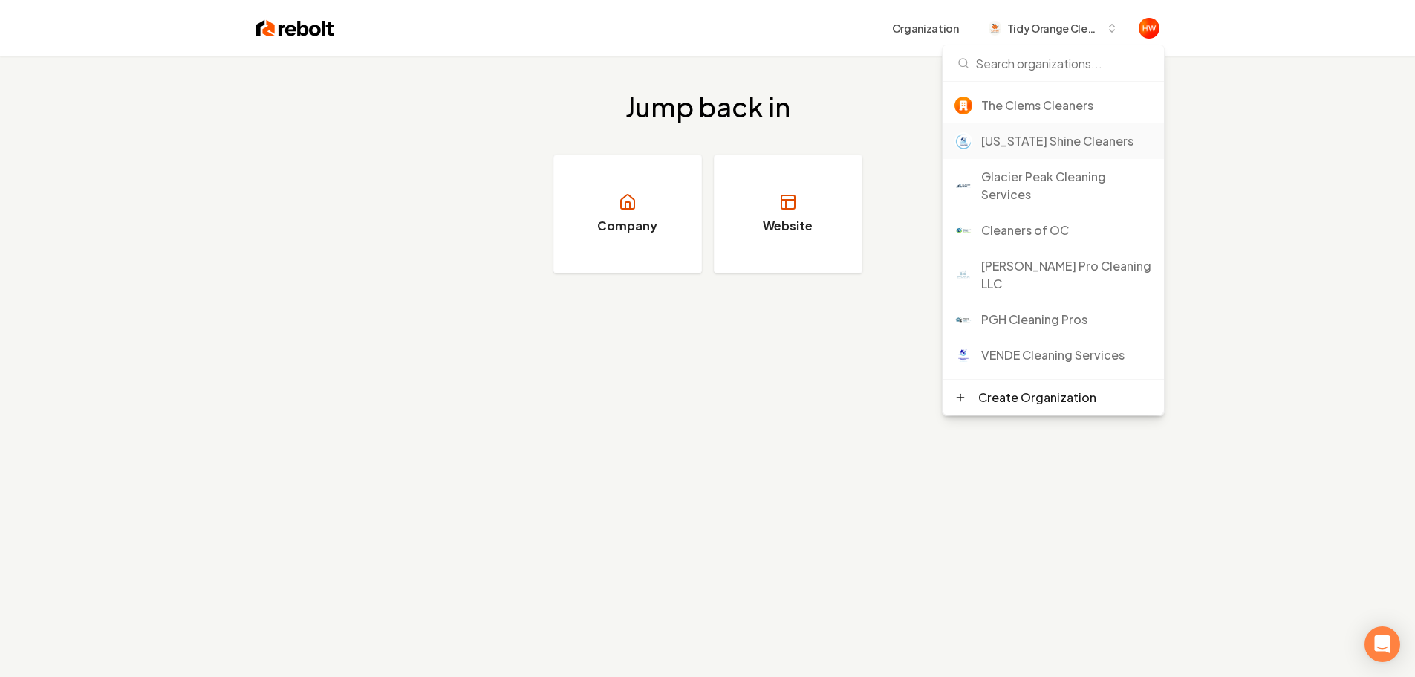
click at [1041, 140] on div "[US_STATE] Shine Cleaners" at bounding box center [1066, 141] width 171 height 18
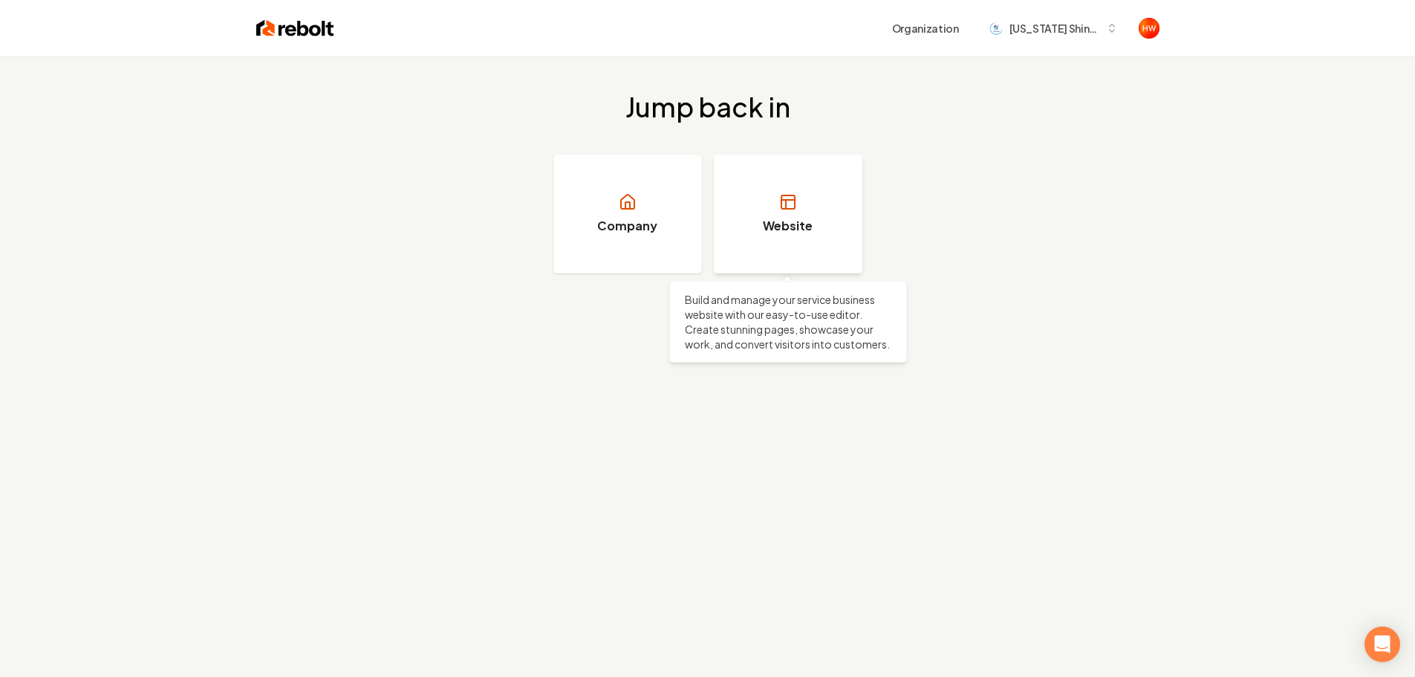
click at [793, 224] on h3 "Website" at bounding box center [788, 226] width 50 height 18
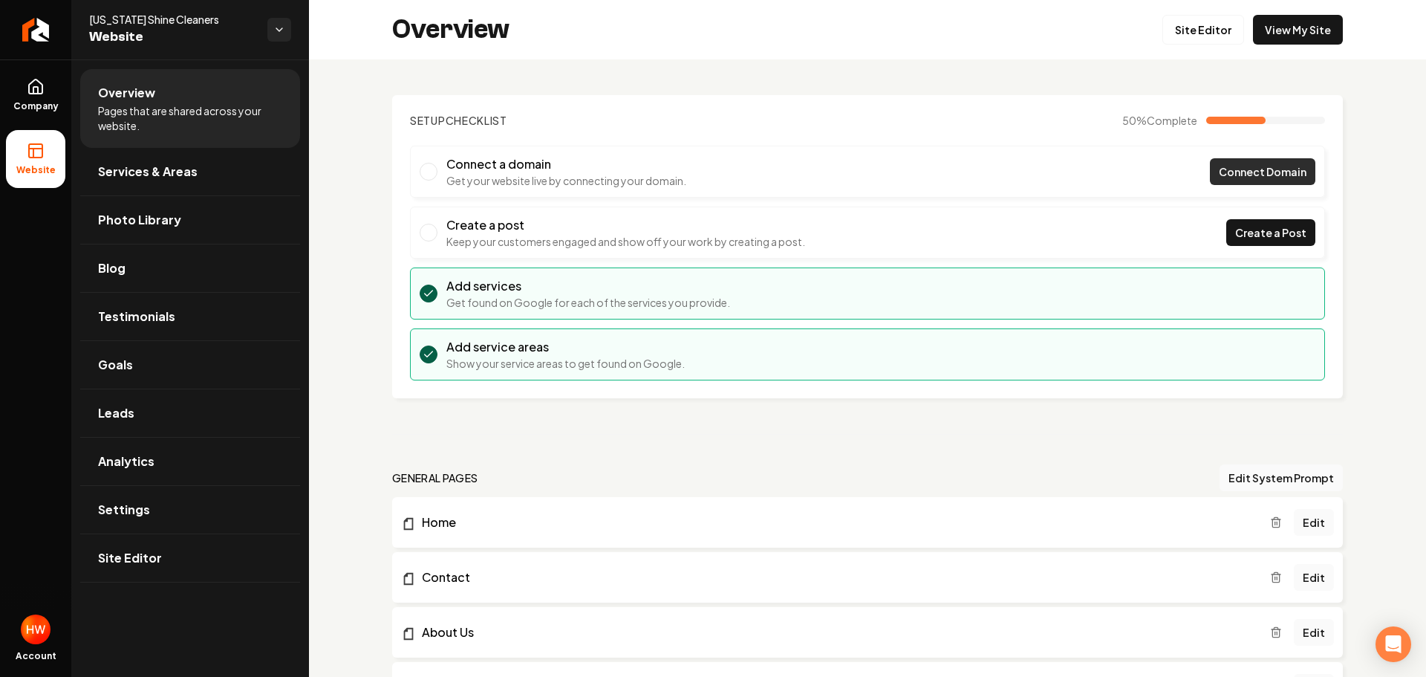
click at [1226, 172] on span "Connect Domain" at bounding box center [1263, 172] width 88 height 16
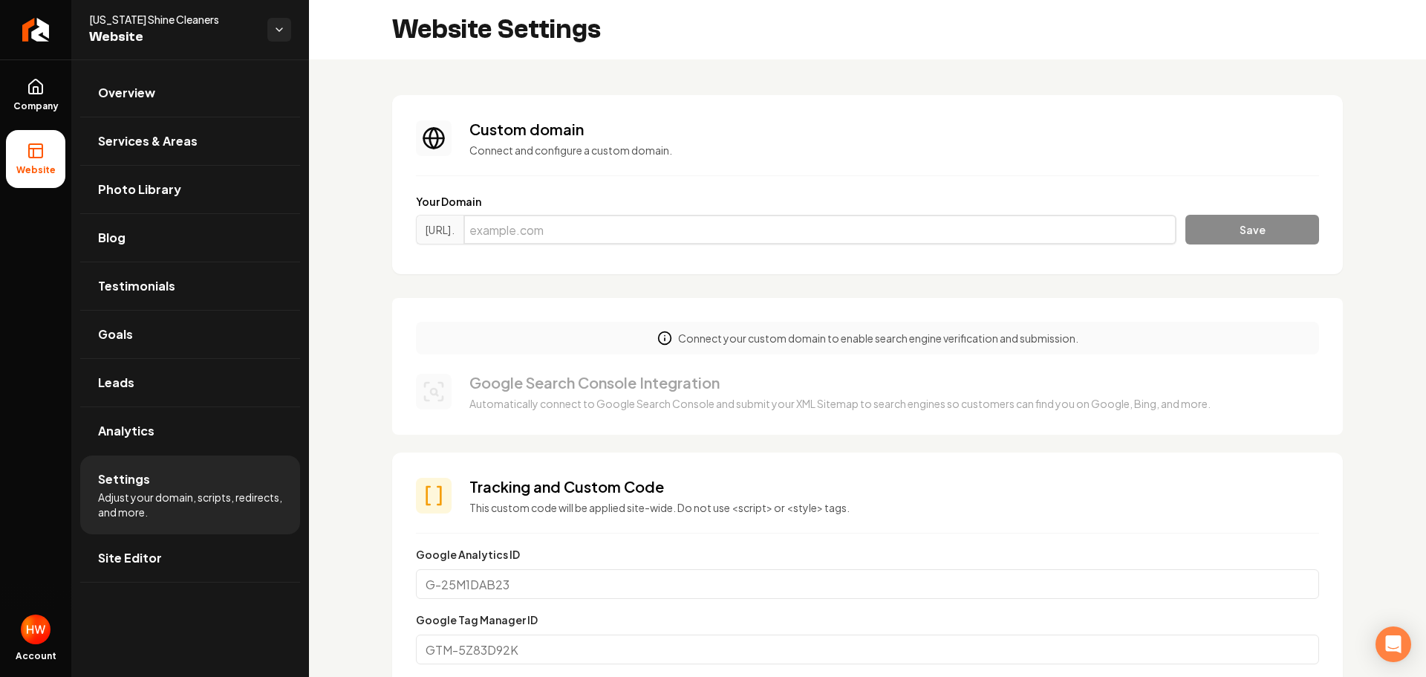
click at [765, 230] on input "Main content area" at bounding box center [820, 230] width 713 height 30
paste input "[DOMAIN_NAME]"
type input "[DOMAIN_NAME]"
click at [1221, 227] on button "Save" at bounding box center [1253, 230] width 134 height 30
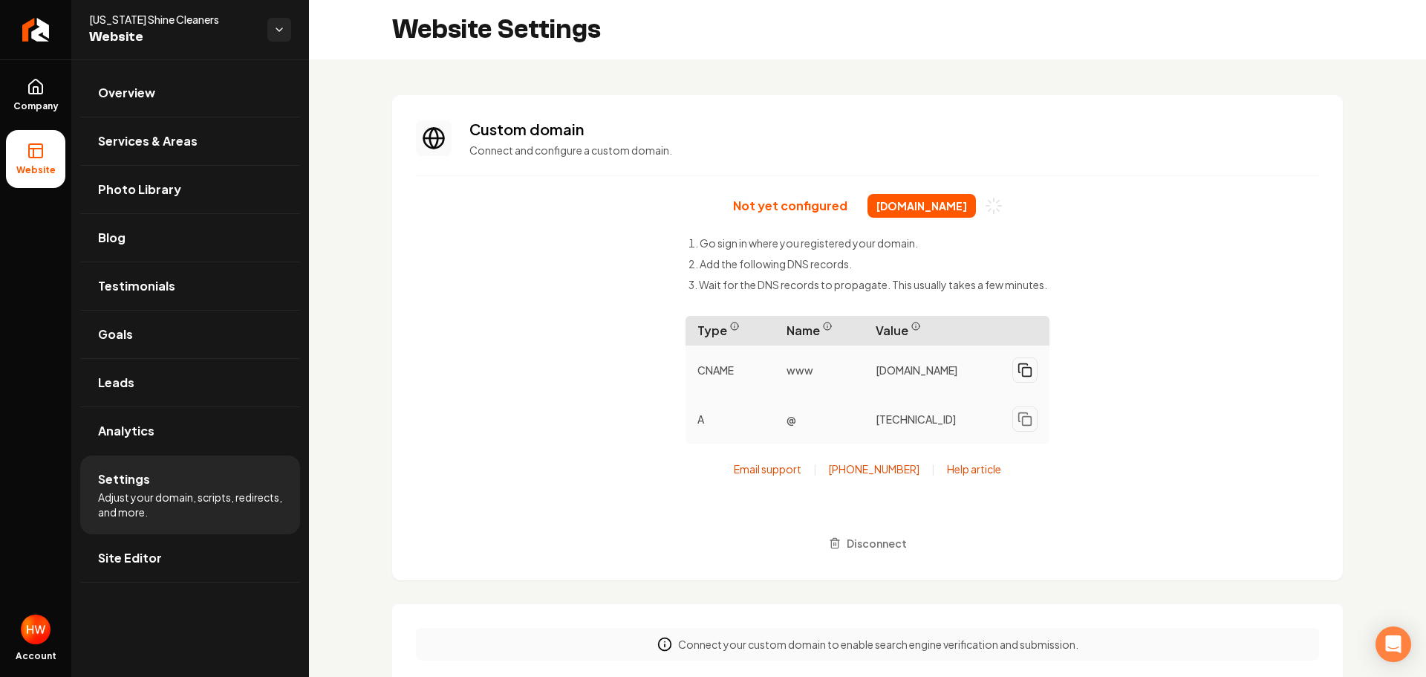
click at [1019, 373] on icon "Main content area" at bounding box center [1023, 368] width 9 height 9
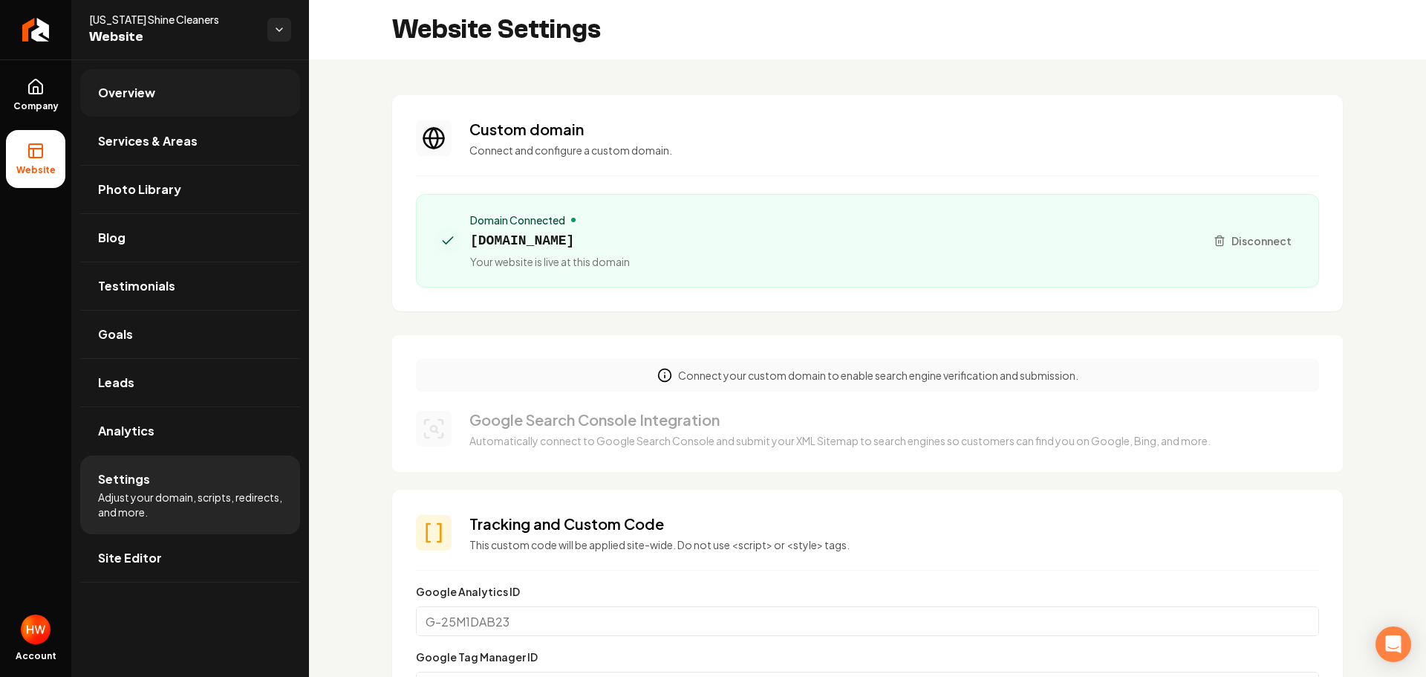
click at [131, 91] on span "Overview" at bounding box center [126, 93] width 57 height 18
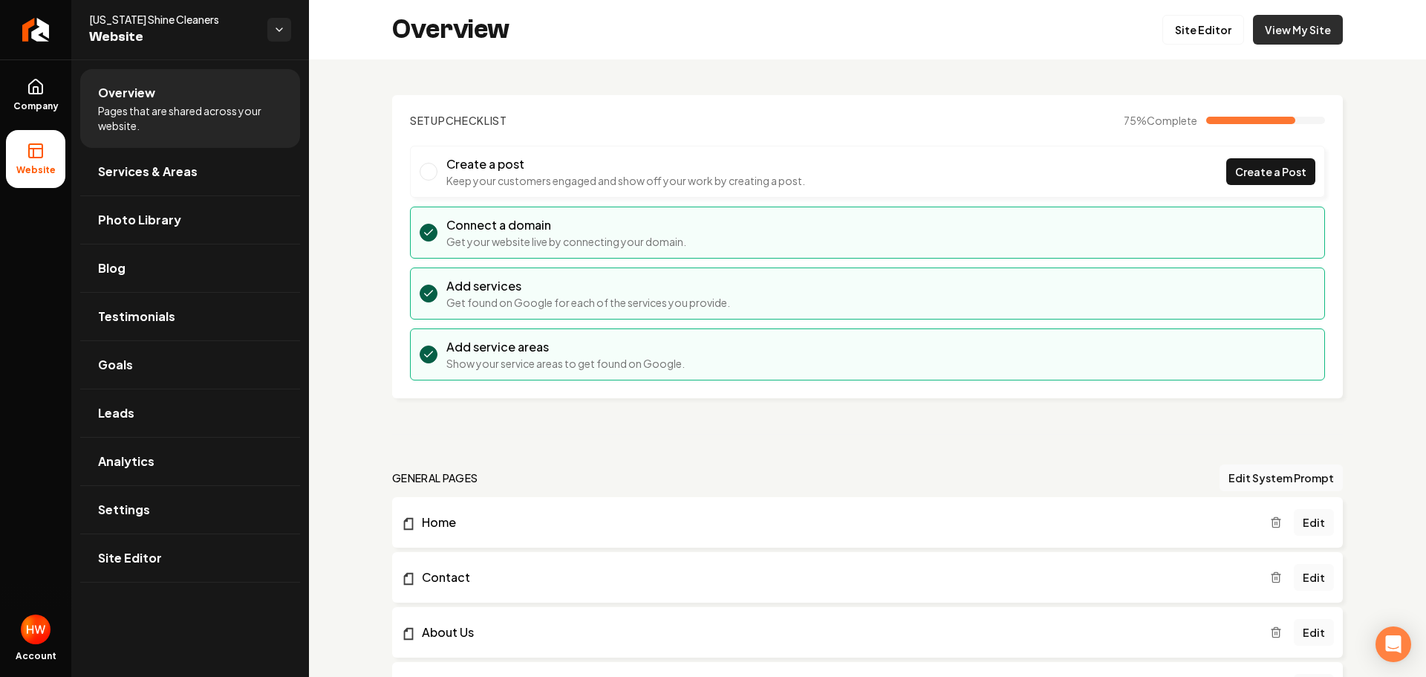
click at [1281, 28] on link "View My Site" at bounding box center [1298, 30] width 90 height 30
click at [1313, 31] on link "View My Site" at bounding box center [1298, 30] width 90 height 30
click at [42, 36] on icon "Return to dashboard" at bounding box center [36, 30] width 24 height 24
